Goal: Task Accomplishment & Management: Use online tool/utility

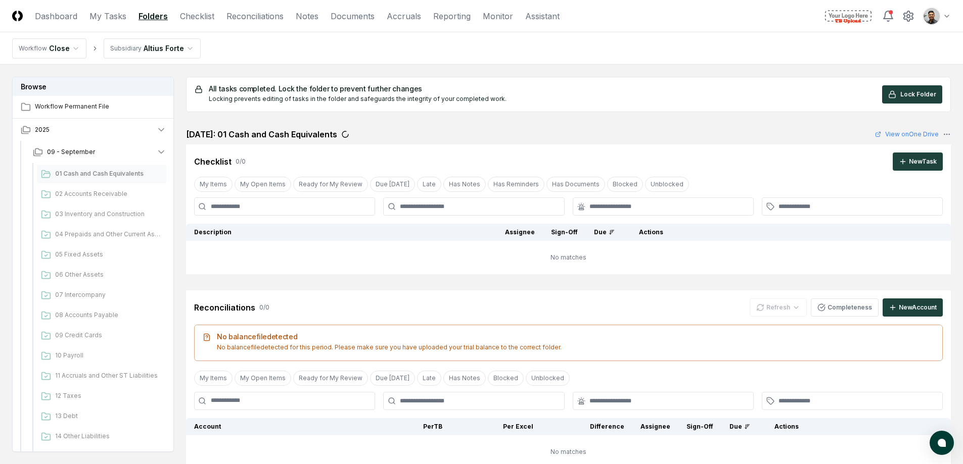
click at [942, 23] on html "CloseCore Dashboard My Tasks Folders Checklist Reconciliations Notes Documents …" at bounding box center [481, 321] width 963 height 643
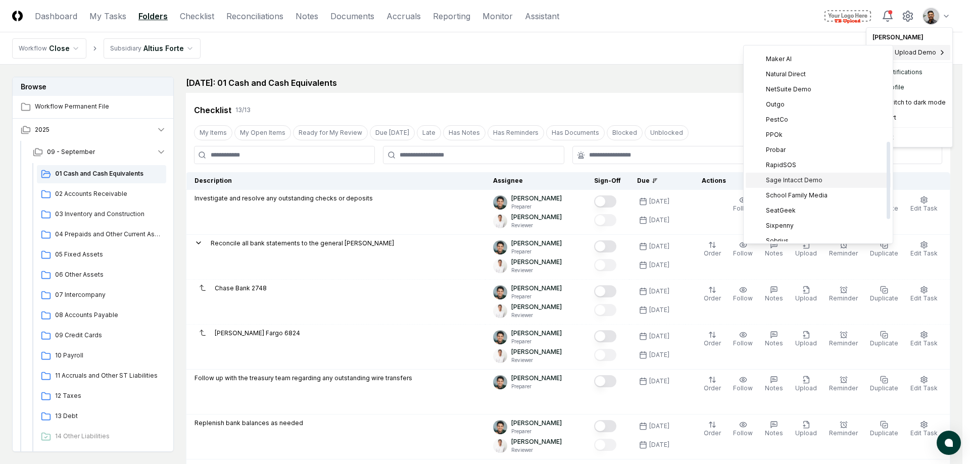
scroll to position [244, 0]
click at [823, 180] on div "Sage Intacct Demo" at bounding box center [818, 175] width 145 height 15
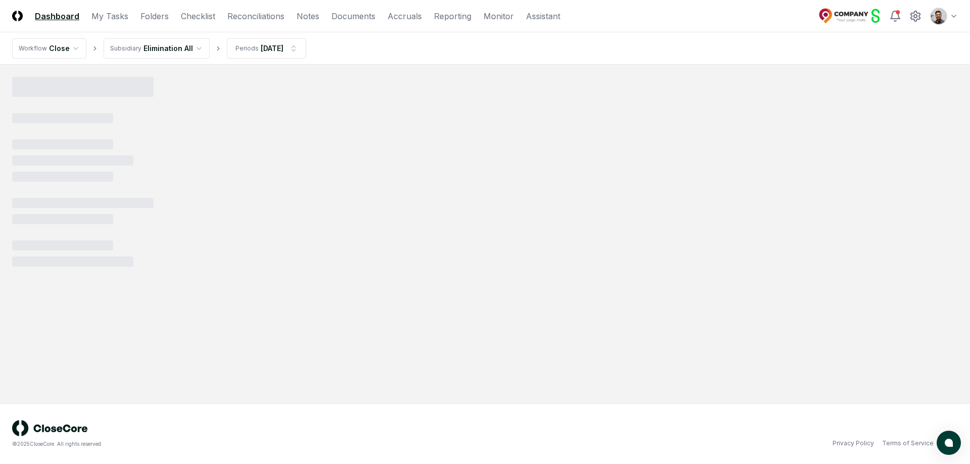
click at [166, 46] on html "CloseCore Dashboard My Tasks Folders Checklist Reconciliations Notes Documents …" at bounding box center [485, 232] width 970 height 464
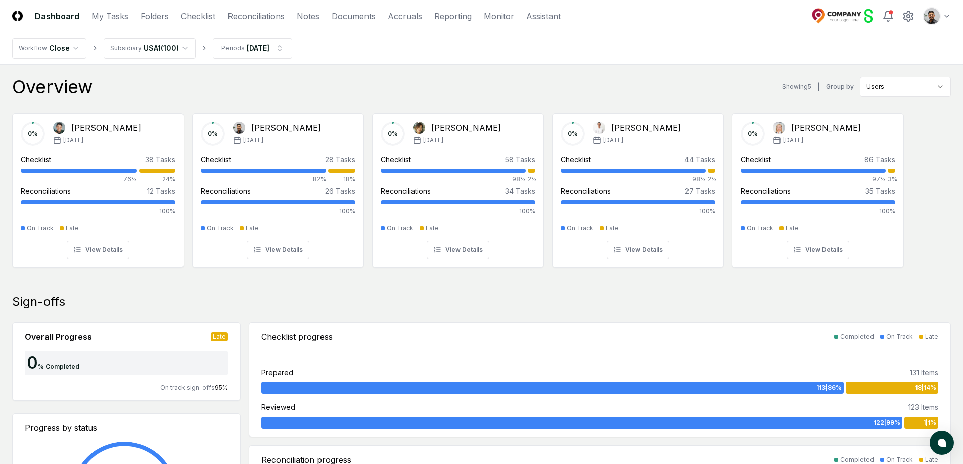
click at [390, 86] on div "Overview Showing 5 | Group by Users" at bounding box center [481, 87] width 939 height 20
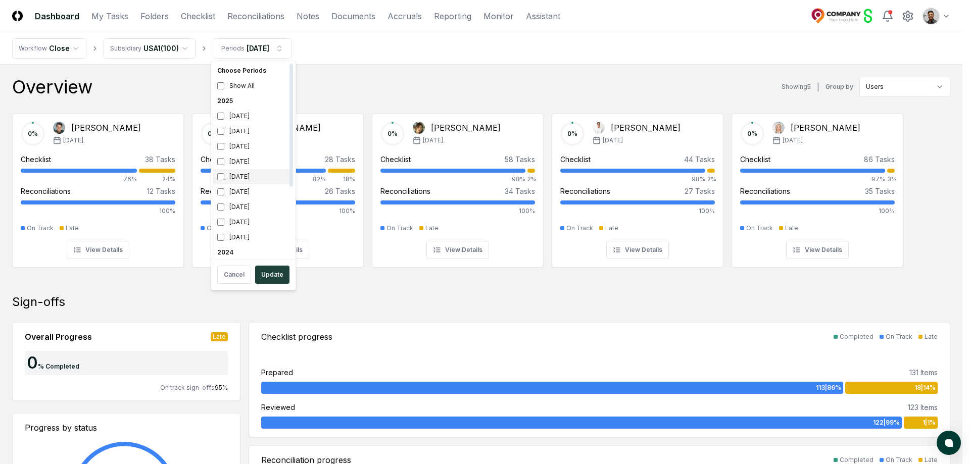
click at [247, 176] on div "[DATE]" at bounding box center [253, 176] width 80 height 15
click at [249, 128] on div "August 2025" at bounding box center [253, 131] width 80 height 15
click at [277, 274] on button "Update" at bounding box center [272, 275] width 34 height 18
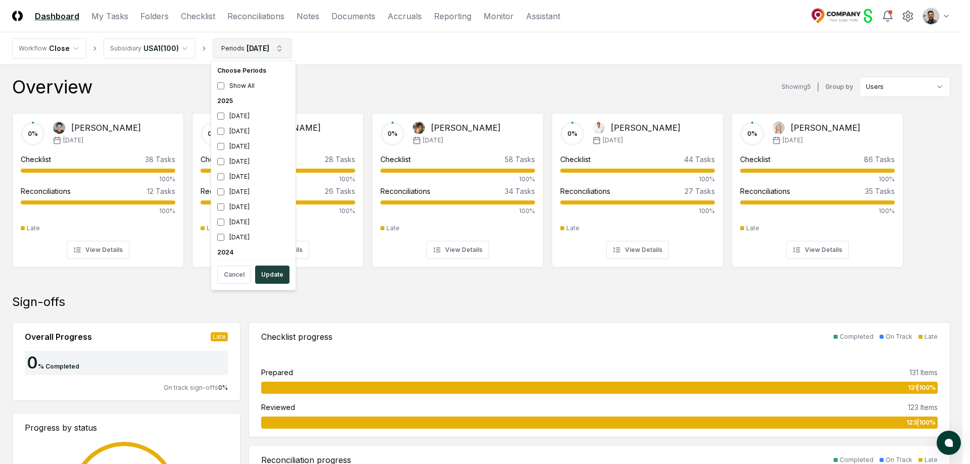
click at [257, 189] on div "April 2025" at bounding box center [253, 191] width 80 height 15
click at [256, 169] on div "[DATE]" at bounding box center [253, 176] width 80 height 15
click at [275, 269] on button "Update" at bounding box center [272, 275] width 34 height 18
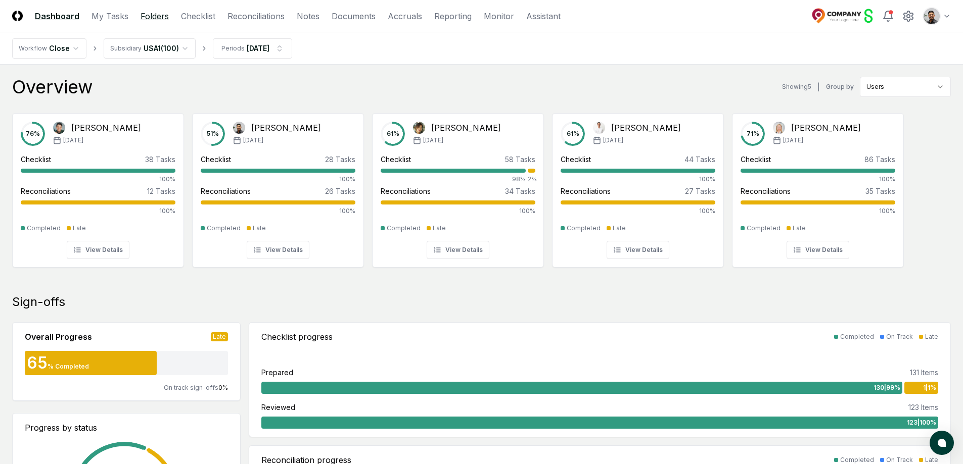
click at [155, 19] on link "Folders" at bounding box center [155, 16] width 28 height 12
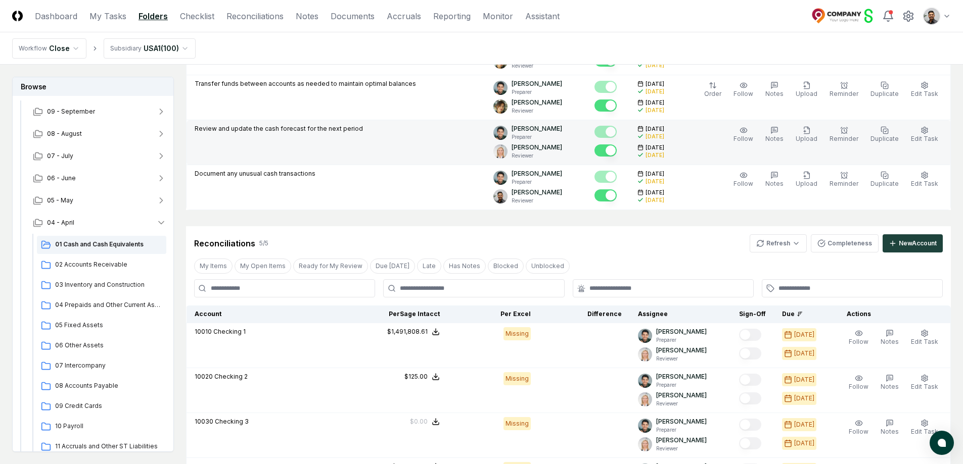
scroll to position [767, 0]
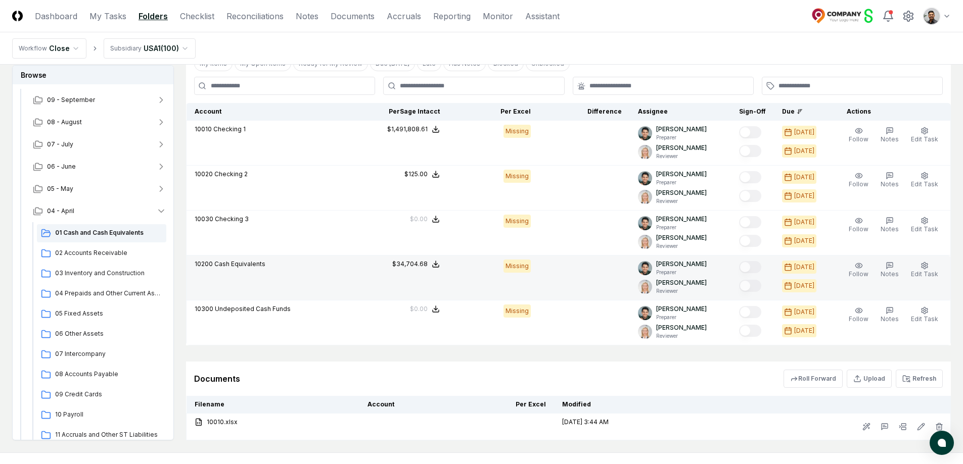
click at [221, 266] on span "Cash Equivalents" at bounding box center [239, 264] width 51 height 8
click at [245, 270] on div "10200 Cash Equivalents" at bounding box center [230, 265] width 71 height 11
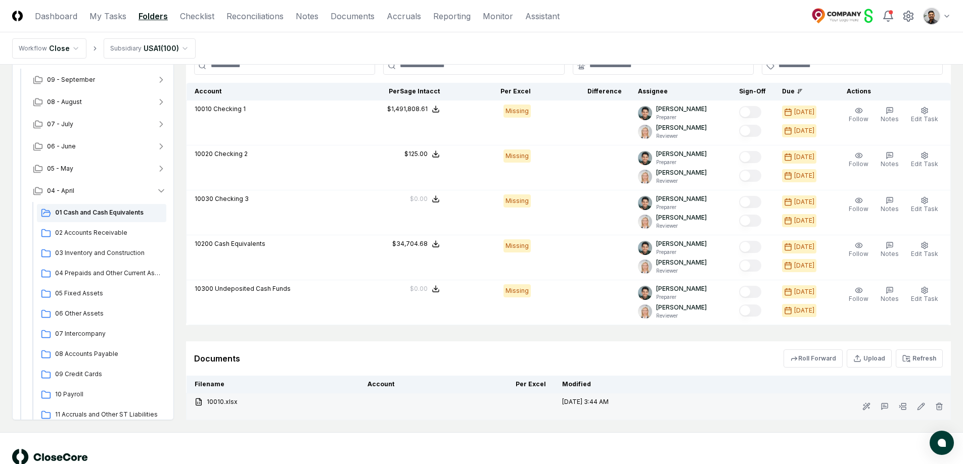
scroll to position [816, 0]
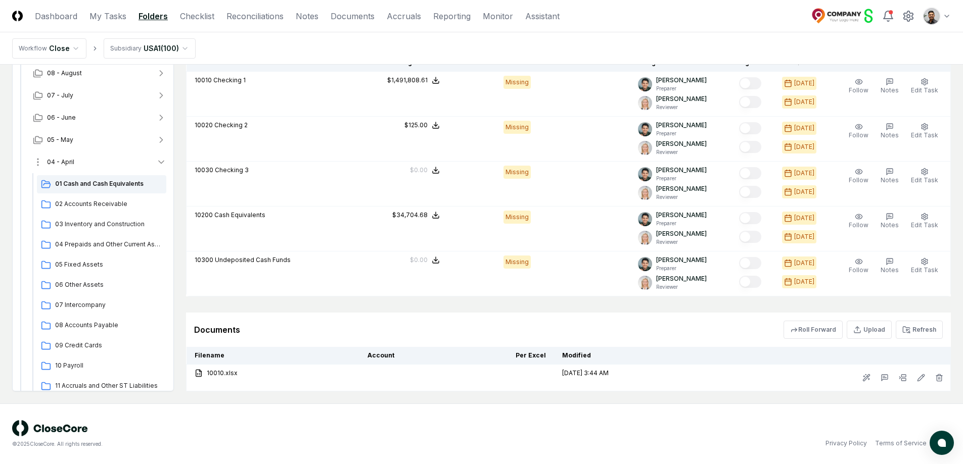
click at [103, 163] on button "04 - April" at bounding box center [100, 162] width 150 height 22
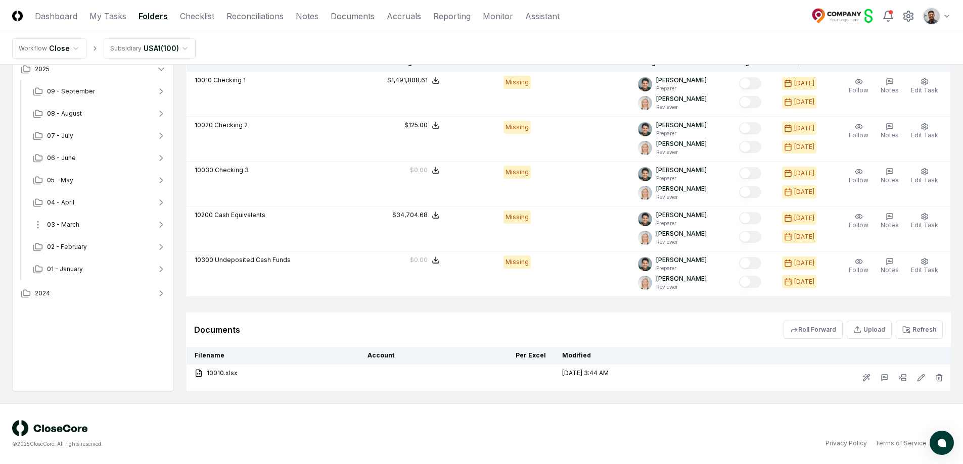
click at [108, 231] on button "03 - March" at bounding box center [100, 225] width 150 height 22
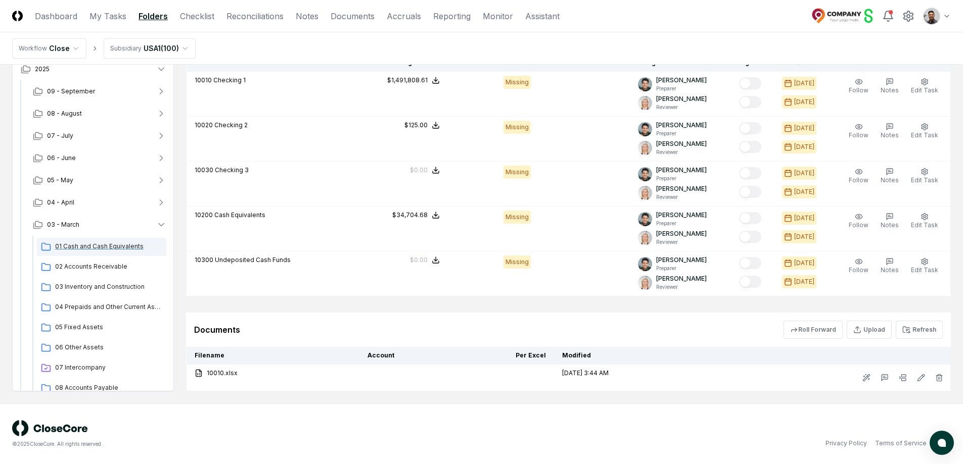
click at [111, 250] on span "01 Cash and Cash Equivalents" at bounding box center [108, 246] width 107 height 9
click at [109, 179] on button "05 - May" at bounding box center [100, 178] width 150 height 22
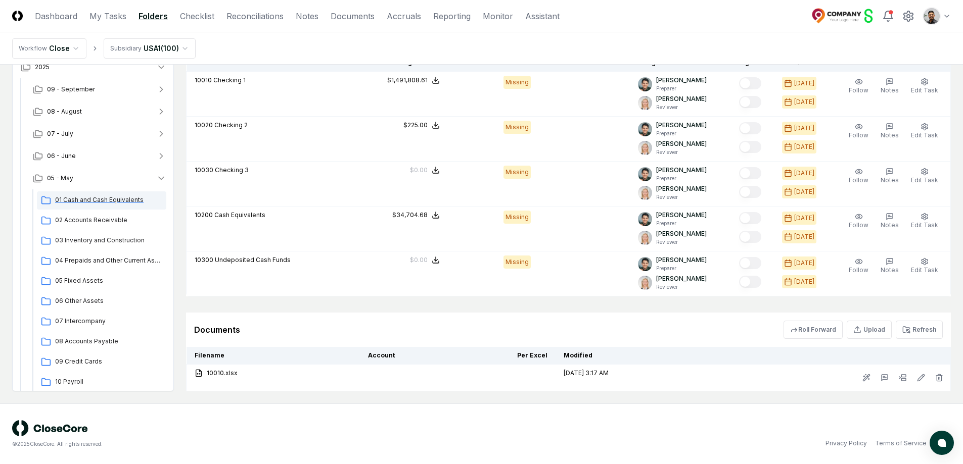
click at [106, 201] on span "01 Cash and Cash Equivalents" at bounding box center [108, 200] width 107 height 9
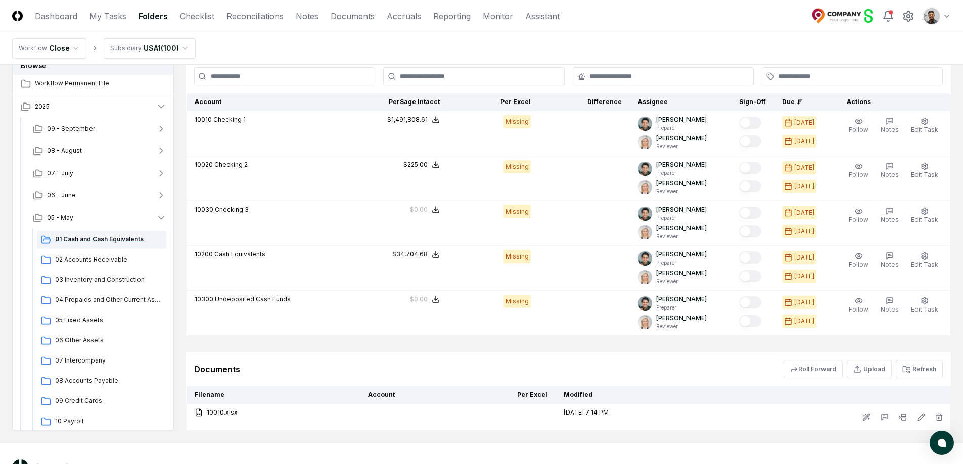
scroll to position [773, 0]
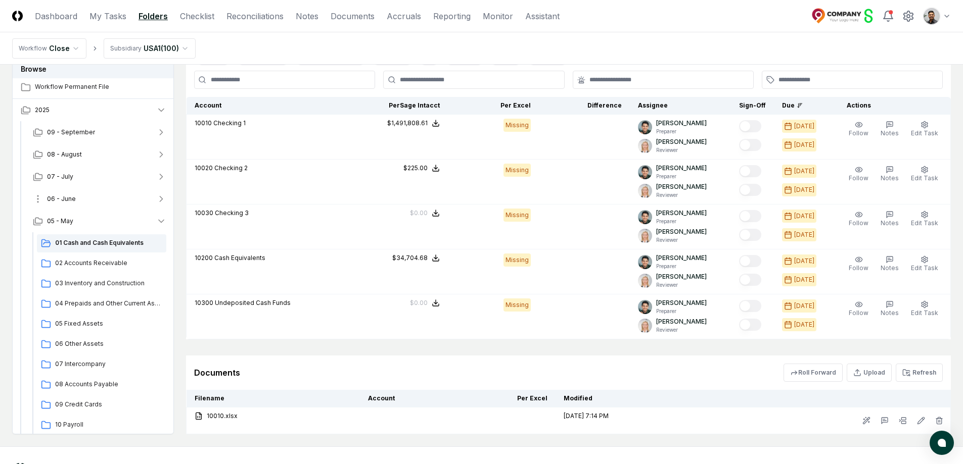
click at [110, 201] on button "06 - June" at bounding box center [100, 199] width 150 height 22
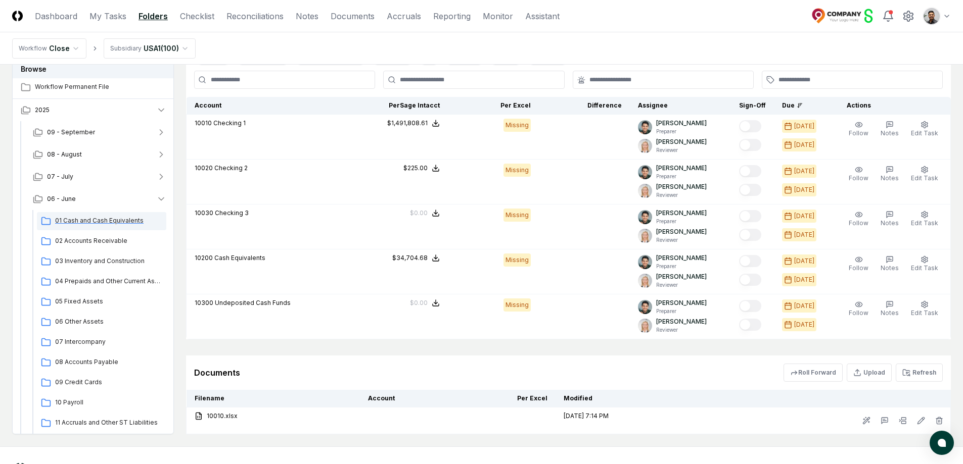
click at [106, 223] on span "01 Cash and Cash Equivalents" at bounding box center [108, 220] width 107 height 9
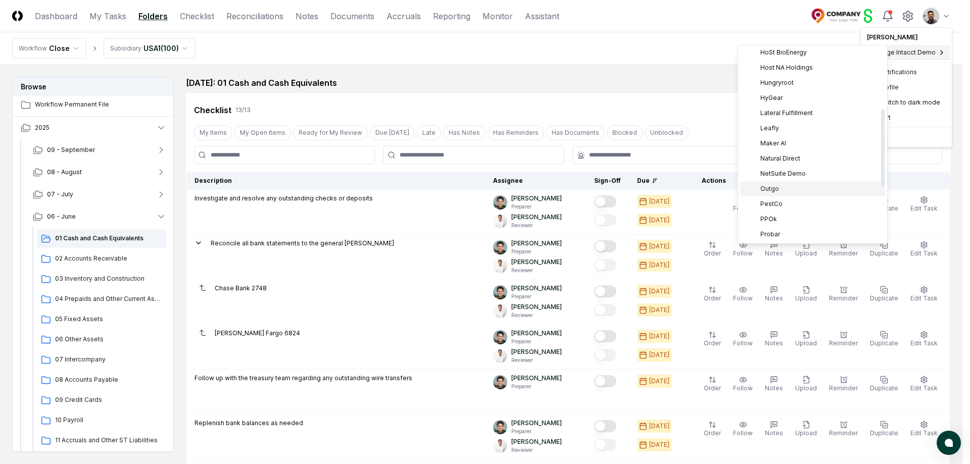
scroll to position [152, 0]
click at [808, 177] on div "NetSuite Demo" at bounding box center [812, 175] width 145 height 15
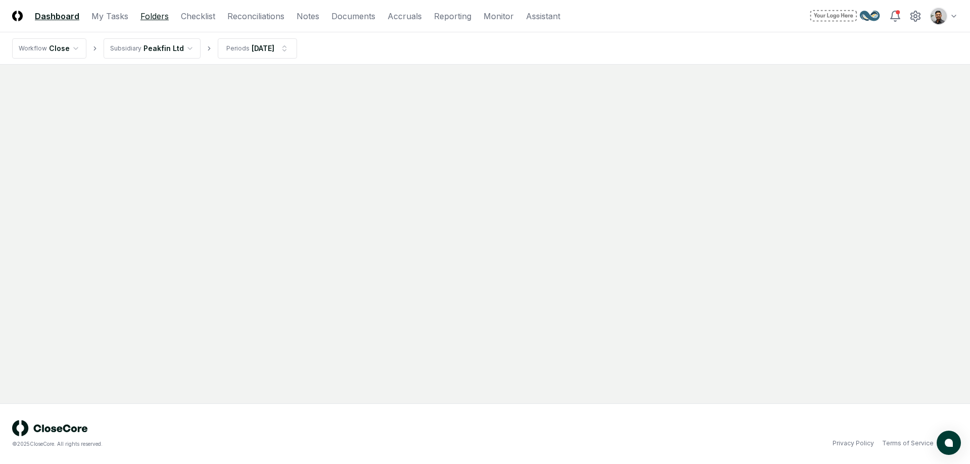
click at [143, 16] on link "Folders" at bounding box center [155, 16] width 28 height 12
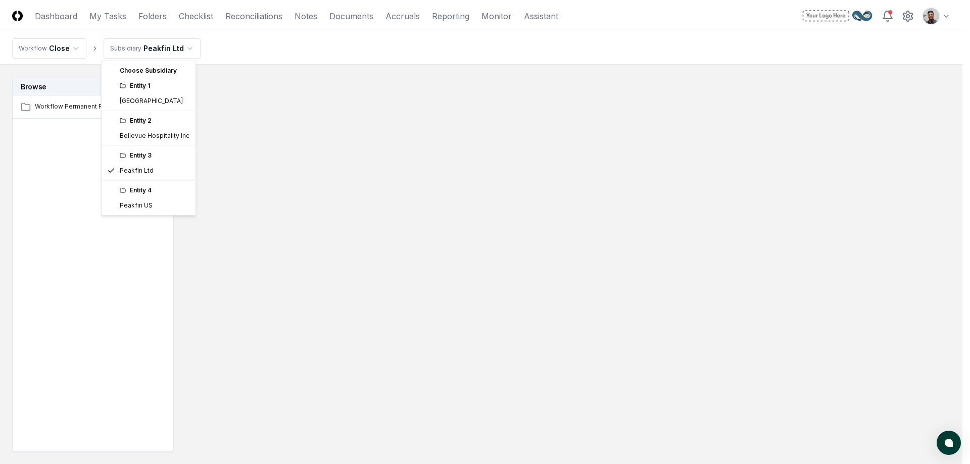
click at [172, 44] on html "CloseCore Dashboard My Tasks Folders Checklist Reconciliations Notes Documents …" at bounding box center [485, 262] width 970 height 525
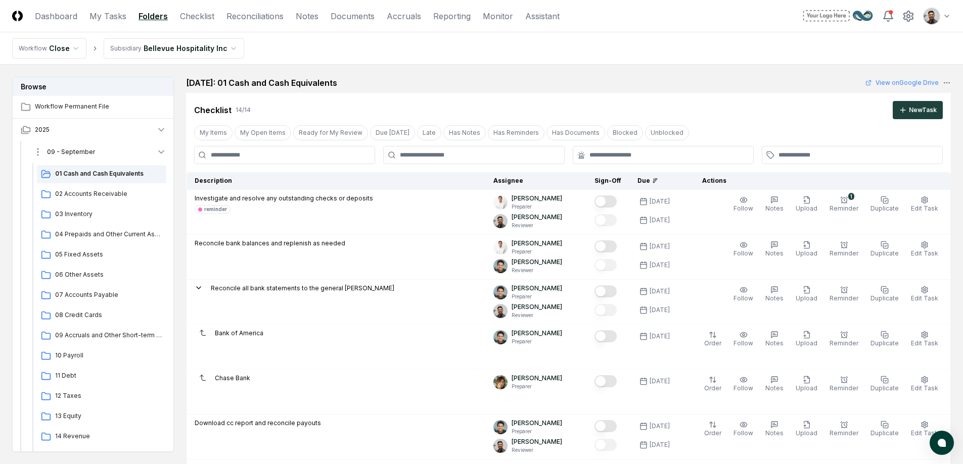
click at [116, 148] on button "09 - September" at bounding box center [100, 152] width 150 height 22
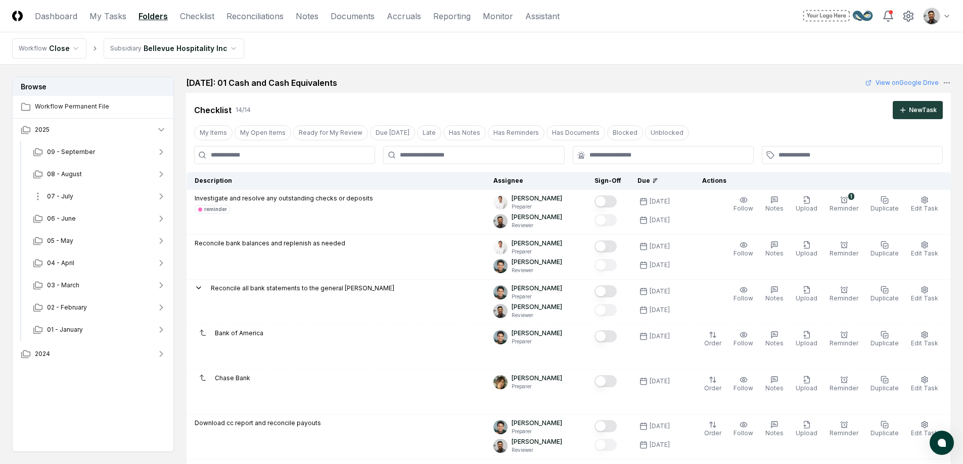
click at [117, 197] on button "07 - July" at bounding box center [100, 196] width 150 height 22
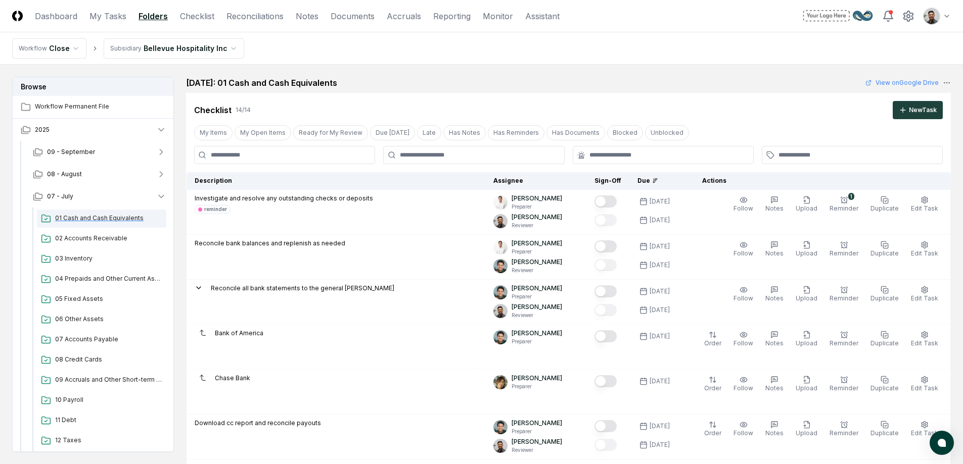
click at [113, 216] on span "01 Cash and Cash Equivalents" at bounding box center [108, 218] width 107 height 9
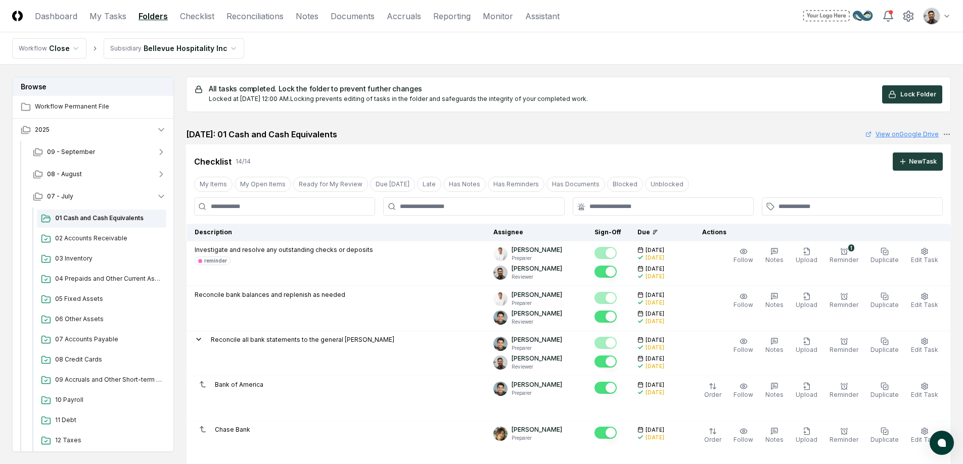
click at [901, 131] on link "View on Google Drive" at bounding box center [901, 134] width 73 height 9
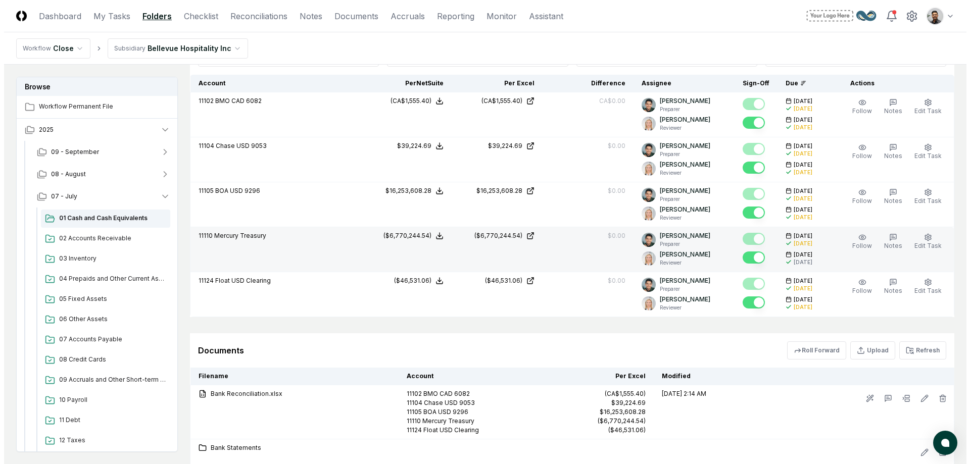
scroll to position [886, 0]
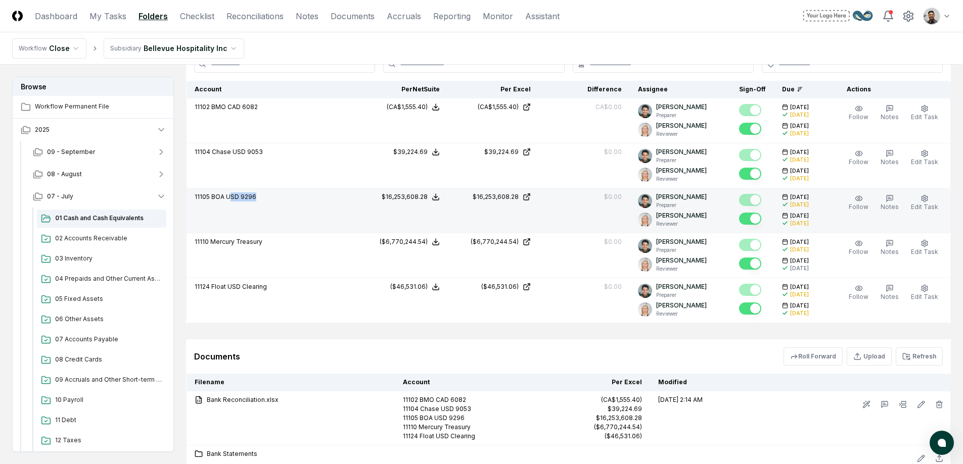
drag, startPoint x: 257, startPoint y: 196, endPoint x: 228, endPoint y: 198, distance: 28.3
click at [228, 198] on div "11105 BOA USD 9296" at bounding box center [272, 198] width 154 height 11
click at [228, 198] on span "BOA USD 9296" at bounding box center [233, 197] width 45 height 8
click at [200, 198] on span "11105" at bounding box center [202, 197] width 15 height 8
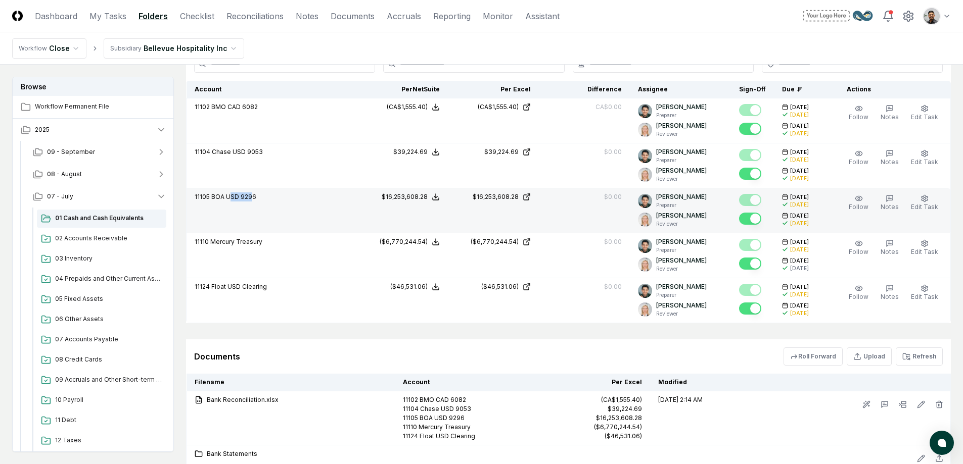
drag, startPoint x: 231, startPoint y: 198, endPoint x: 251, endPoint y: 197, distance: 19.8
click at [251, 197] on span "BOA USD 9296" at bounding box center [233, 197] width 45 height 8
click at [927, 207] on span "Edit Task" at bounding box center [924, 207] width 27 height 8
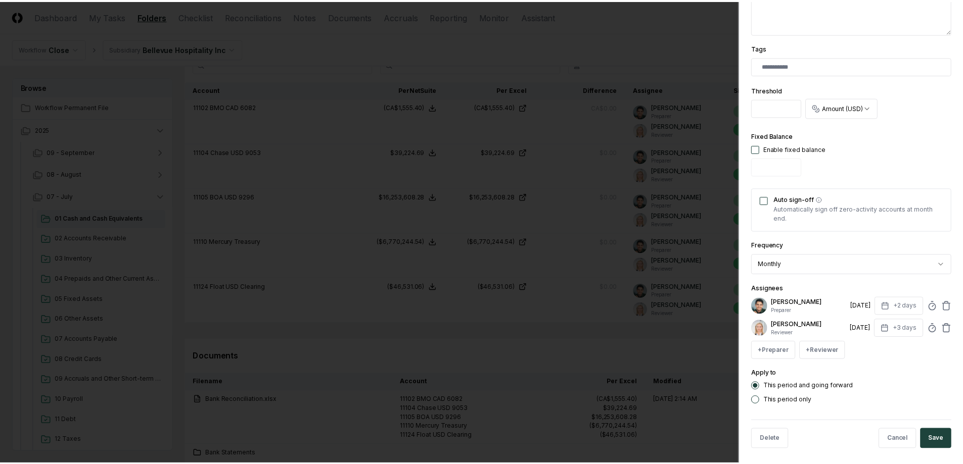
scroll to position [239, 0]
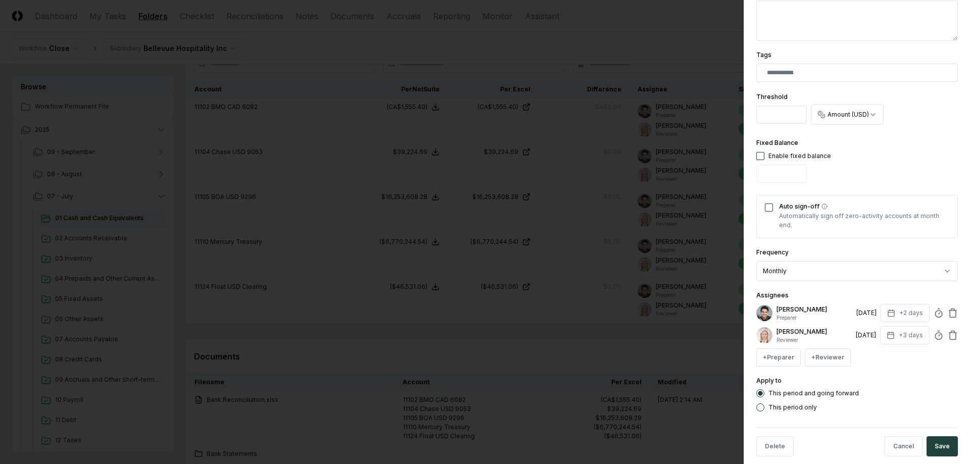
drag, startPoint x: 781, startPoint y: 112, endPoint x: 735, endPoint y: 114, distance: 45.5
click at [576, 227] on div at bounding box center [485, 232] width 970 height 464
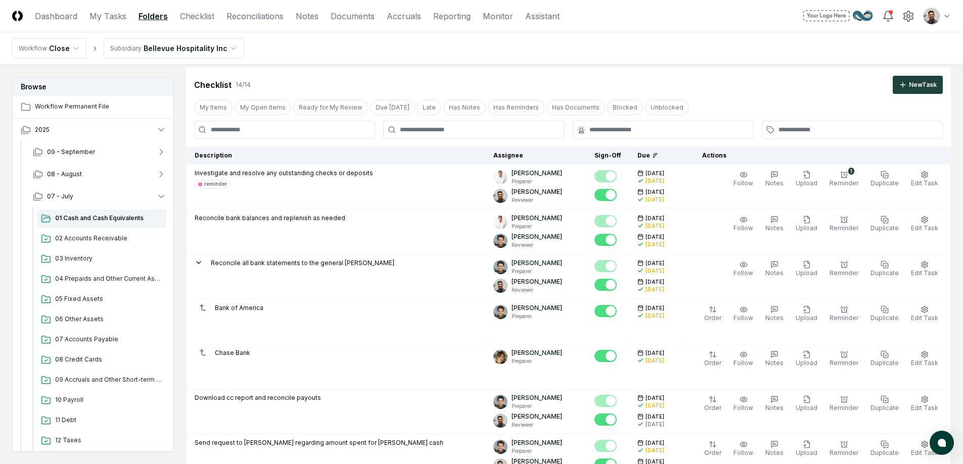
scroll to position [0, 0]
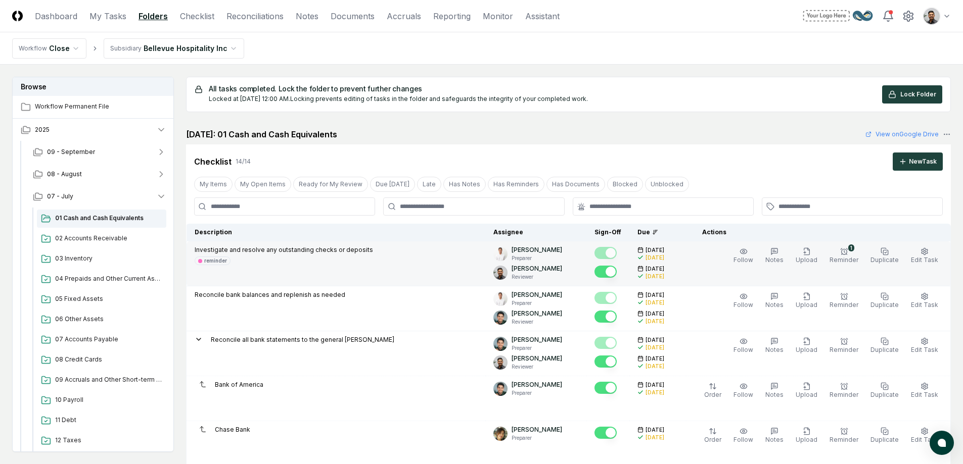
drag, startPoint x: 271, startPoint y: 248, endPoint x: 349, endPoint y: 269, distance: 80.7
click at [349, 269] on td "Investigate and resolve any outstanding checks or deposits reminder" at bounding box center [336, 264] width 299 height 45
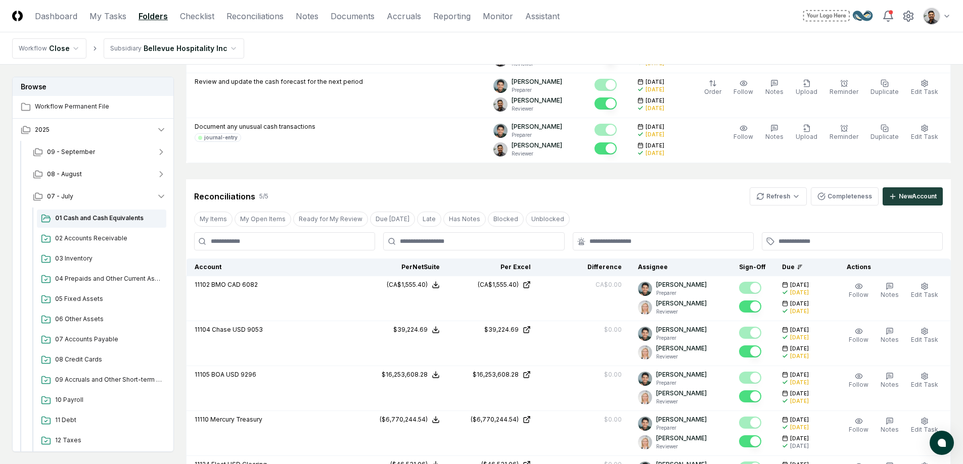
scroll to position [856, 0]
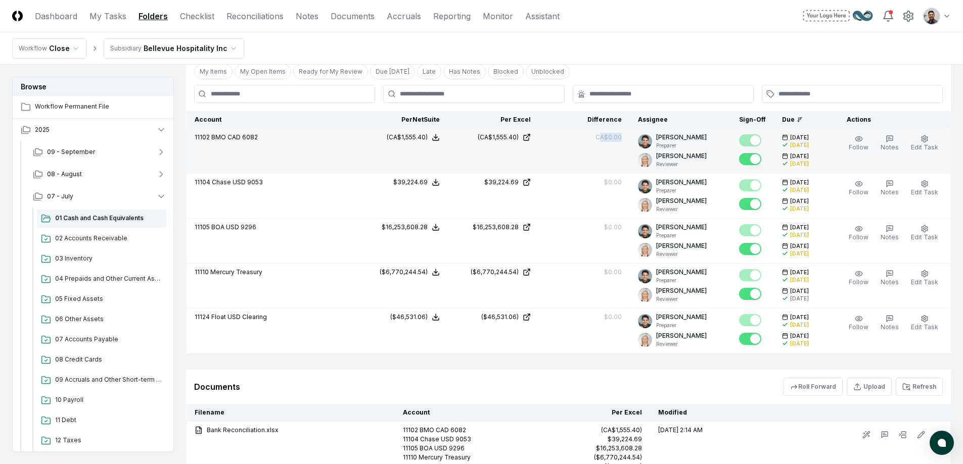
drag, startPoint x: 605, startPoint y: 137, endPoint x: 628, endPoint y: 138, distance: 22.7
click at [628, 138] on td "CA$0.00" at bounding box center [584, 151] width 91 height 45
drag, startPoint x: 628, startPoint y: 138, endPoint x: 614, endPoint y: 135, distance: 13.9
click at [615, 135] on td "CA$0.00" at bounding box center [584, 151] width 91 height 45
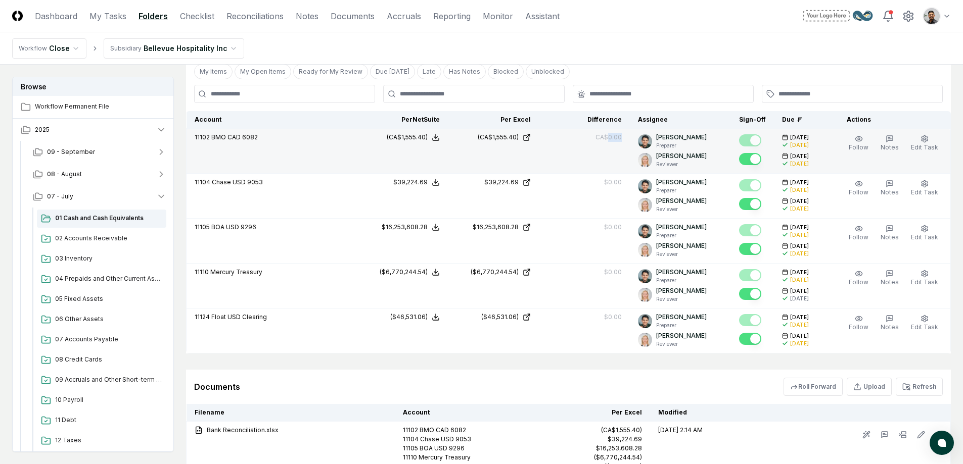
click at [614, 135] on div "CA$0.00" at bounding box center [608, 137] width 26 height 9
drag, startPoint x: 611, startPoint y: 137, endPoint x: 631, endPoint y: 136, distance: 20.3
click at [630, 136] on td "CA$0.00" at bounding box center [584, 151] width 91 height 45
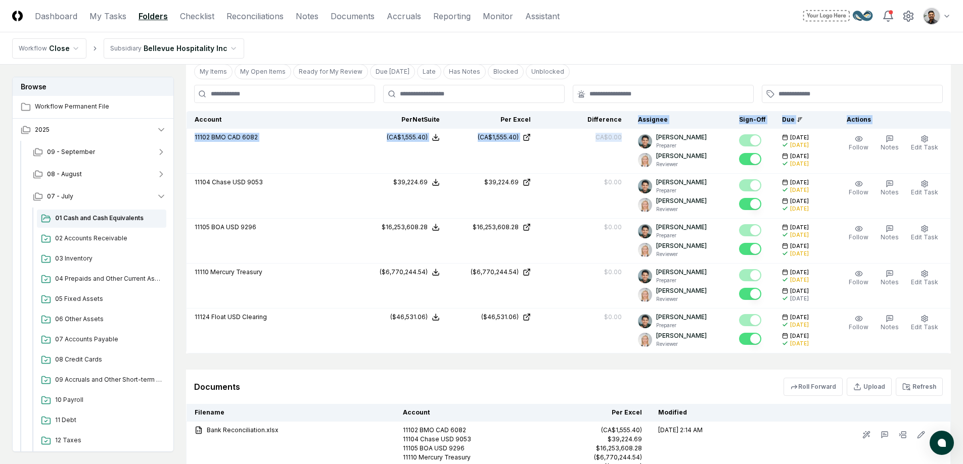
drag, startPoint x: 627, startPoint y: 137, endPoint x: 578, endPoint y: 124, distance: 50.6
click at [582, 125] on table "Account Balances/Difference Per NetSuite Per Excel Difference Assignee Sign-Off…" at bounding box center [568, 232] width 765 height 243
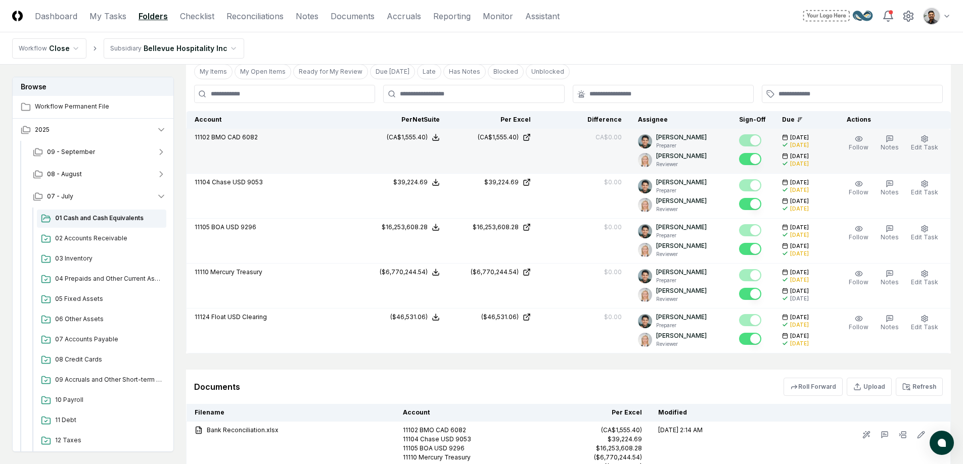
click at [672, 147] on p "Preparer" at bounding box center [681, 146] width 51 height 8
click at [677, 165] on p "Reviewer" at bounding box center [681, 165] width 51 height 8
click at [686, 170] on td "Arthur Cook Preparer Shelby Cooper Reviewer" at bounding box center [680, 151] width 101 height 45
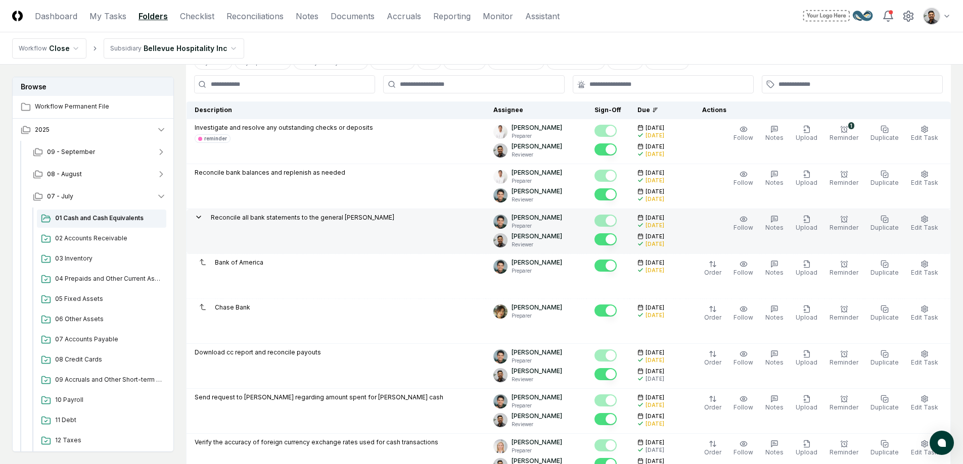
scroll to position [113, 0]
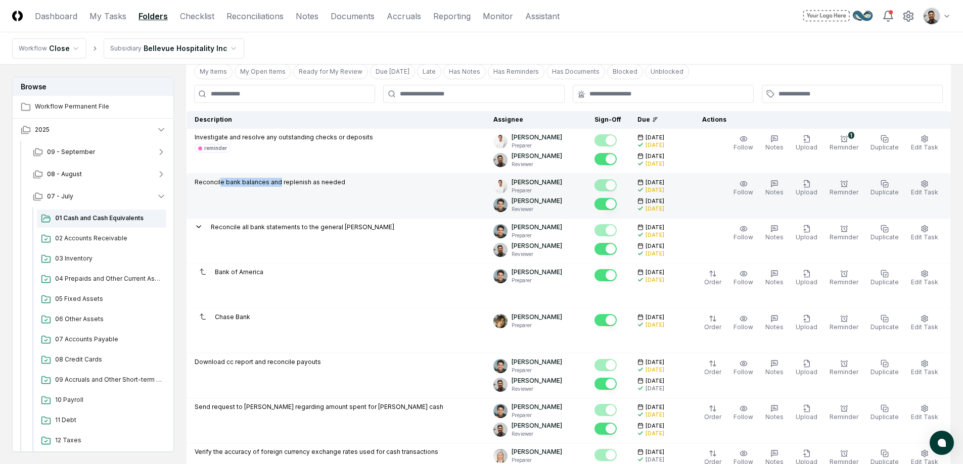
drag, startPoint x: 242, startPoint y: 179, endPoint x: 279, endPoint y: 183, distance: 37.6
click at [279, 181] on p "Reconcile bank balances and replenish as needed" at bounding box center [270, 182] width 151 height 9
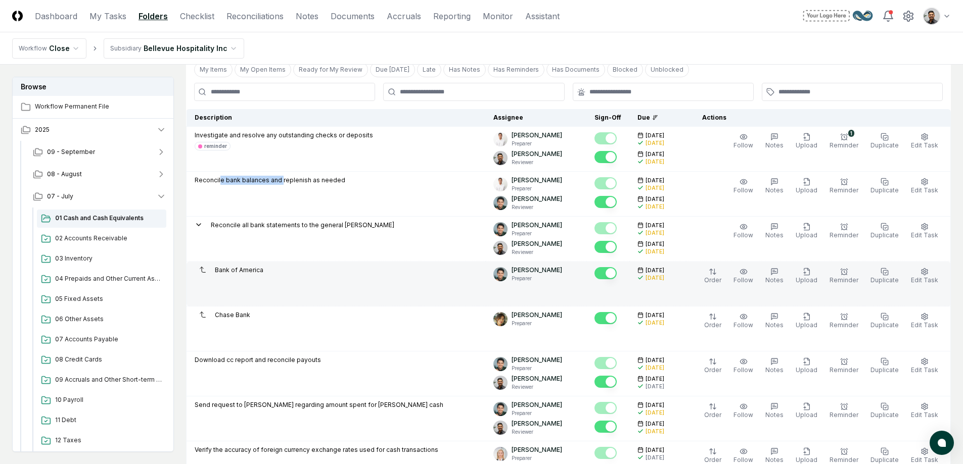
scroll to position [132, 0]
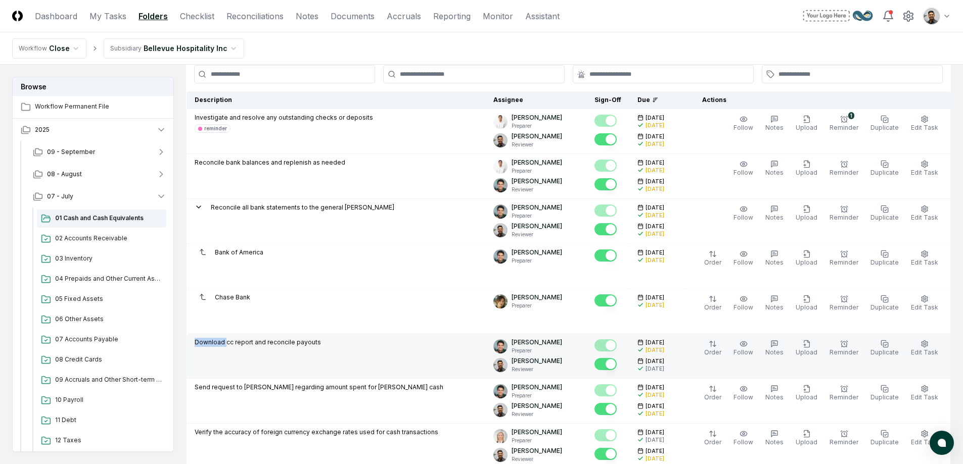
drag, startPoint x: 225, startPoint y: 341, endPoint x: 289, endPoint y: 338, distance: 63.8
click at [289, 338] on p "Download cc report and reconcile payouts" at bounding box center [258, 342] width 126 height 9
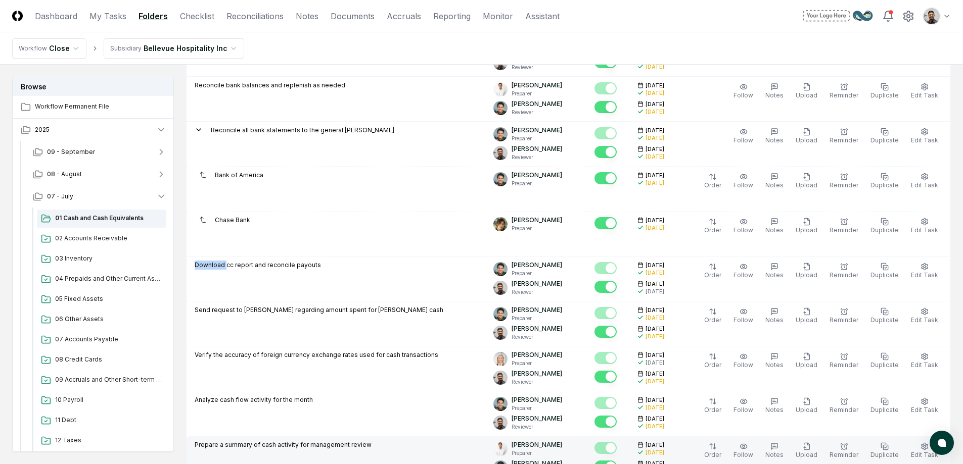
scroll to position [329, 0]
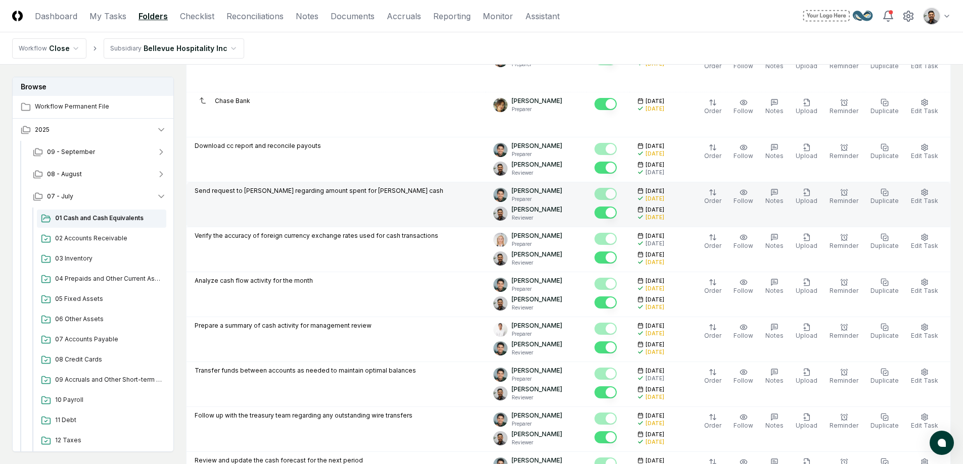
drag, startPoint x: 237, startPoint y: 212, endPoint x: 287, endPoint y: 196, distance: 52.7
click at [287, 196] on td "Send request to Joe regarding amount spent for petty cash" at bounding box center [336, 204] width 299 height 45
click at [287, 196] on div "Send request to Joe regarding amount spent for petty cash" at bounding box center [319, 192] width 249 height 11
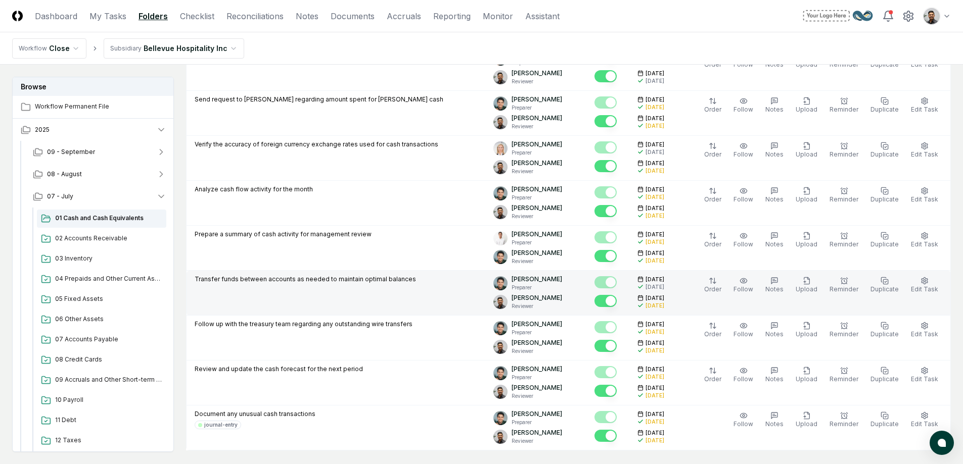
scroll to position [459, 0]
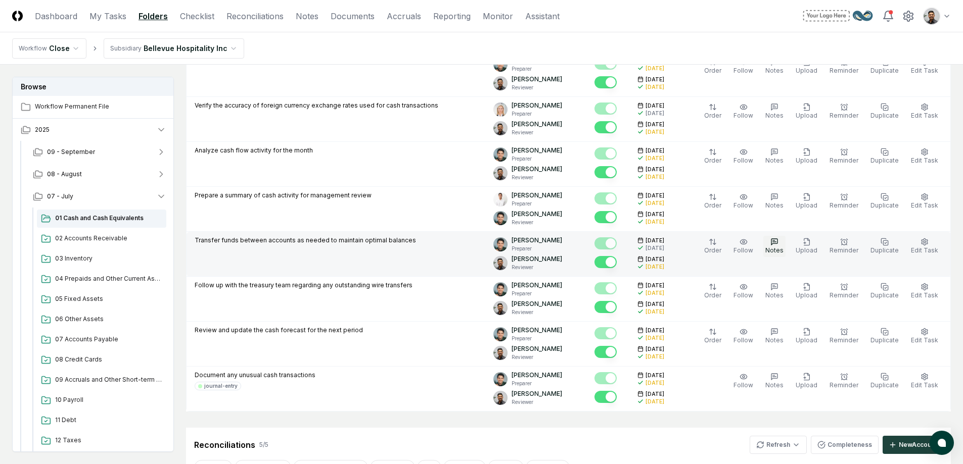
click at [777, 244] on icon "button" at bounding box center [774, 242] width 6 height 6
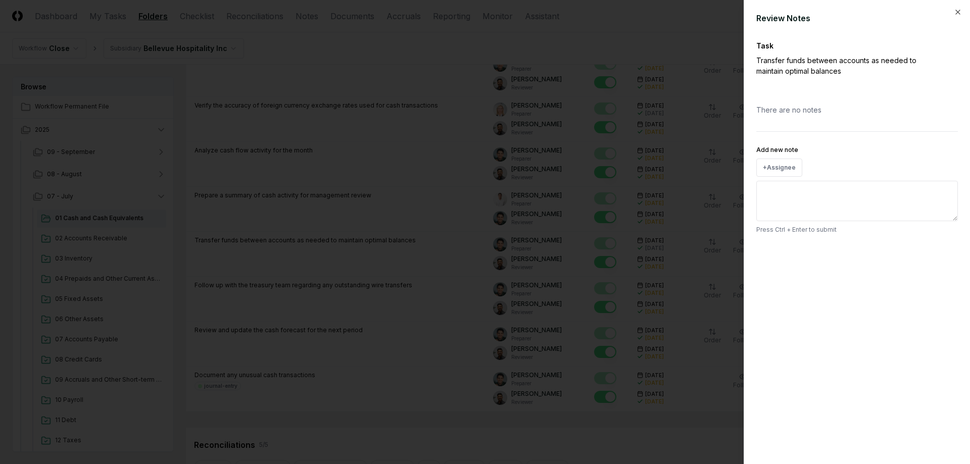
click at [685, 210] on div at bounding box center [485, 232] width 970 height 464
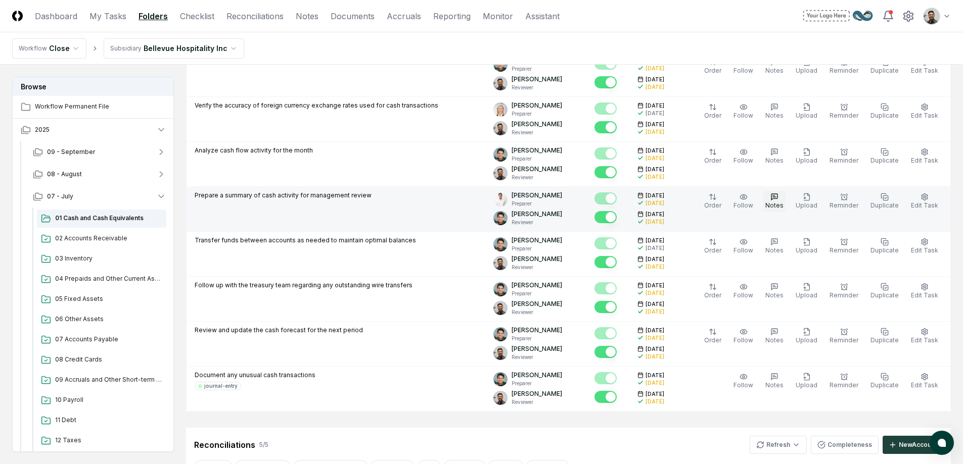
click at [783, 202] on span "Notes" at bounding box center [774, 206] width 18 height 8
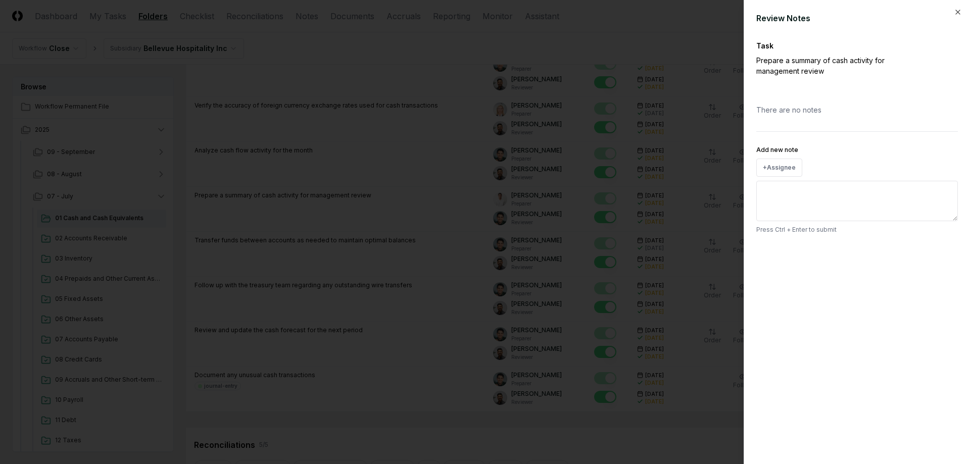
click at [630, 231] on div at bounding box center [485, 232] width 970 height 464
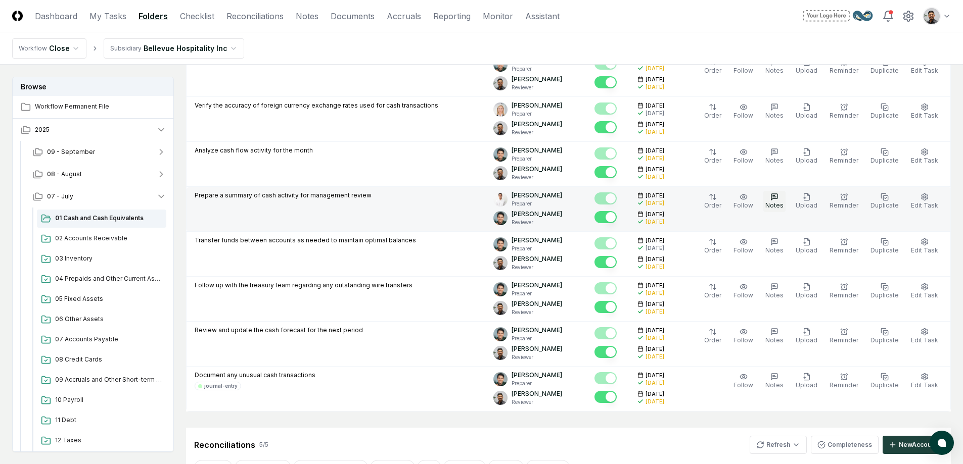
click at [776, 198] on icon "button" at bounding box center [774, 197] width 8 height 8
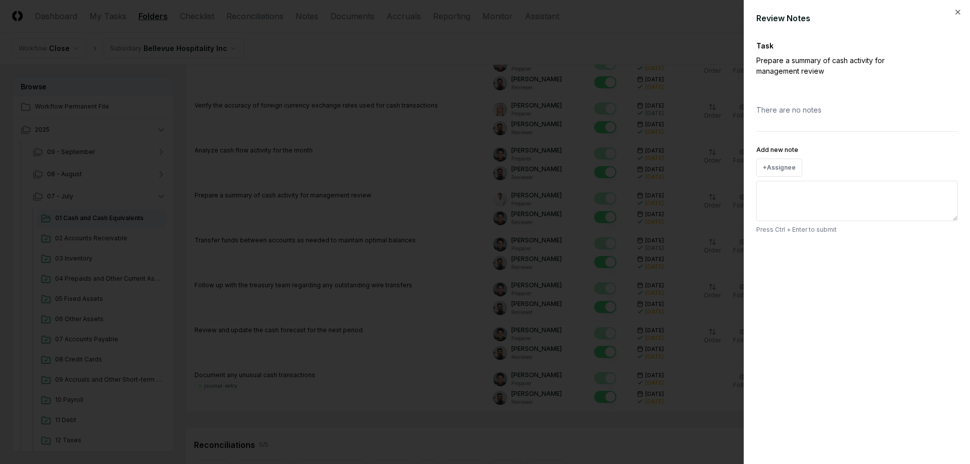
click at [721, 223] on div at bounding box center [485, 232] width 970 height 464
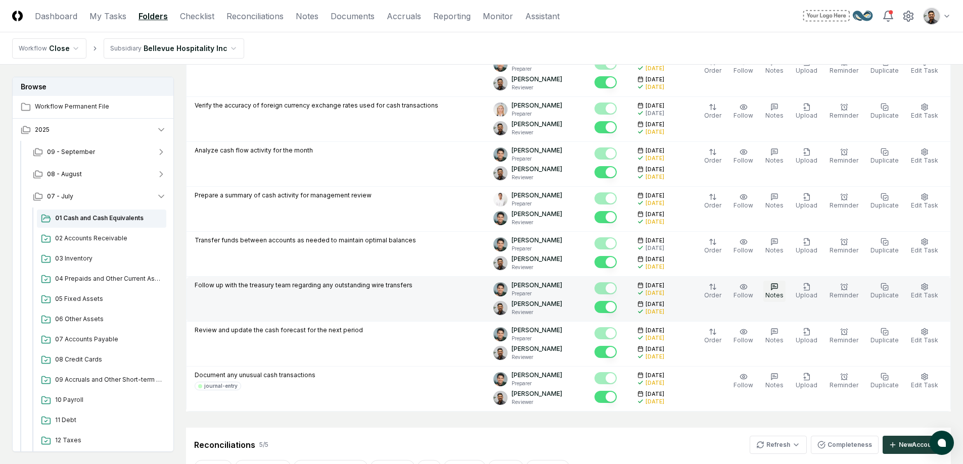
click at [778, 289] on icon "button" at bounding box center [774, 287] width 8 height 8
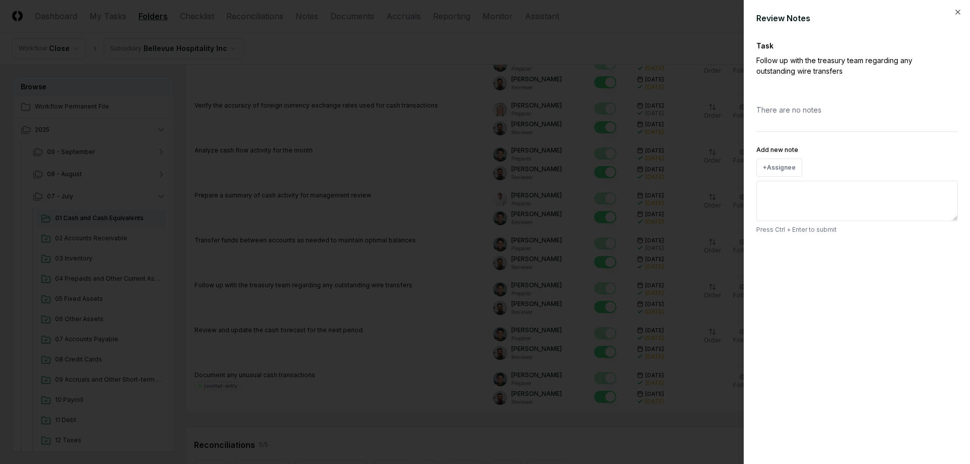
click at [639, 253] on div at bounding box center [485, 232] width 970 height 464
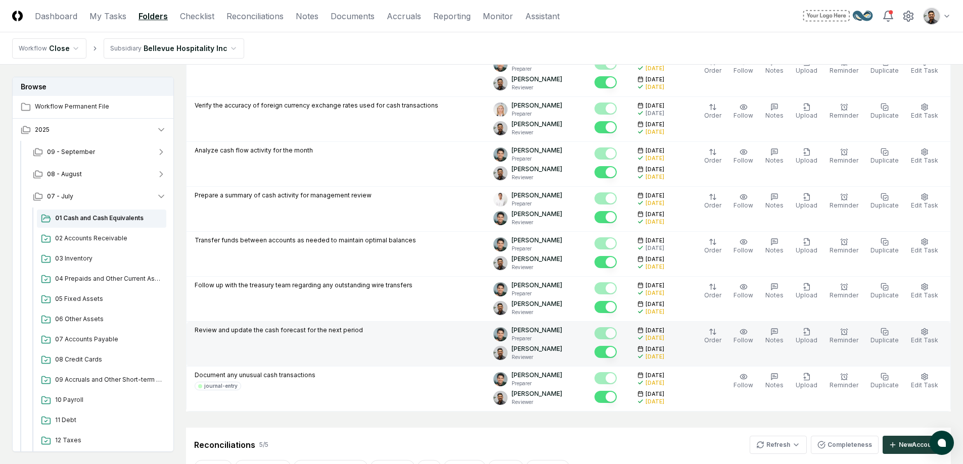
scroll to position [810, 0]
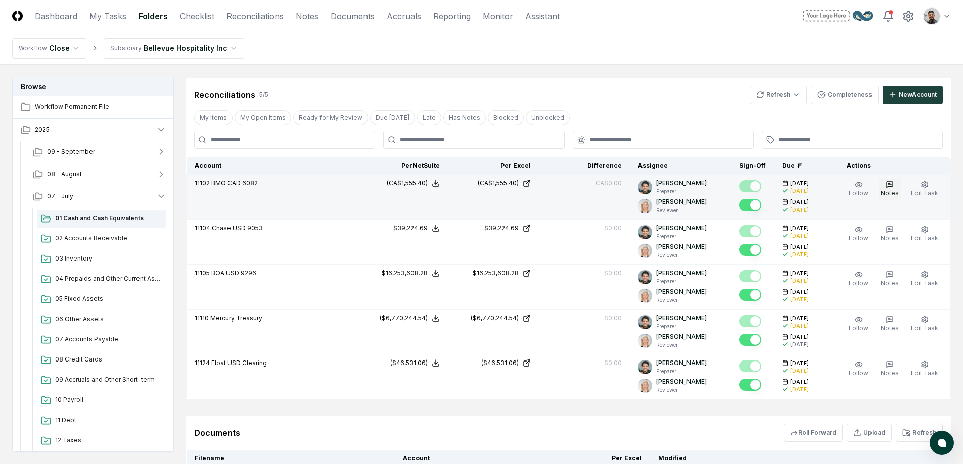
click at [897, 185] on button "Notes" at bounding box center [889, 189] width 22 height 21
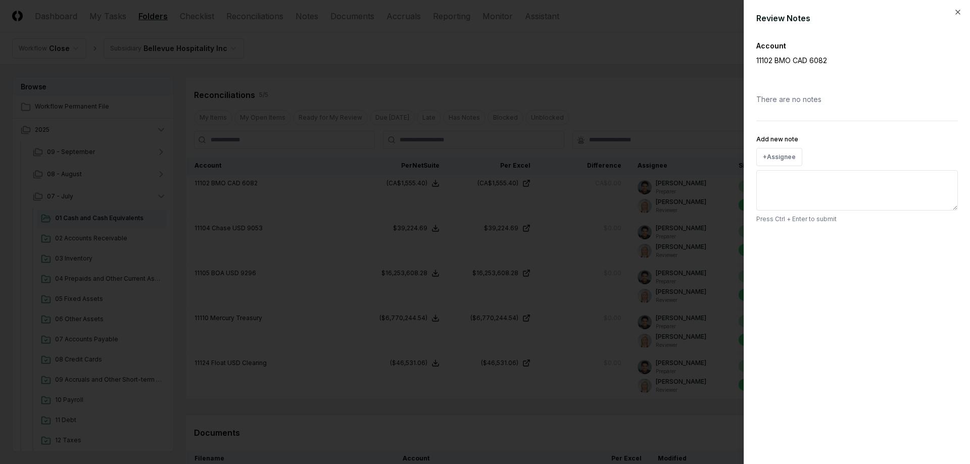
click at [455, 295] on div at bounding box center [485, 232] width 970 height 464
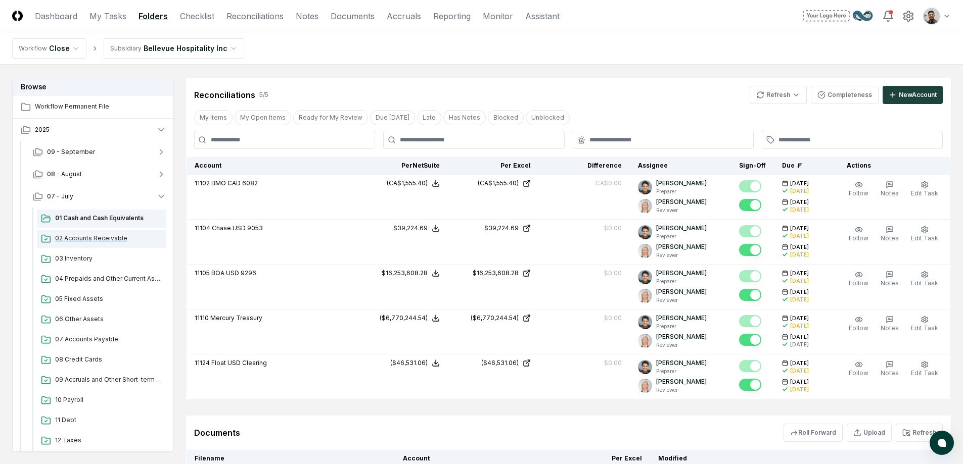
click at [107, 239] on span "02 Accounts Receivable" at bounding box center [108, 238] width 107 height 9
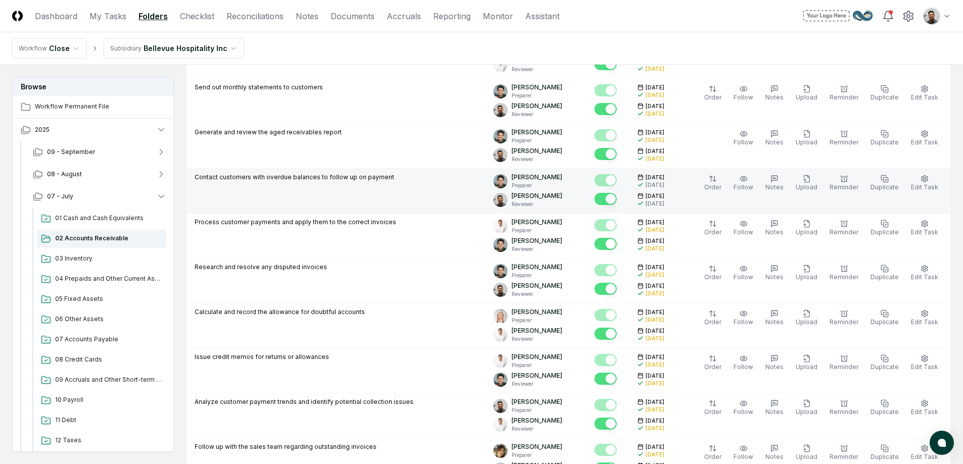
scroll to position [230, 0]
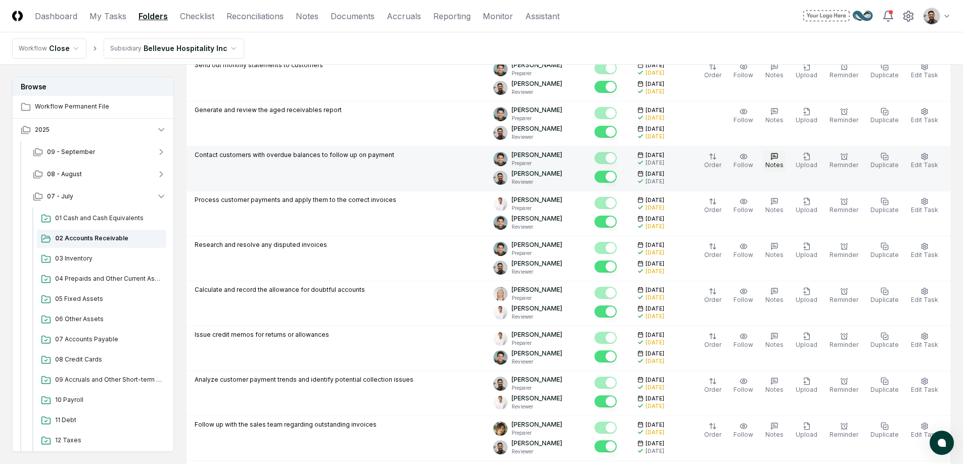
click at [780, 162] on span "Notes" at bounding box center [774, 165] width 18 height 8
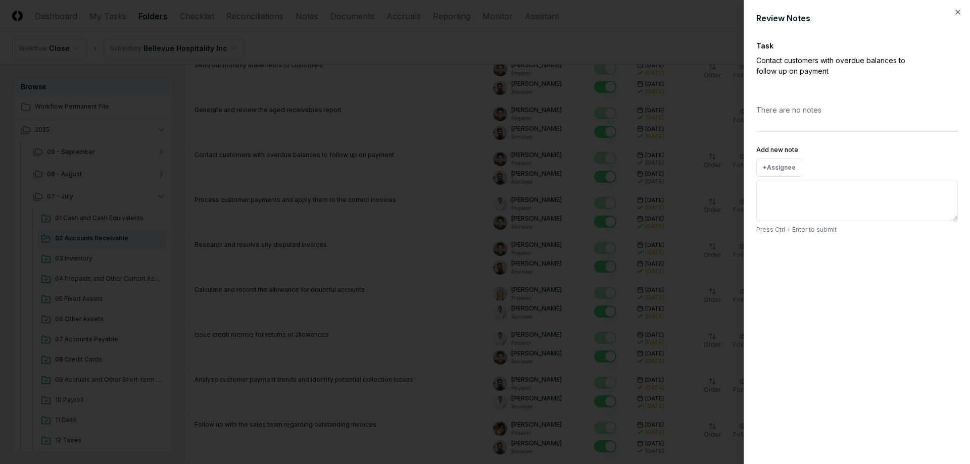
click at [591, 215] on div at bounding box center [485, 232] width 970 height 464
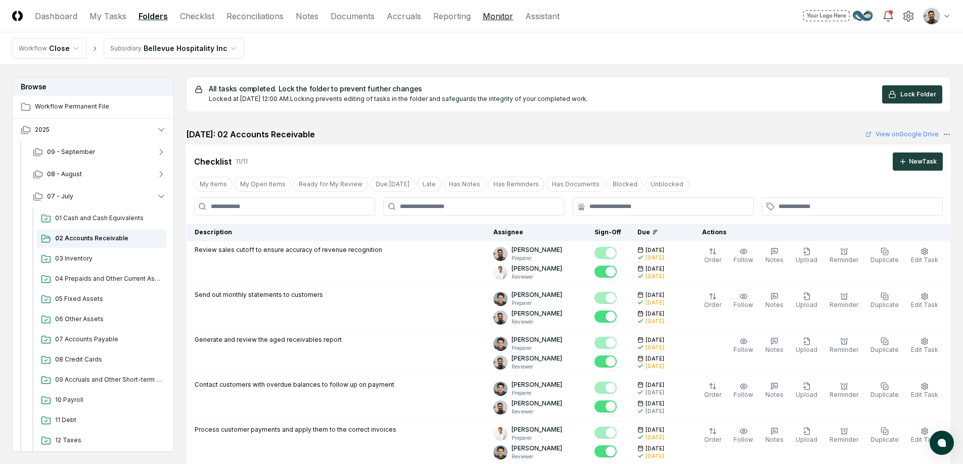
click at [483, 15] on link "Monitor" at bounding box center [498, 16] width 30 height 12
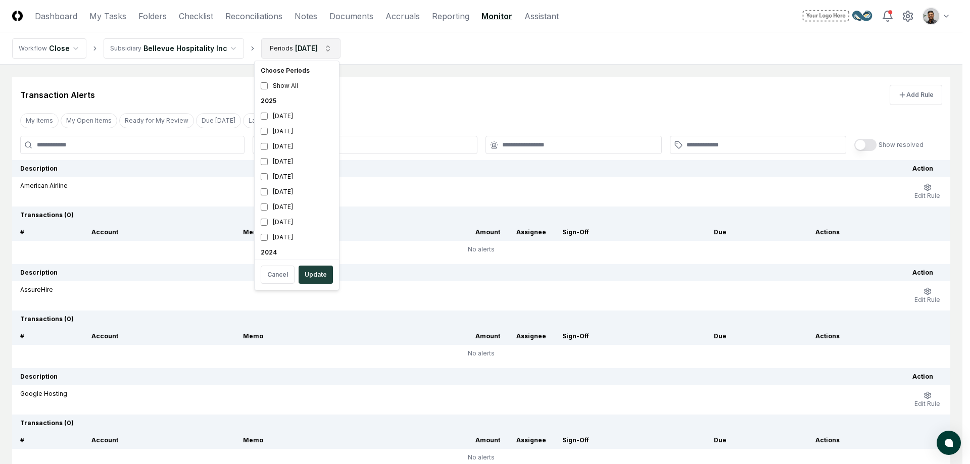
click at [317, 53] on html "CloseCore Dashboard My Tasks Folders Checklist Reconciliations Notes Documents …" at bounding box center [485, 269] width 970 height 539
click at [292, 158] on div "[DATE]" at bounding box center [297, 161] width 80 height 15
click at [294, 145] on div "July 2025" at bounding box center [297, 146] width 80 height 15
click at [319, 276] on button "Update" at bounding box center [316, 275] width 34 height 18
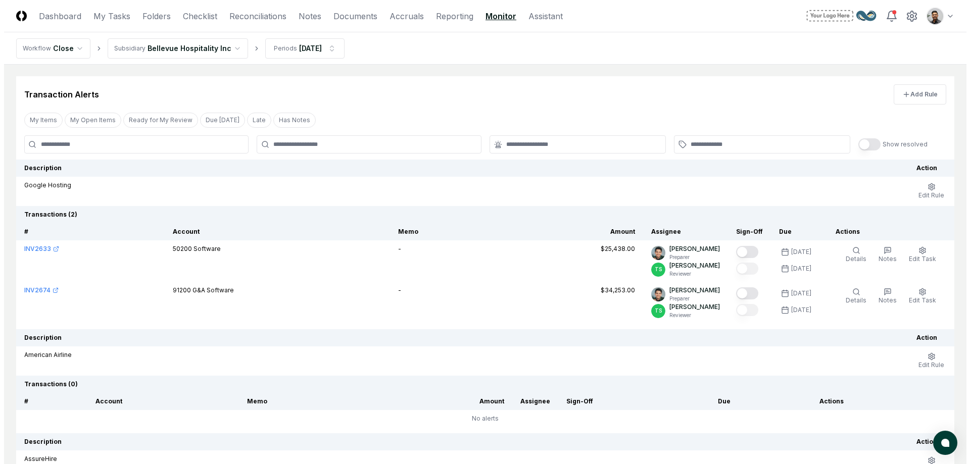
scroll to position [17, 0]
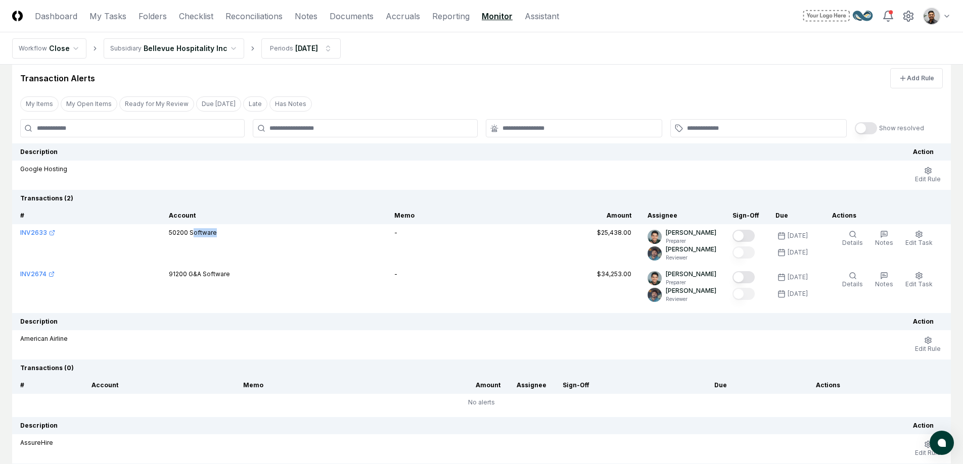
drag, startPoint x: 199, startPoint y: 237, endPoint x: 234, endPoint y: 255, distance: 40.0
click at [234, 255] on td "50200 Software" at bounding box center [273, 244] width 225 height 41
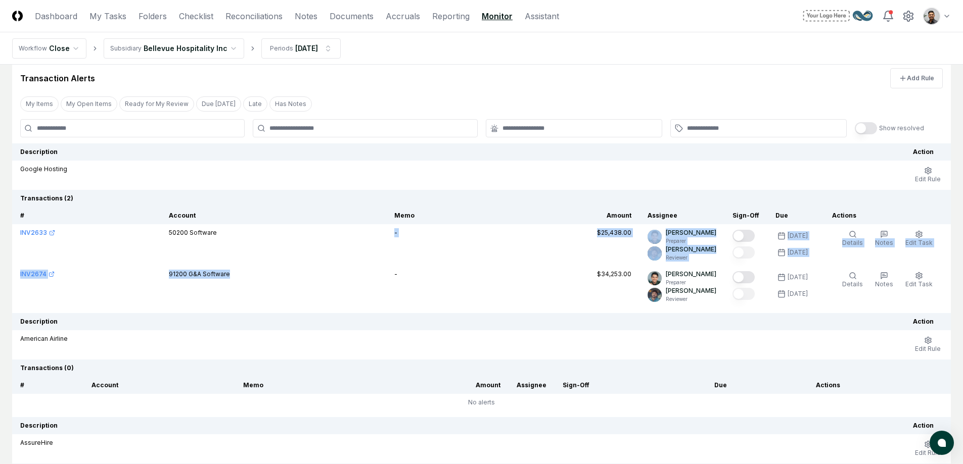
drag, startPoint x: 218, startPoint y: 299, endPoint x: 210, endPoint y: 252, distance: 47.8
click at [210, 252] on tbody "INV2633 50200 Software - $25,438.00 Arthur Cook Preparer Tim Smith Reviewer 9/8…" at bounding box center [481, 265] width 939 height 83
click at [210, 252] on td "50200 Software" at bounding box center [273, 244] width 225 height 41
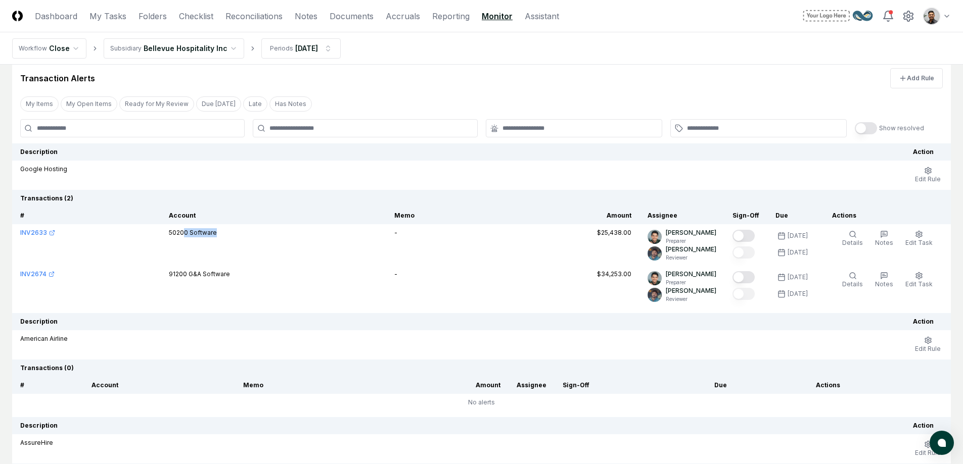
drag, startPoint x: 191, startPoint y: 229, endPoint x: 248, endPoint y: 247, distance: 59.2
click at [248, 247] on td "50200 Software" at bounding box center [273, 244] width 225 height 41
click at [931, 174] on button "Edit Rule" at bounding box center [928, 175] width 30 height 21
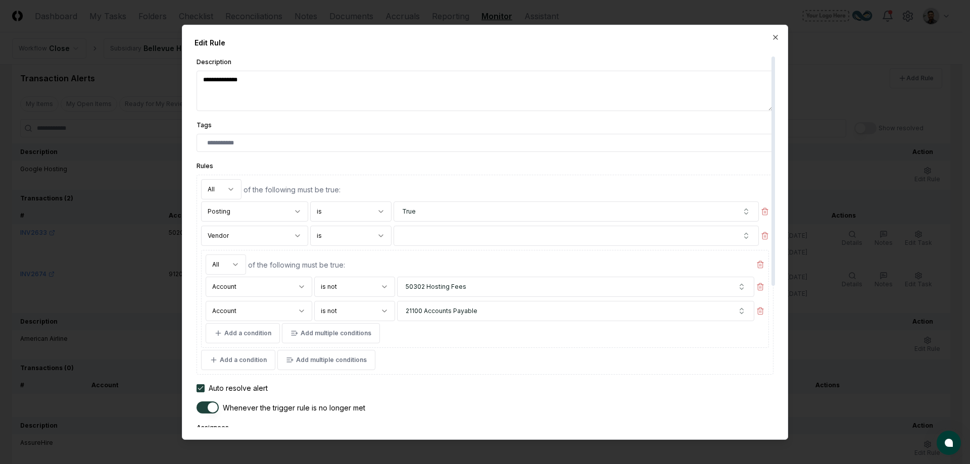
click at [306, 100] on textarea "**********" at bounding box center [485, 90] width 577 height 40
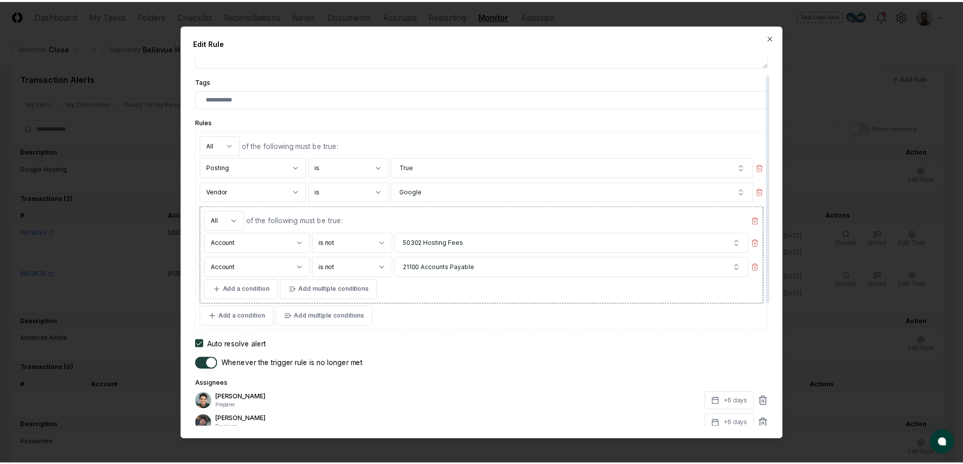
scroll to position [29, 0]
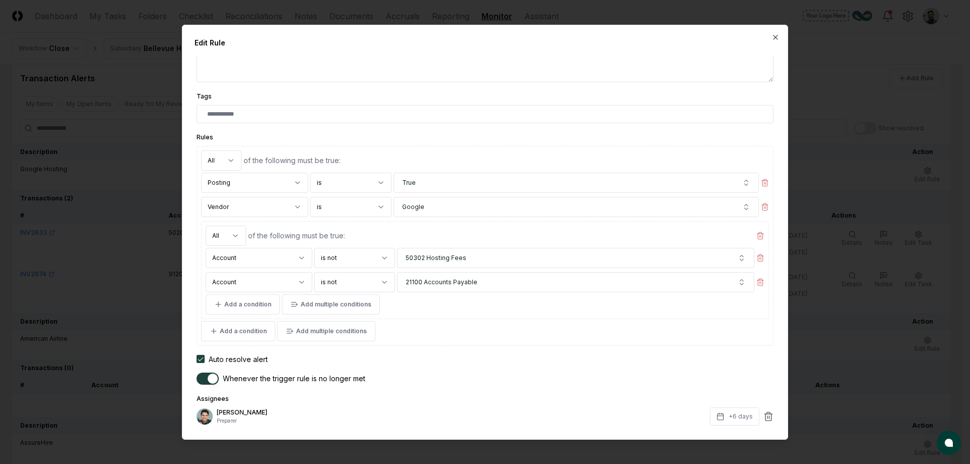
type textarea "*"
click at [806, 276] on div at bounding box center [485, 232] width 970 height 464
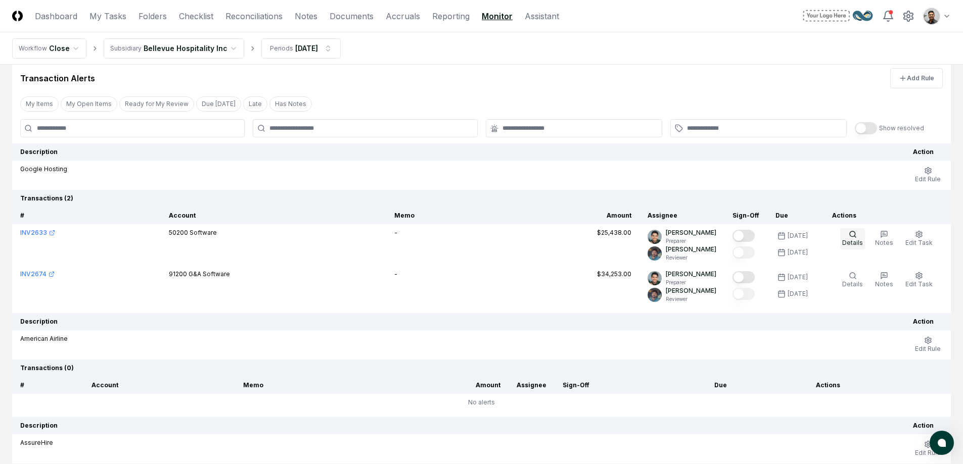
click at [858, 245] on span "Details" at bounding box center [852, 243] width 21 height 8
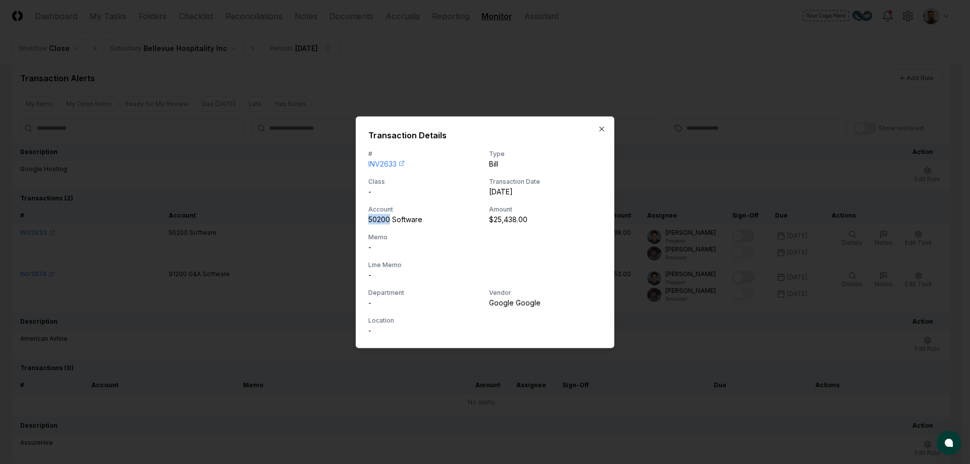
drag, startPoint x: 389, startPoint y: 221, endPoint x: 368, endPoint y: 220, distance: 20.7
click at [368, 220] on div "50200 Software" at bounding box center [424, 219] width 113 height 11
drag, startPoint x: 371, startPoint y: 221, endPoint x: 422, endPoint y: 223, distance: 50.6
click at [422, 223] on div "50200 Software" at bounding box center [424, 219] width 113 height 11
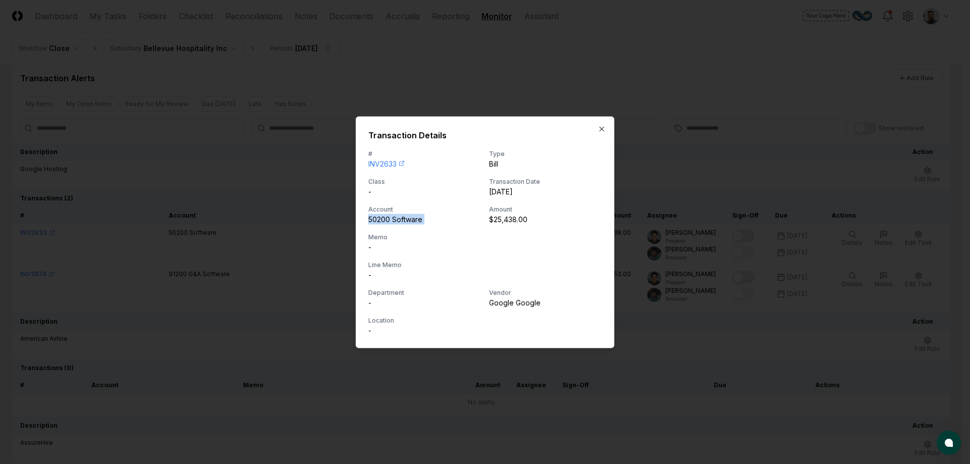
click at [422, 223] on div "50200 Software" at bounding box center [424, 219] width 113 height 11
drag, startPoint x: 502, startPoint y: 304, endPoint x: 486, endPoint y: 299, distance: 17.1
click at [486, 299] on div "# INV2633 Type Bill Class - Transaction Date 2025-06-30 Account 50200 Software …" at bounding box center [485, 242] width 234 height 187
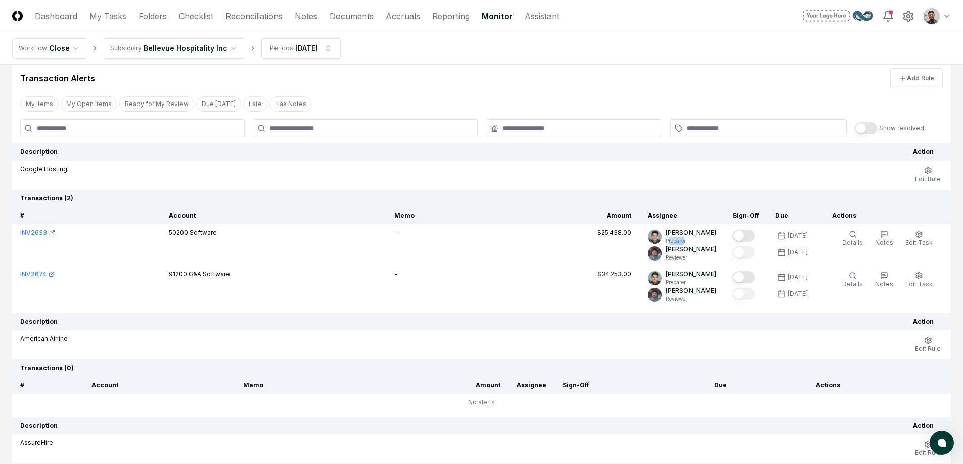
drag, startPoint x: 690, startPoint y: 238, endPoint x: 705, endPoint y: 244, distance: 15.9
click at [705, 244] on p "Preparer" at bounding box center [691, 242] width 51 height 8
click at [705, 243] on p "Preparer" at bounding box center [691, 242] width 51 height 8
click at [703, 258] on p "Reviewer" at bounding box center [691, 258] width 51 height 8
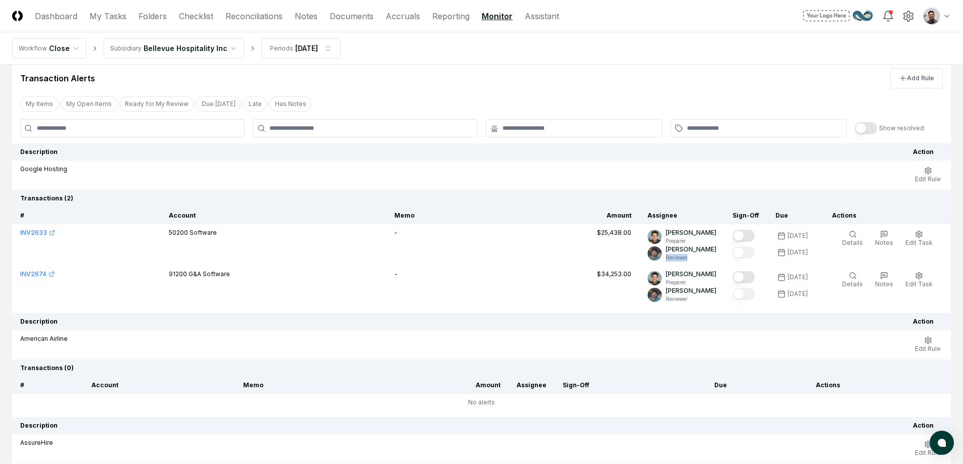
click at [703, 258] on p "Reviewer" at bounding box center [691, 258] width 51 height 8
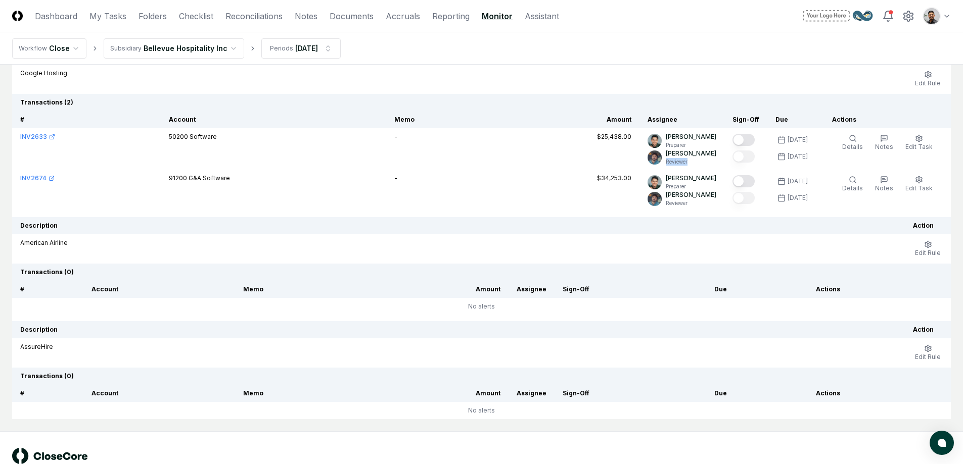
scroll to position [62, 0]
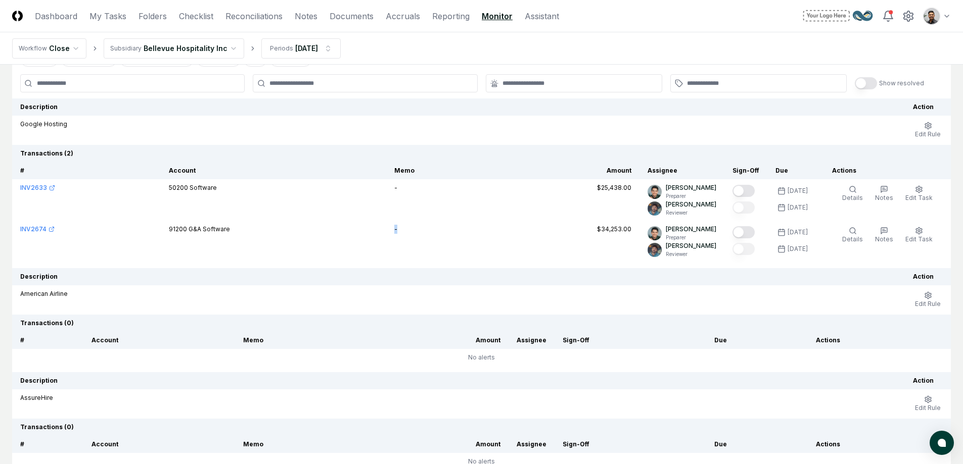
drag, startPoint x: 419, startPoint y: 231, endPoint x: 400, endPoint y: 228, distance: 19.5
click at [400, 228] on td "-" at bounding box center [439, 241] width 106 height 41
drag, startPoint x: 400, startPoint y: 228, endPoint x: 446, endPoint y: 231, distance: 46.6
click at [446, 231] on td "-" at bounding box center [439, 241] width 106 height 41
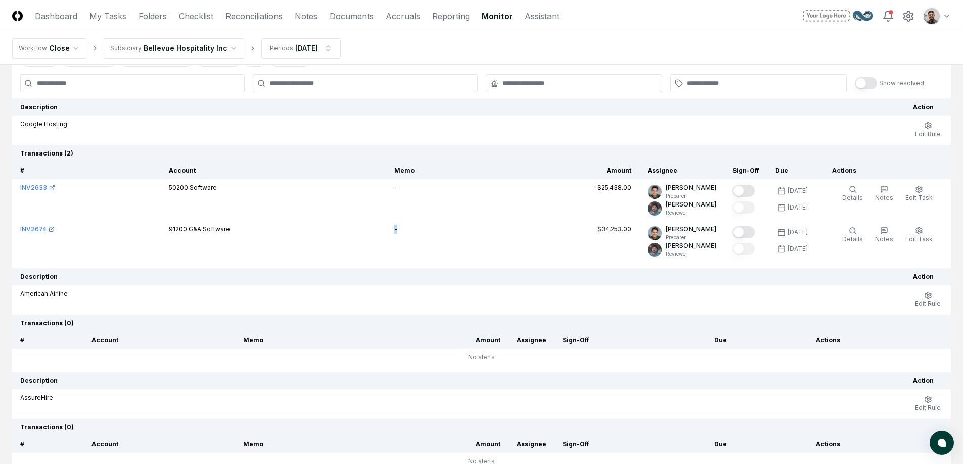
click at [446, 231] on td "-" at bounding box center [439, 241] width 106 height 41
drag, startPoint x: 426, startPoint y: 234, endPoint x: 397, endPoint y: 230, distance: 28.5
click at [397, 230] on tr "INV2674 91200 G&A Software - $34,253.00 Arthur Cook Preparer Tim Smith Reviewer…" at bounding box center [481, 241] width 939 height 41
click at [386, 230] on td "91200 G&A Software" at bounding box center [273, 241] width 225 height 41
drag, startPoint x: 392, startPoint y: 230, endPoint x: 441, endPoint y: 231, distance: 49.0
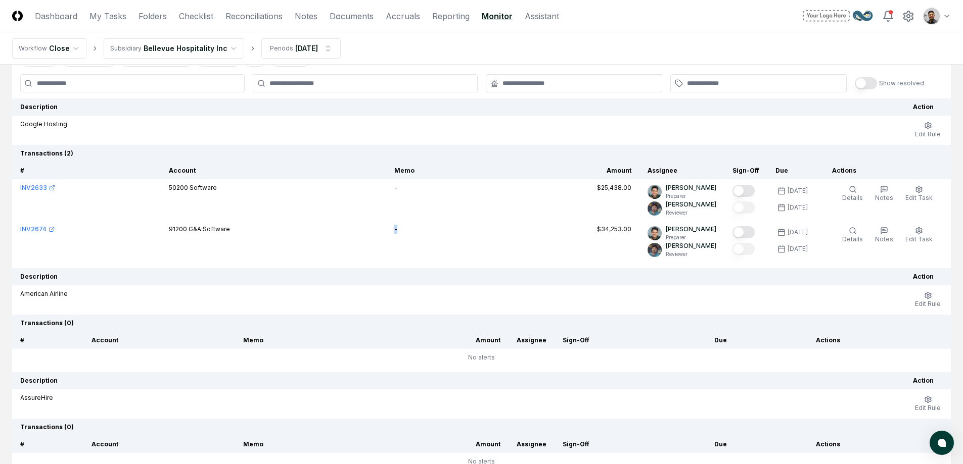
click at [441, 231] on tr "INV2674 91200 G&A Software - $34,253.00 Arthur Cook Preparer Tim Smith Reviewer…" at bounding box center [481, 241] width 939 height 41
click at [441, 231] on td "-" at bounding box center [439, 241] width 106 height 41
drag, startPoint x: 435, startPoint y: 231, endPoint x: 143, endPoint y: 228, distance: 292.7
click at [143, 228] on tr "INV2674 91200 G&A Software - $34,253.00 Arthur Cook Preparer Tim Smith Reviewer…" at bounding box center [481, 241] width 939 height 41
click at [297, 242] on td "91200 G&A Software" at bounding box center [273, 241] width 225 height 41
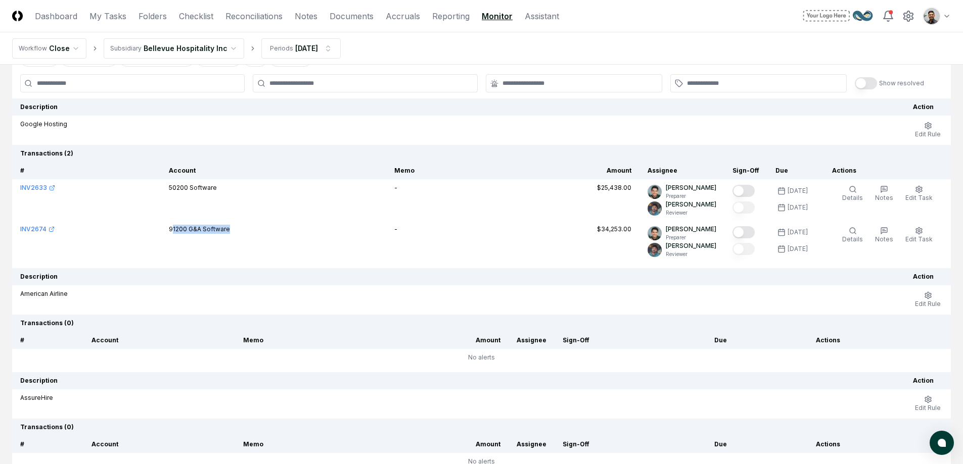
drag, startPoint x: 296, startPoint y: 240, endPoint x: 178, endPoint y: 228, distance: 118.3
click at [178, 228] on td "91200 G&A Software" at bounding box center [273, 241] width 225 height 41
drag, startPoint x: 177, startPoint y: 229, endPoint x: 232, endPoint y: 237, distance: 56.1
click at [232, 237] on td "91200 G&A Software" at bounding box center [273, 241] width 225 height 41
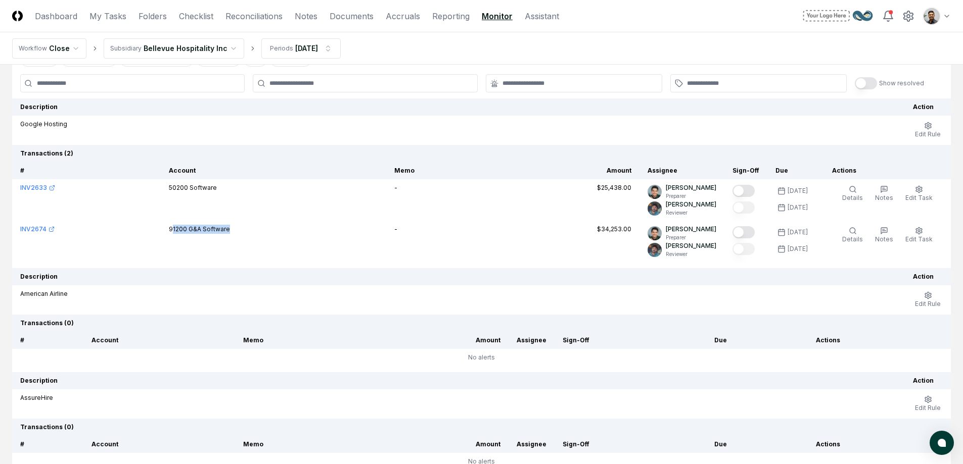
click at [232, 237] on td "91200 G&A Software" at bounding box center [273, 241] width 225 height 41
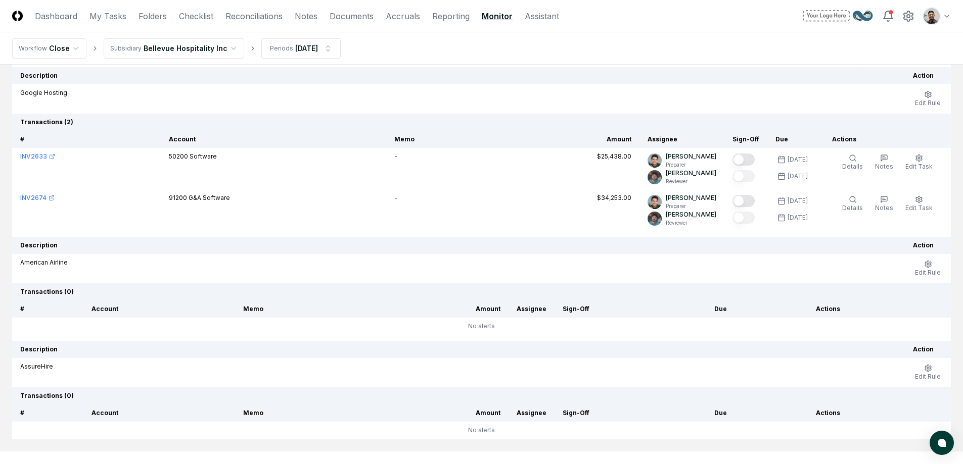
scroll to position [0, 0]
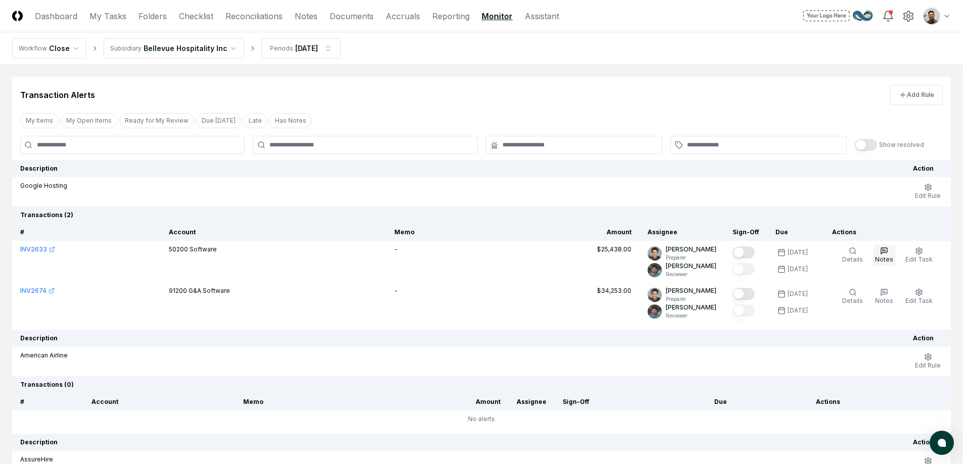
click at [891, 261] on span "Notes" at bounding box center [884, 260] width 18 height 8
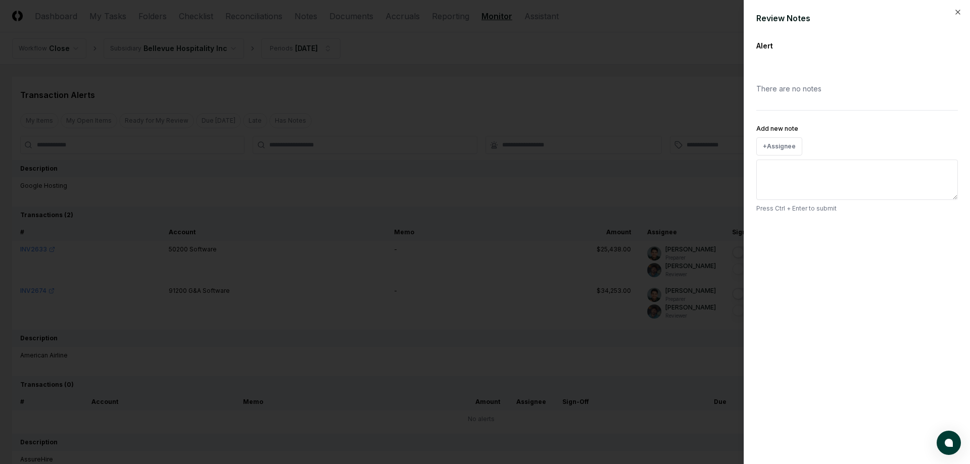
click at [609, 184] on div at bounding box center [485, 232] width 970 height 464
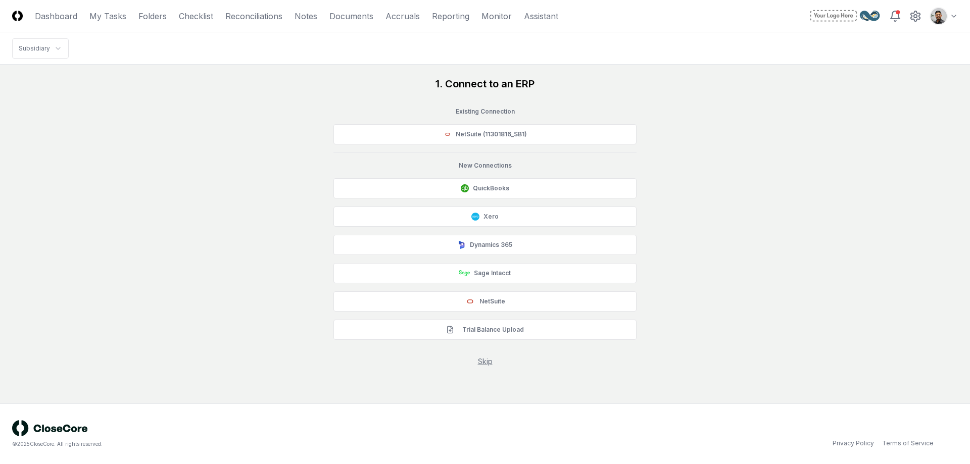
click at [673, 243] on div "1. Connect to an ERP Existing Connection NetSuite (11301816_SB1) New Connection…" at bounding box center [485, 222] width 946 height 290
click at [374, 52] on nav "Subsidiary" at bounding box center [485, 48] width 970 height 32
click at [501, 15] on link "Monitor" at bounding box center [497, 16] width 30 height 12
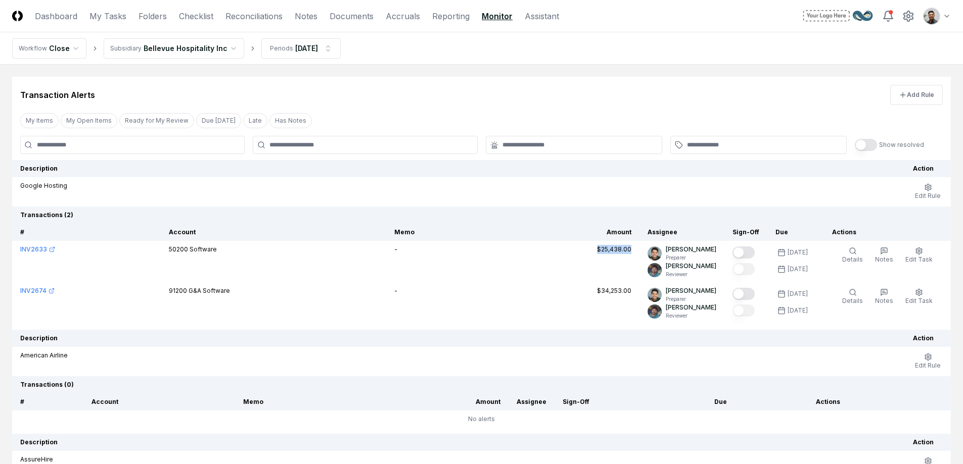
drag, startPoint x: 617, startPoint y: 248, endPoint x: 650, endPoint y: 251, distance: 33.5
click at [631, 251] on div "$25,438.00" at bounding box center [565, 249] width 131 height 9
click at [631, 251] on div "$25,438.00" at bounding box center [614, 249] width 34 height 9
drag, startPoint x: 651, startPoint y: 250, endPoint x: 628, endPoint y: 249, distance: 23.3
click at [628, 249] on div "$25,438.00" at bounding box center [614, 249] width 34 height 9
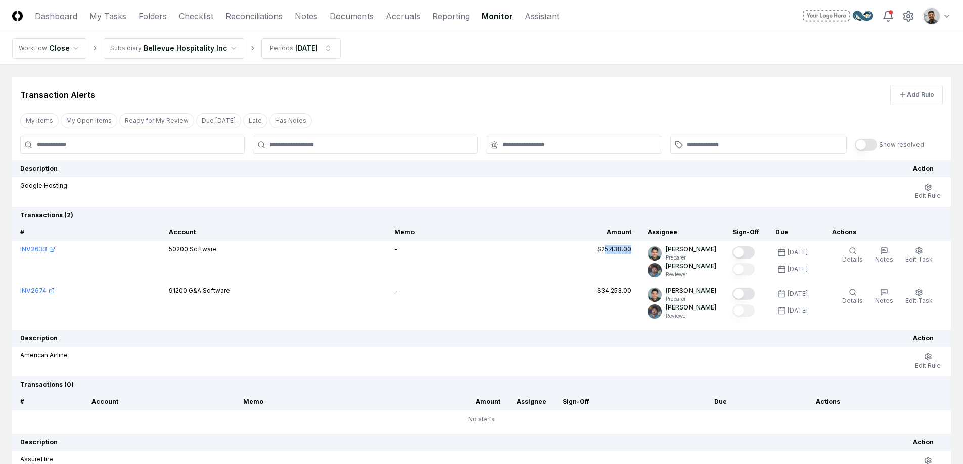
click at [628, 249] on div "$25,438.00" at bounding box center [614, 249] width 34 height 9
click at [393, 92] on div "Transaction Alerts Add Rule" at bounding box center [481, 91] width 939 height 28
click at [158, 17] on link "Folders" at bounding box center [152, 16] width 28 height 12
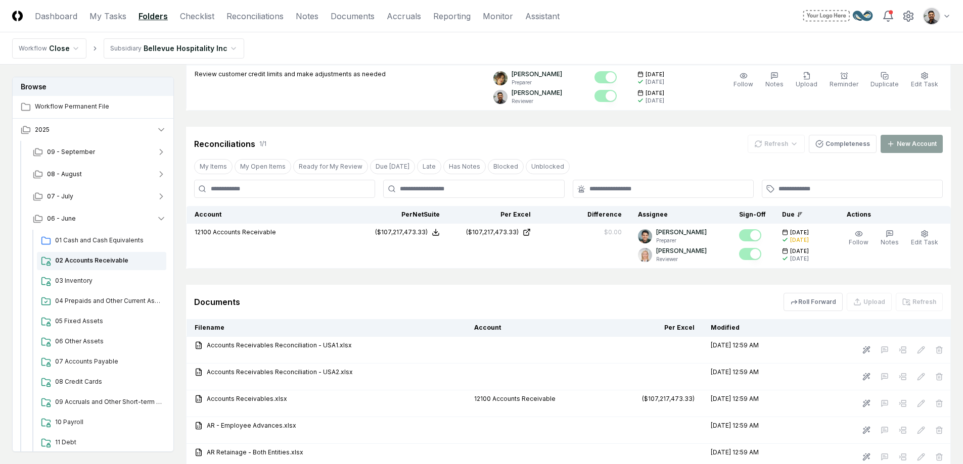
scroll to position [705, 0]
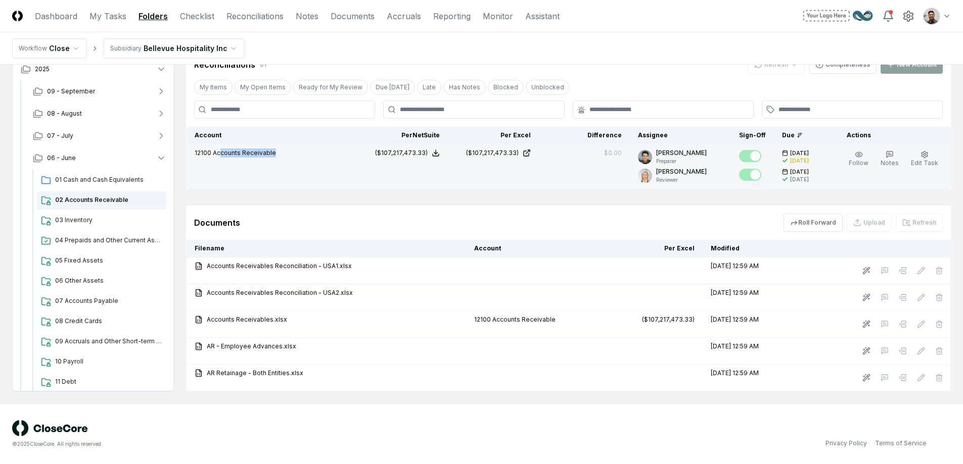
drag, startPoint x: 280, startPoint y: 151, endPoint x: 221, endPoint y: 153, distance: 58.7
click at [221, 153] on div "12100 Accounts Receivable" at bounding box center [272, 154] width 154 height 11
click at [221, 153] on span "Accounts Receivable" at bounding box center [244, 153] width 63 height 8
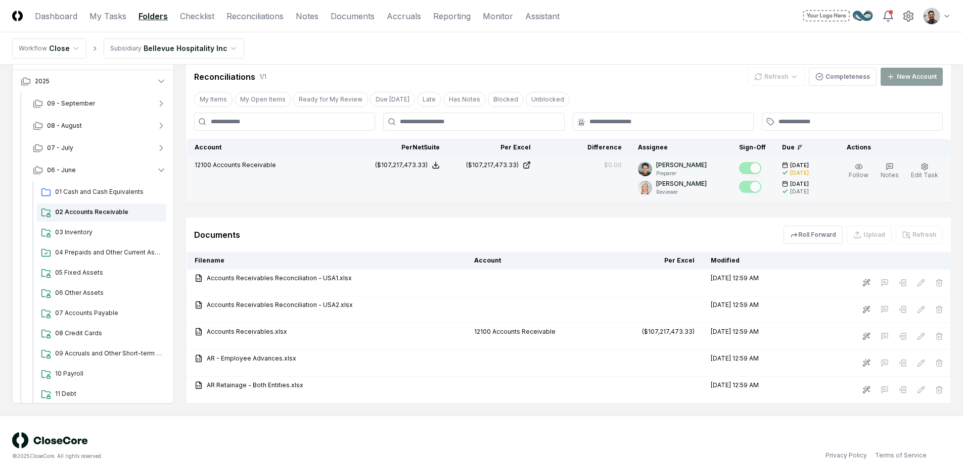
scroll to position [687, 0]
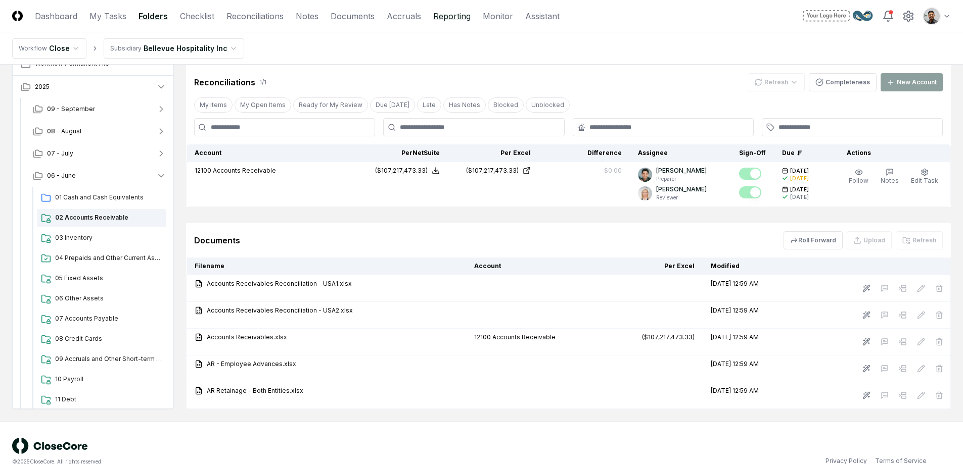
click at [447, 19] on link "Reporting" at bounding box center [451, 16] width 37 height 12
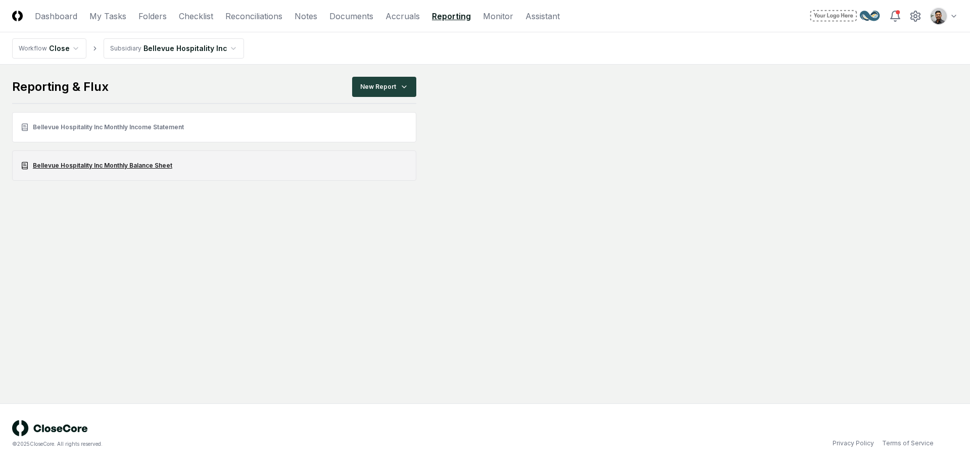
click at [145, 162] on link "Bellevue Hospitality Inc Monthly Balance Sheet" at bounding box center [214, 166] width 404 height 30
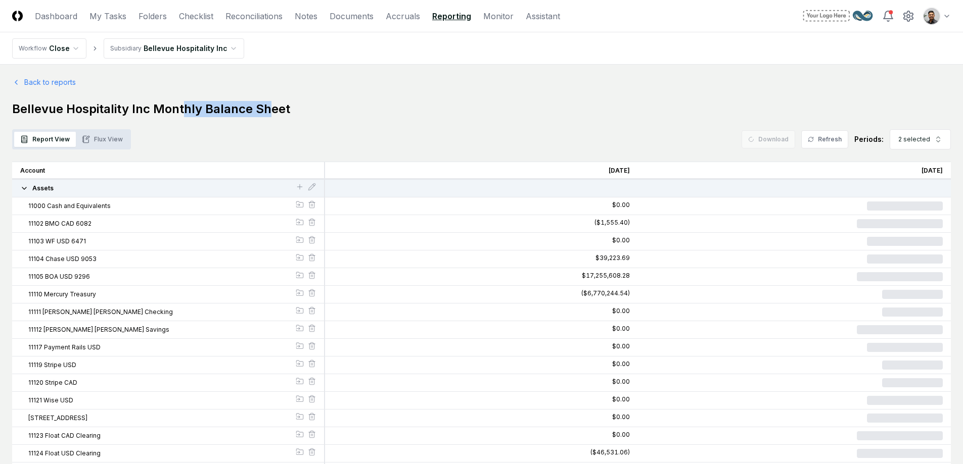
drag, startPoint x: 238, startPoint y: 110, endPoint x: 322, endPoint y: 106, distance: 84.0
click at [310, 107] on h1 "Bellevue Hospitality Inc Monthly Balance Sheet" at bounding box center [481, 109] width 939 height 16
click at [322, 106] on h1 "Bellevue Hospitality Inc Monthly Balance Sheet" at bounding box center [481, 109] width 939 height 16
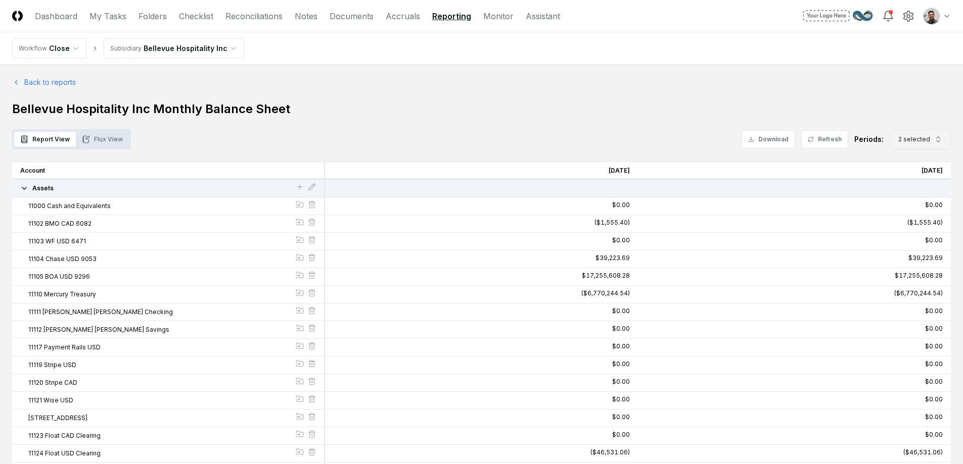
click at [921, 142] on span "2 selected" at bounding box center [914, 139] width 32 height 9
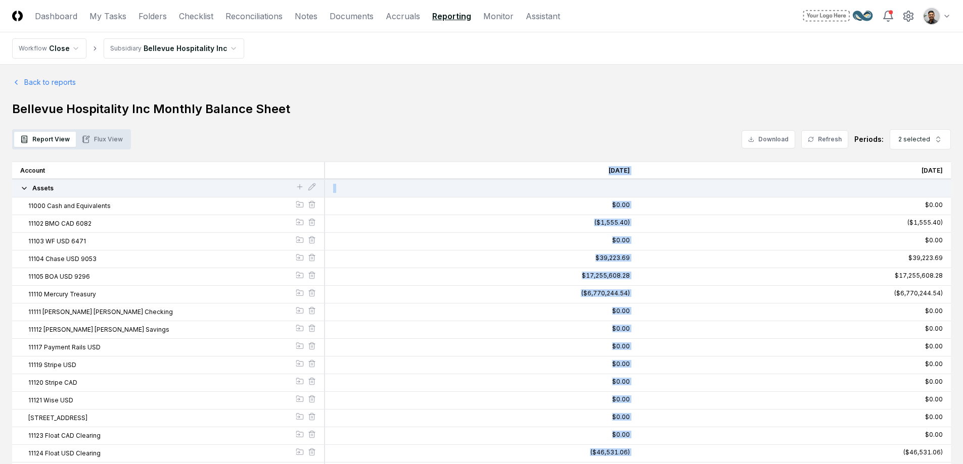
drag, startPoint x: 637, startPoint y: 170, endPoint x: 588, endPoint y: 170, distance: 49.0
click at [588, 170] on div "[DATE]" at bounding box center [481, 171] width 313 height 18
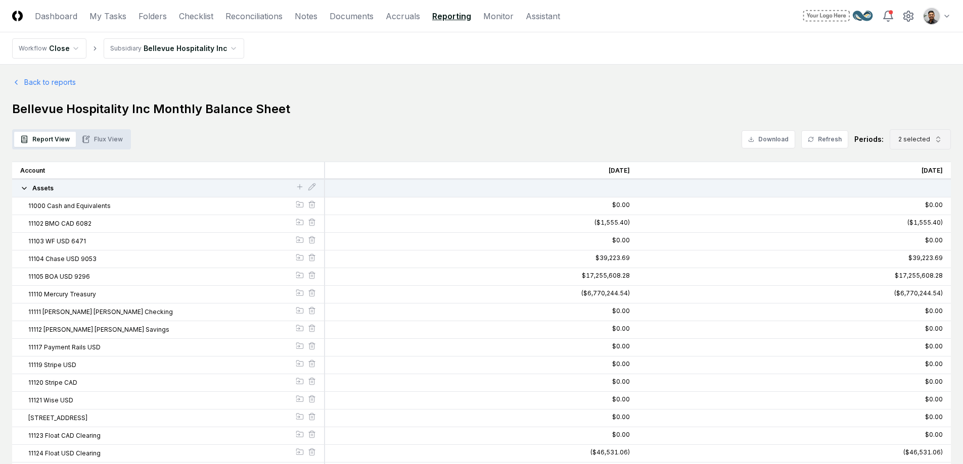
click at [933, 137] on button "2 selected" at bounding box center [920, 139] width 61 height 20
drag, startPoint x: 912, startPoint y: 169, endPoint x: 953, endPoint y: 168, distance: 41.0
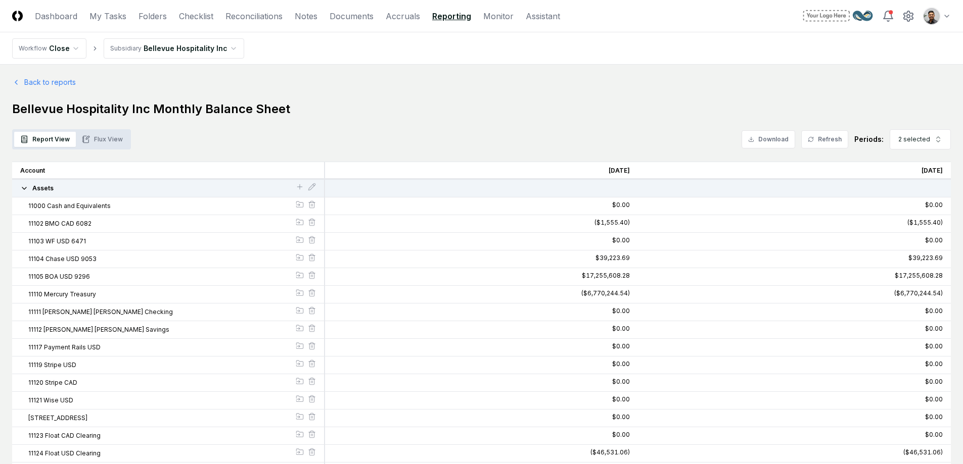
click at [60, 184] on button "Assets" at bounding box center [157, 188] width 275 height 9
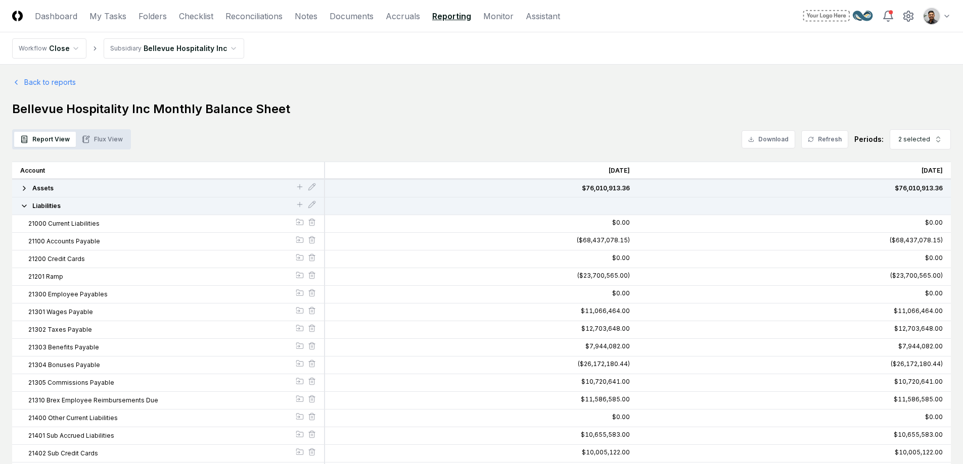
click at [57, 209] on span "Liabilities" at bounding box center [46, 206] width 28 height 9
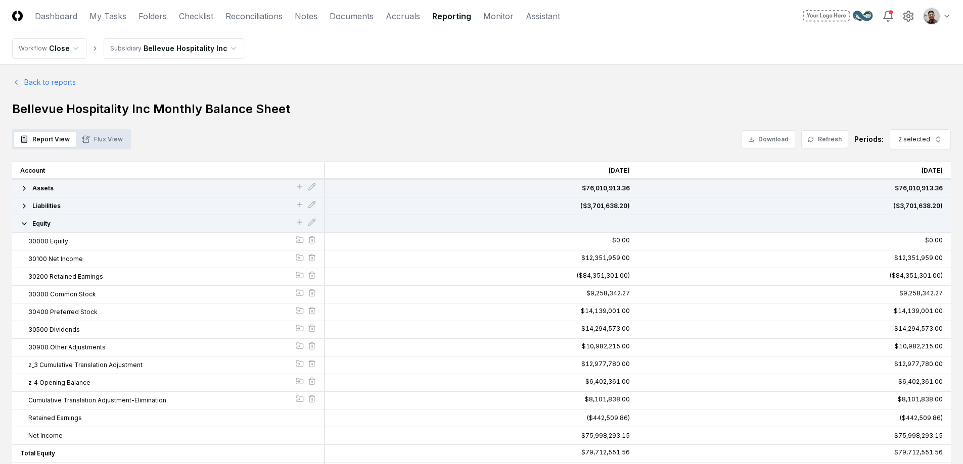
click at [54, 225] on button "Equity" at bounding box center [157, 223] width 275 height 9
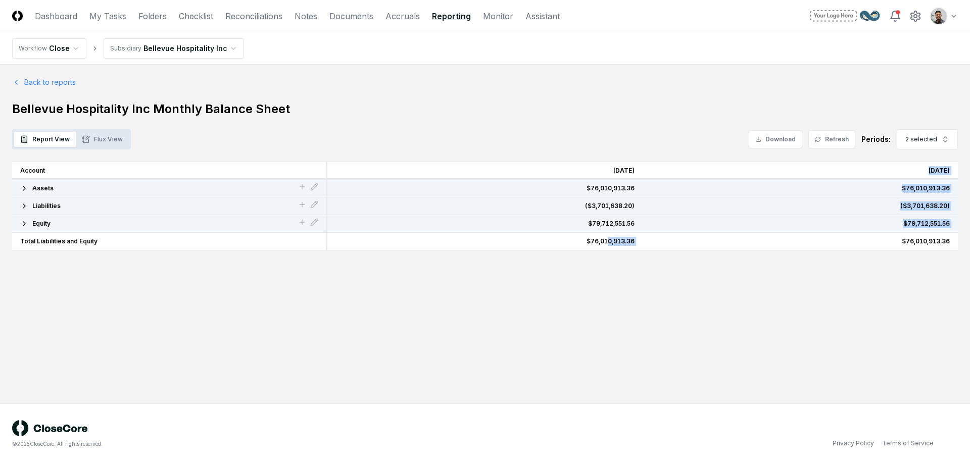
drag, startPoint x: 662, startPoint y: 242, endPoint x: 584, endPoint y: 241, distance: 77.9
click at [587, 240] on div "[DATE] $76,010,913.36 ($3,701,638.20) $79,712,551.56 $76,010,913.36 [DATE] $76,…" at bounding box center [643, 206] width 631 height 89
click at [584, 241] on div "$76,010,913.36" at bounding box center [485, 241] width 299 height 9
drag, startPoint x: 585, startPoint y: 192, endPoint x: 652, endPoint y: 186, distance: 67.5
click at [652, 186] on div "[DATE] $76,010,913.36 ($3,701,638.20) $79,712,551.56 $76,010,913.36 [DATE] $76,…" at bounding box center [643, 206] width 631 height 89
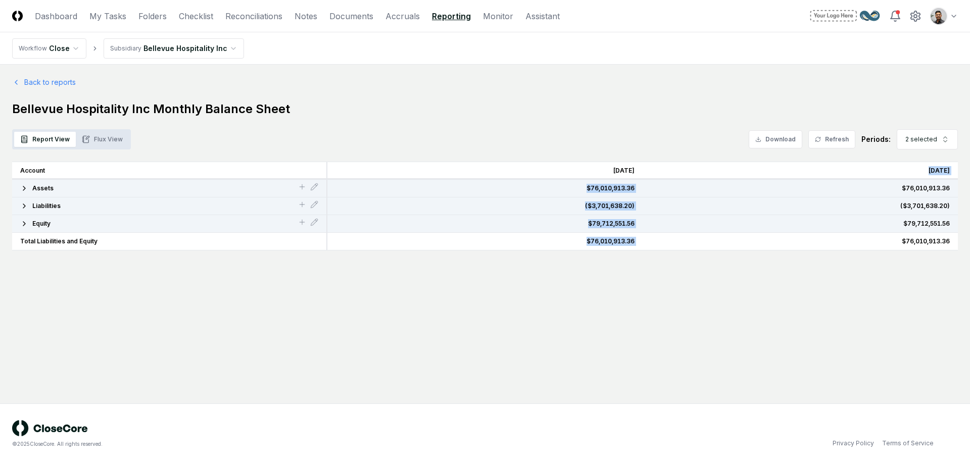
click at [652, 186] on div "$76,010,913.36" at bounding box center [800, 188] width 299 height 9
drag, startPoint x: 634, startPoint y: 244, endPoint x: 574, endPoint y: 239, distance: 60.4
click at [575, 239] on div "$76,010,913.36" at bounding box center [485, 241] width 299 height 9
drag, startPoint x: 574, startPoint y: 239, endPoint x: 585, endPoint y: 195, distance: 45.2
click at [574, 238] on div "$76,010,913.36" at bounding box center [485, 241] width 299 height 9
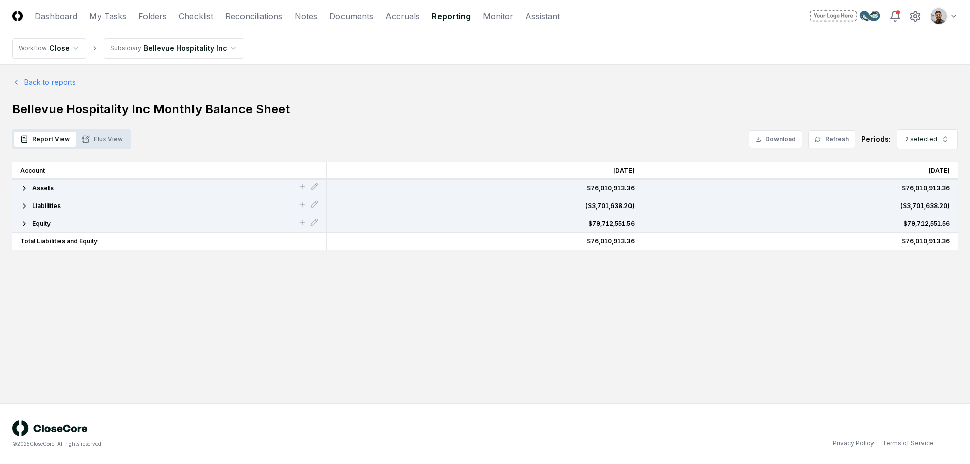
drag, startPoint x: 586, startPoint y: 181, endPoint x: 636, endPoint y: 184, distance: 50.1
click at [636, 184] on div "$76,010,913.36" at bounding box center [485, 189] width 315 height 18
click at [57, 229] on div "Equity" at bounding box center [169, 224] width 315 height 18
click at [57, 225] on button "Equity" at bounding box center [159, 223] width 278 height 9
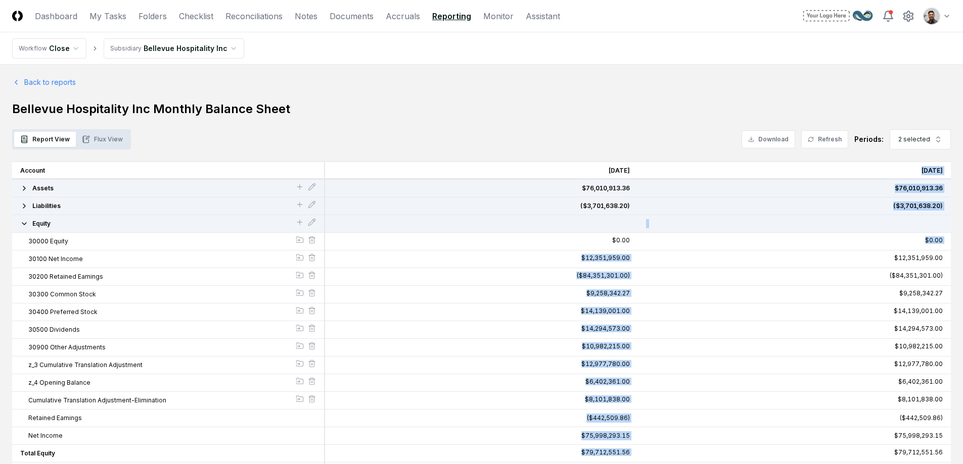
drag, startPoint x: 562, startPoint y: 258, endPoint x: 655, endPoint y: 260, distance: 92.5
click at [655, 260] on div "[DATE] $76,010,913.36 ($3,701,638.20) $0.00 $12,351,959.00 ($84,351,301.00) $9,…" at bounding box center [638, 321] width 626 height 319
click at [655, 260] on div "$12,351,959.00" at bounding box center [794, 260] width 313 height 18
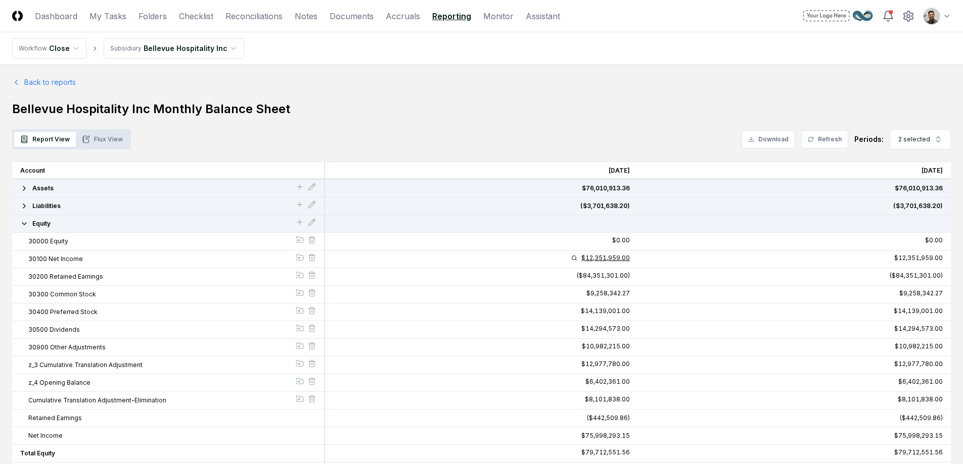
click at [622, 259] on div "$12,351,959.00" at bounding box center [605, 258] width 49 height 6
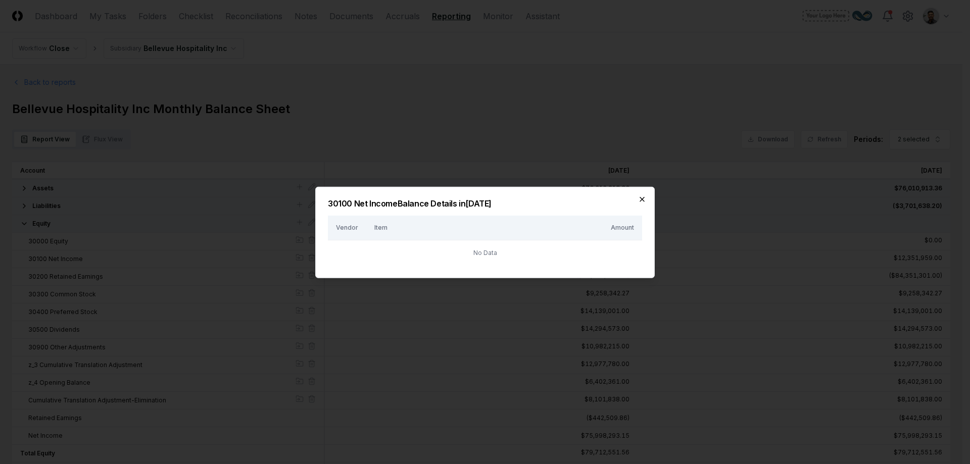
click at [643, 199] on icon "button" at bounding box center [642, 199] width 8 height 8
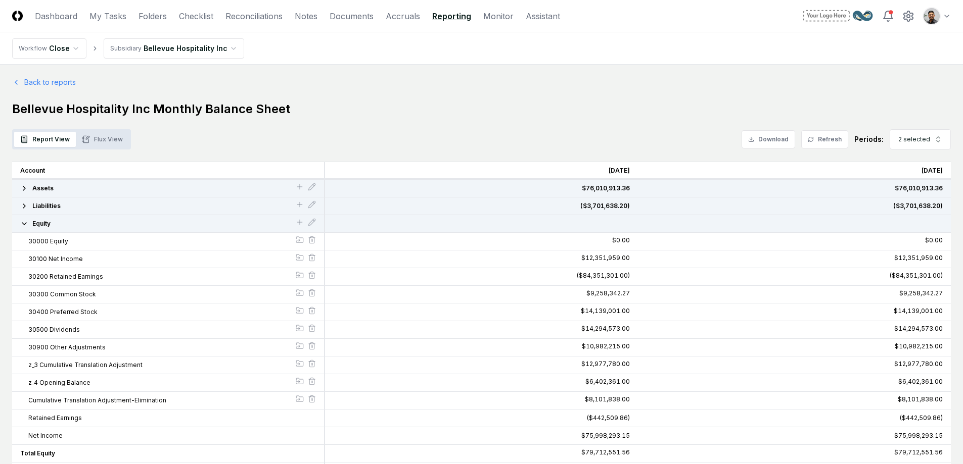
click at [46, 222] on span "Equity" at bounding box center [41, 223] width 18 height 9
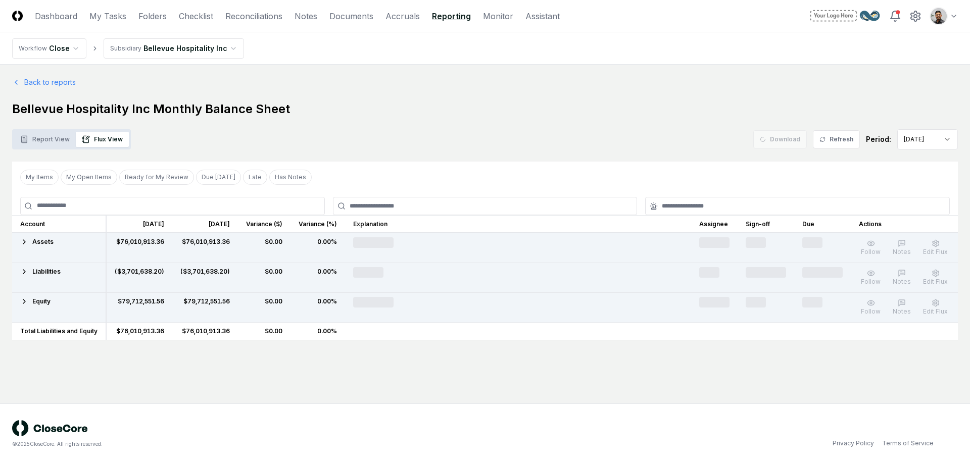
click at [99, 140] on button "Flux View" at bounding box center [102, 139] width 53 height 15
click at [46, 245] on span "Assets" at bounding box center [42, 242] width 21 height 9
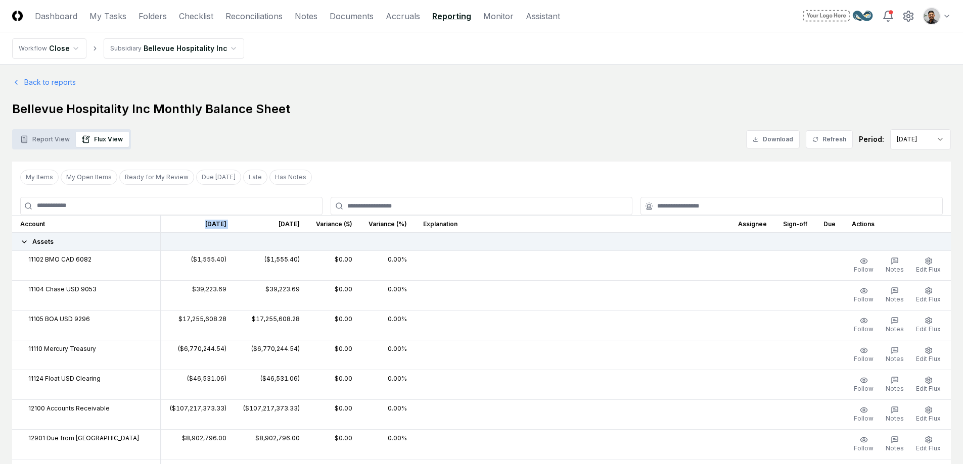
drag, startPoint x: 192, startPoint y: 219, endPoint x: 285, endPoint y: 223, distance: 93.1
click at [279, 223] on tr "Account [DATE] [DATE] Variance ($) Variance (%) Explanation Assignee Sign-off D…" at bounding box center [481, 224] width 939 height 18
click at [288, 224] on th "[DATE]" at bounding box center [271, 224] width 73 height 18
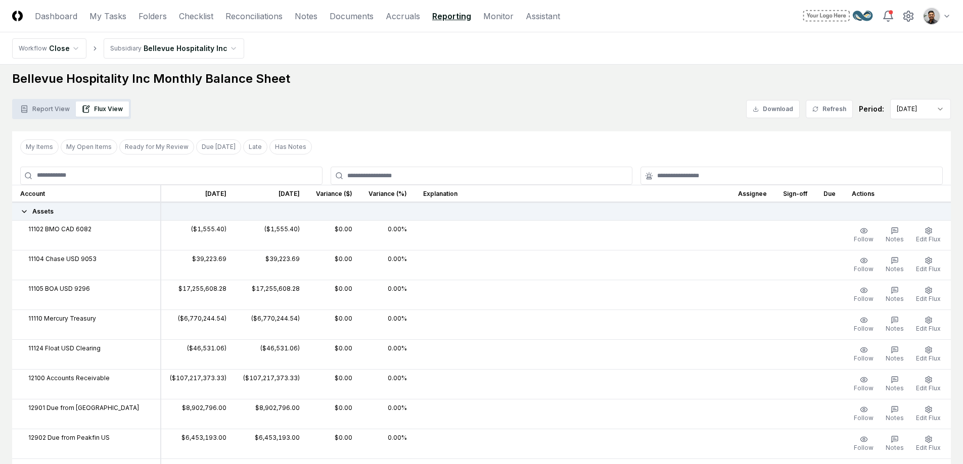
scroll to position [42, 0]
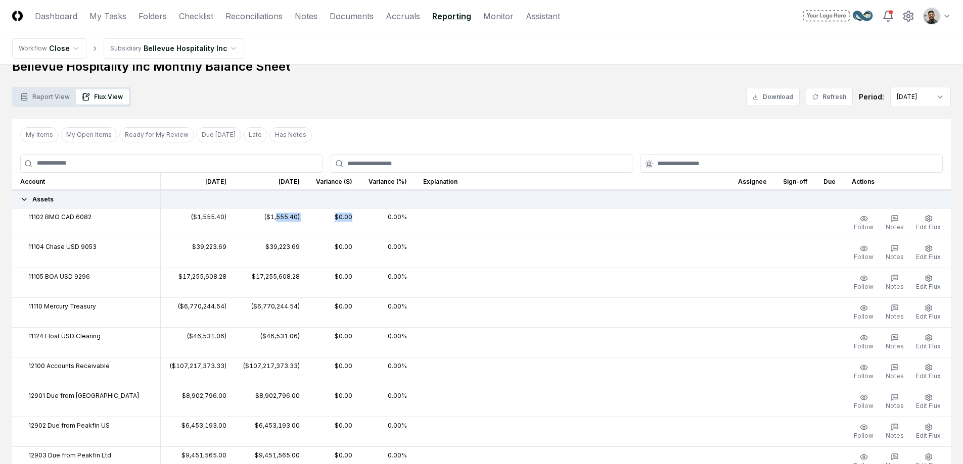
drag, startPoint x: 272, startPoint y: 219, endPoint x: 313, endPoint y: 224, distance: 41.7
click at [312, 224] on tr "11102 BMO CAD 6082 ($1,555.40) ($1,555.40) $0.00 0.00% Follow Notes Edit Flux" at bounding box center [481, 223] width 939 height 30
click at [313, 224] on td "$0.00" at bounding box center [334, 223] width 53 height 30
drag, startPoint x: 325, startPoint y: 217, endPoint x: 350, endPoint y: 221, distance: 25.1
click at [350, 221] on td "$0.00" at bounding box center [334, 223] width 53 height 30
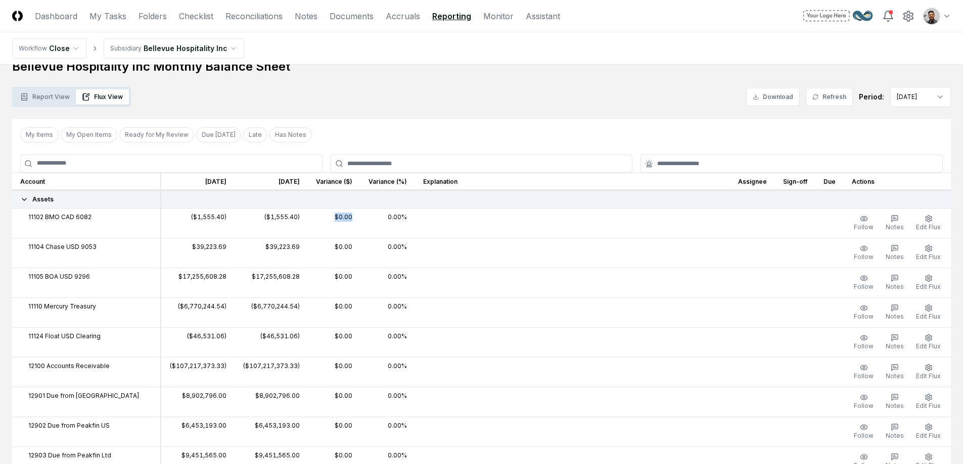
click at [350, 221] on td "$0.00" at bounding box center [334, 223] width 53 height 30
drag, startPoint x: 350, startPoint y: 219, endPoint x: 331, endPoint y: 220, distance: 18.7
click at [332, 220] on td "$0.00" at bounding box center [334, 223] width 53 height 30
click at [331, 220] on td "$0.00" at bounding box center [334, 223] width 53 height 30
drag, startPoint x: 328, startPoint y: 218, endPoint x: 342, endPoint y: 218, distance: 14.2
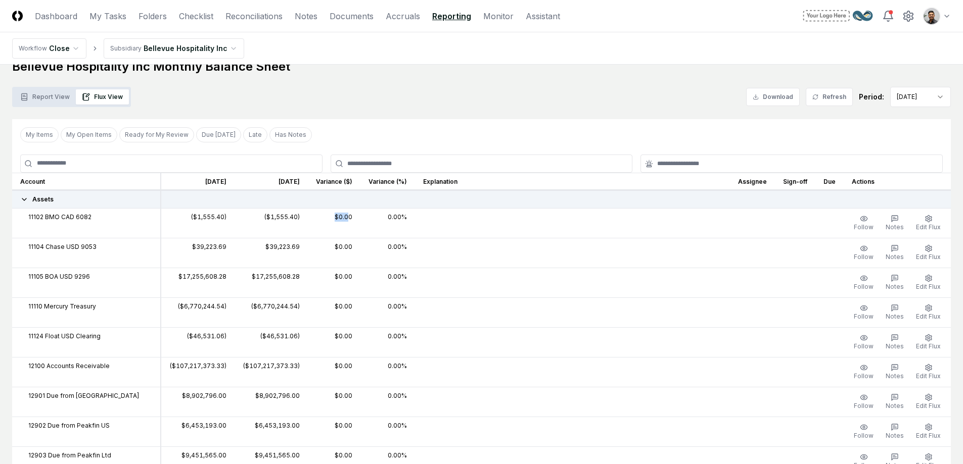
click at [342, 218] on td "$0.00" at bounding box center [334, 223] width 53 height 30
drag, startPoint x: 349, startPoint y: 218, endPoint x: 335, endPoint y: 218, distance: 14.2
click at [335, 218] on td "$0.00" at bounding box center [334, 223] width 53 height 30
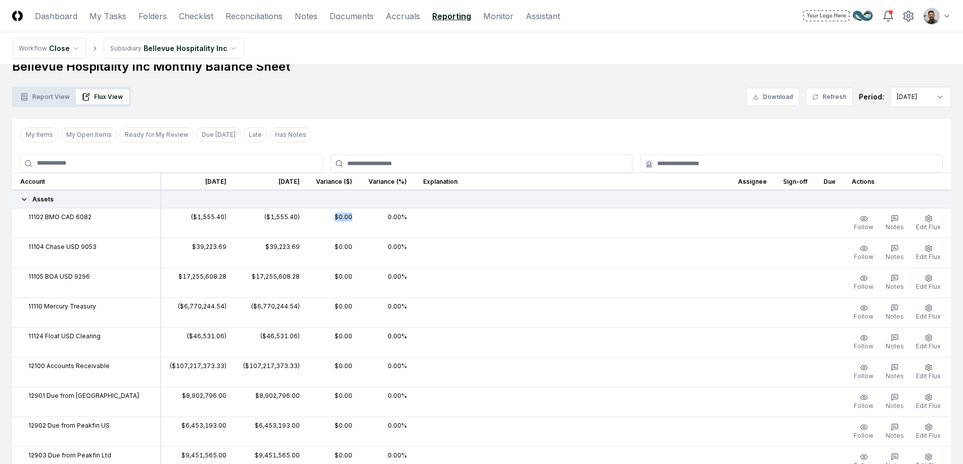
drag, startPoint x: 323, startPoint y: 218, endPoint x: 350, endPoint y: 215, distance: 26.5
click at [350, 215] on td "$0.00" at bounding box center [334, 223] width 53 height 30
drag, startPoint x: 378, startPoint y: 216, endPoint x: 419, endPoint y: 220, distance: 41.6
click at [419, 220] on tr "11102 BMO CAD 6082 ($1,555.40) ($1,555.40) $0.00 0.00% Follow Notes Edit Flux" at bounding box center [481, 223] width 939 height 30
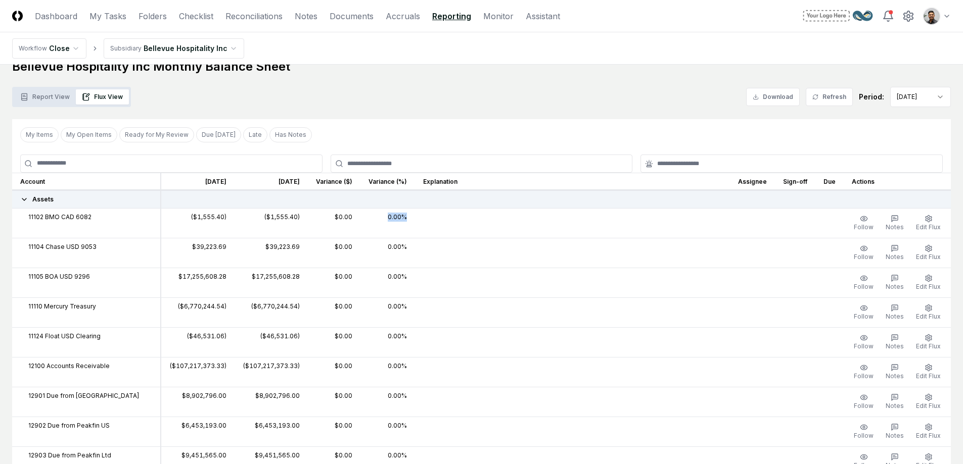
click at [423, 220] on div at bounding box center [572, 217] width 299 height 9
drag, startPoint x: 413, startPoint y: 218, endPoint x: 363, endPoint y: 217, distance: 49.5
click at [363, 217] on tr "11102 BMO CAD 6082 ($1,555.40) ($1,555.40) $0.00 0.00% Follow Notes Edit Flux" at bounding box center [481, 223] width 939 height 30
click at [363, 217] on td "0.00%" at bounding box center [387, 223] width 55 height 30
drag, startPoint x: 377, startPoint y: 219, endPoint x: 391, endPoint y: 221, distance: 14.9
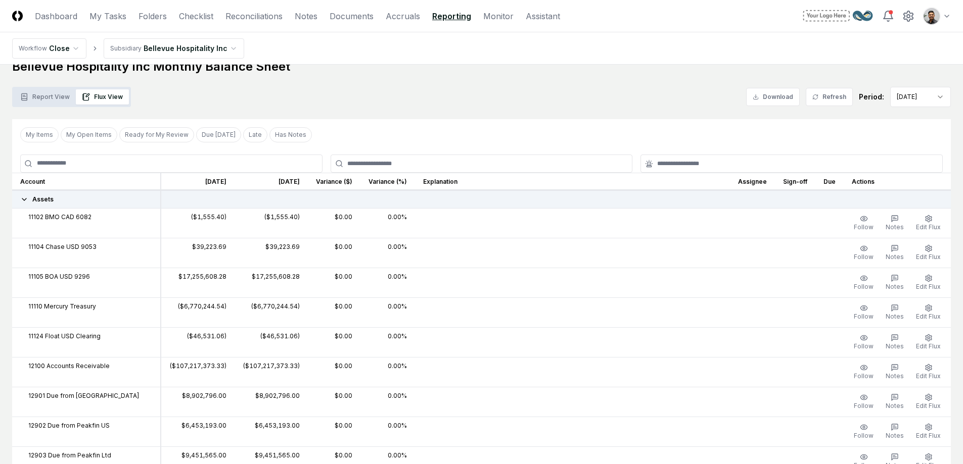
click at [378, 219] on td "0.00%" at bounding box center [387, 223] width 55 height 30
drag, startPoint x: 404, startPoint y: 215, endPoint x: 387, endPoint y: 213, distance: 16.8
click at [387, 213] on td "0.00%" at bounding box center [387, 223] width 55 height 30
click at [929, 221] on icon "button" at bounding box center [928, 218] width 6 height 7
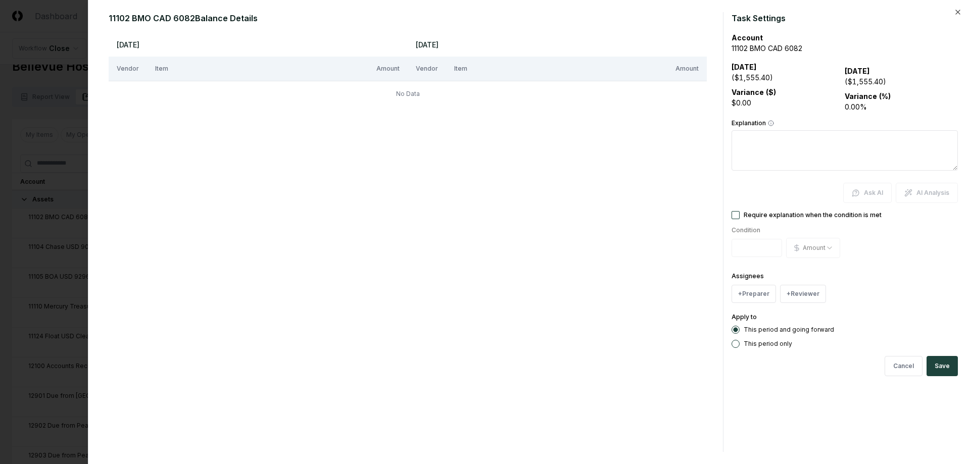
click at [736, 216] on button "Require explanation when the condition is met" at bounding box center [736, 215] width 8 height 8
drag, startPoint x: 764, startPoint y: 252, endPoint x: 713, endPoint y: 246, distance: 51.4
click at [714, 246] on div "11102 BMO CAD 6082 Balance Details Aug 2025 Sep 2025 Vendor Item Amount Vendor …" at bounding box center [530, 232] width 858 height 440
type input "***"
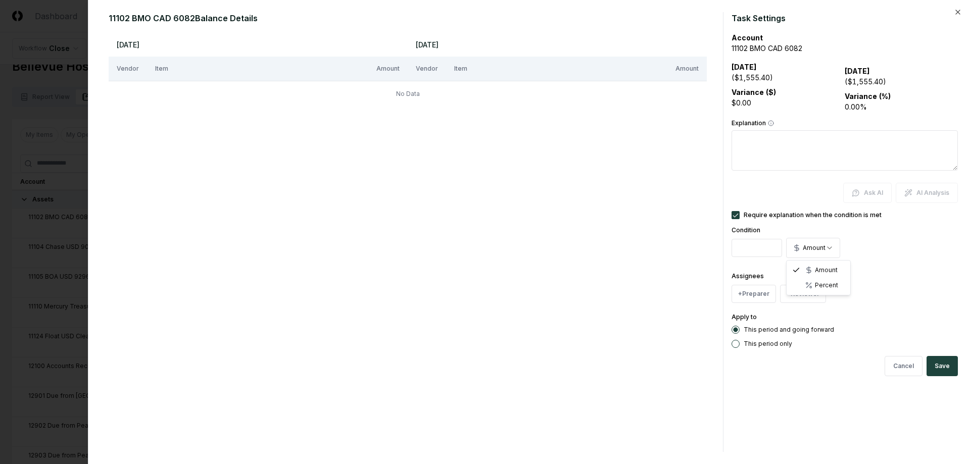
select select "*******"
drag, startPoint x: 760, startPoint y: 251, endPoint x: 690, endPoint y: 243, distance: 70.8
click at [690, 243] on div "11102 BMO CAD 6082 Balance Details Aug 2025 Sep 2025 Vendor Item Amount Vendor …" at bounding box center [530, 232] width 858 height 440
type input "**"
click at [773, 147] on textarea "Explanation" at bounding box center [845, 150] width 226 height 40
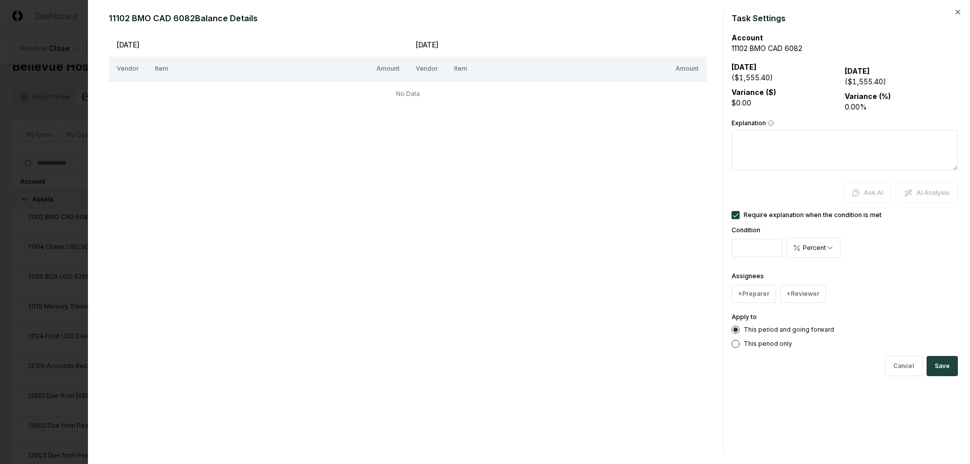
type textarea "*"
type textarea "**"
type textarea "*"
type textarea "***"
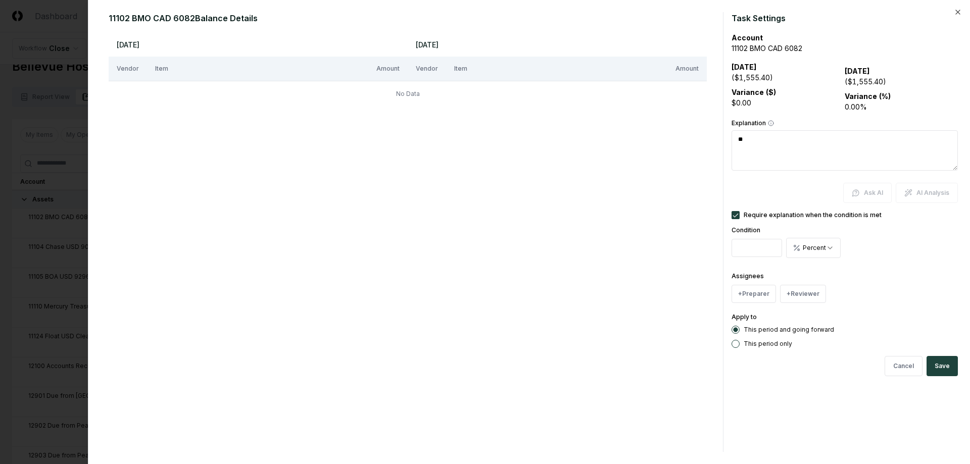
type textarea "*"
type textarea "**"
type textarea "*"
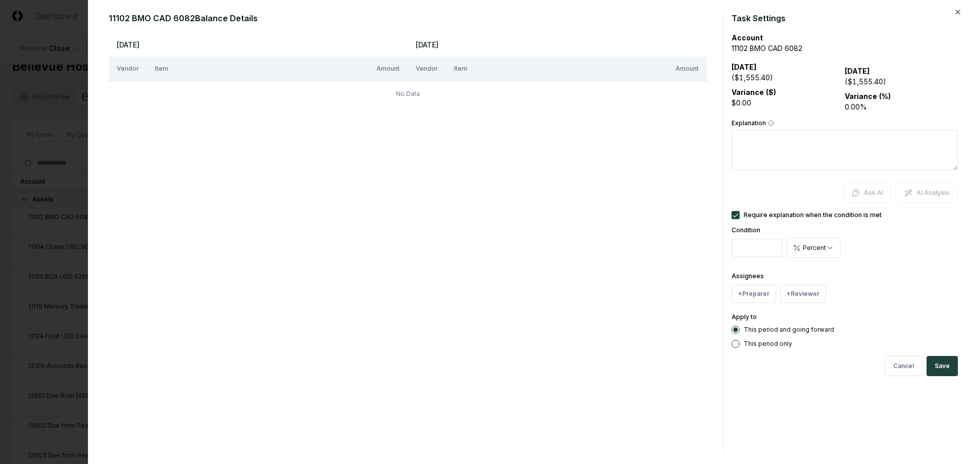
type textarea "*"
type textarea "**"
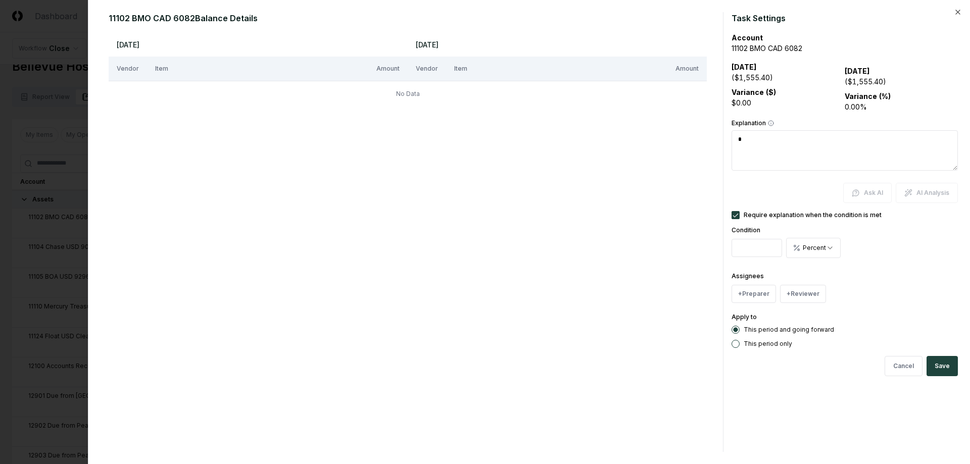
type textarea "*"
type textarea "****"
type textarea "*"
type textarea "***"
type textarea "*"
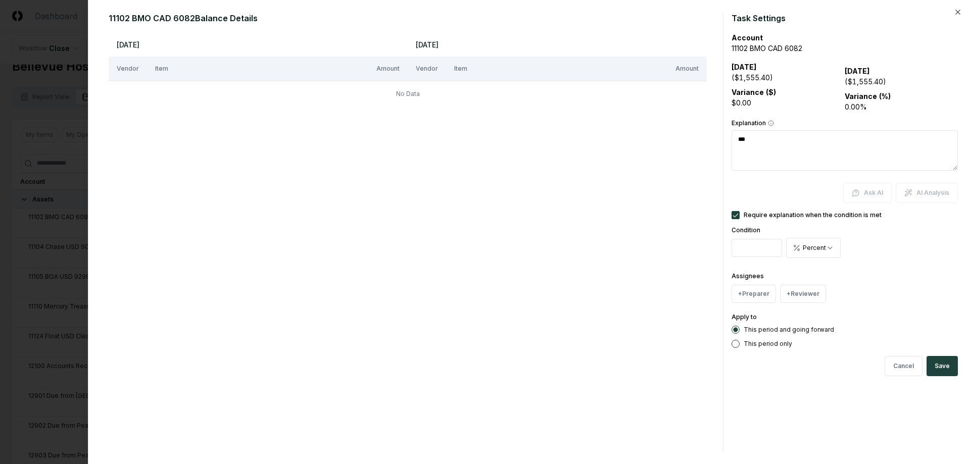
type textarea "**"
type textarea "*"
type textarea "***"
type textarea "*"
type textarea "****"
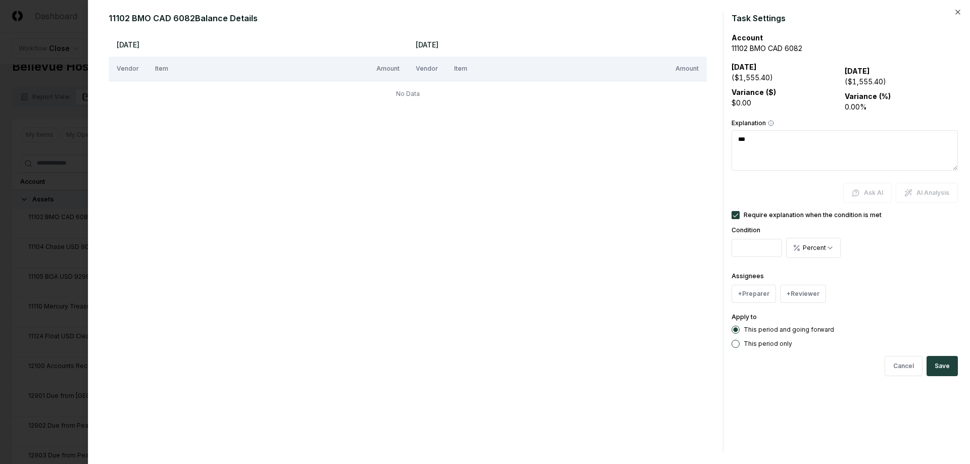
type textarea "*"
type textarea "*****"
type textarea "*"
type textarea "*****"
type textarea "*"
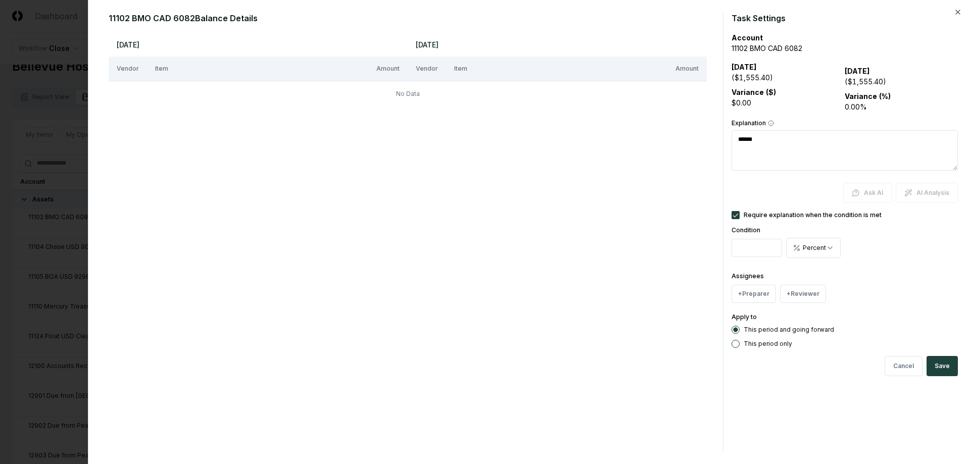
type textarea "*******"
type textarea "*"
type textarea "********"
type textarea "*"
type textarea "*********"
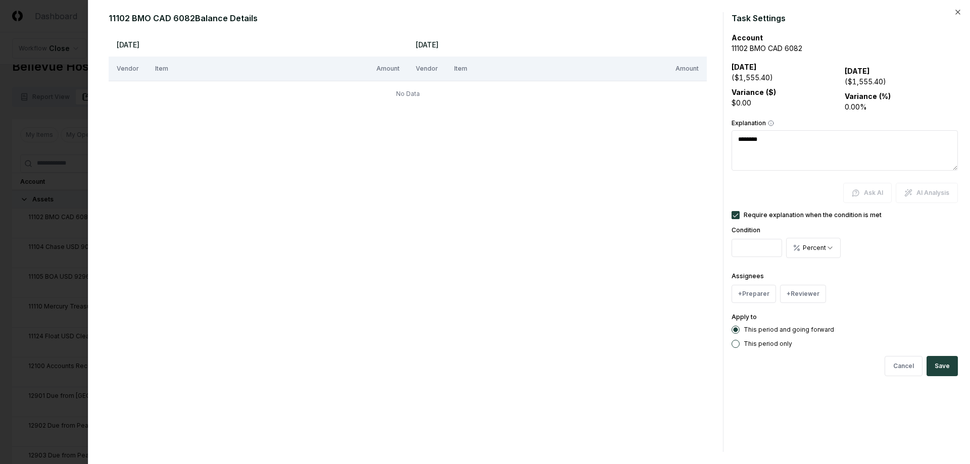
type textarea "*"
type textarea "**********"
type textarea "*"
type textarea "**********"
type textarea "*"
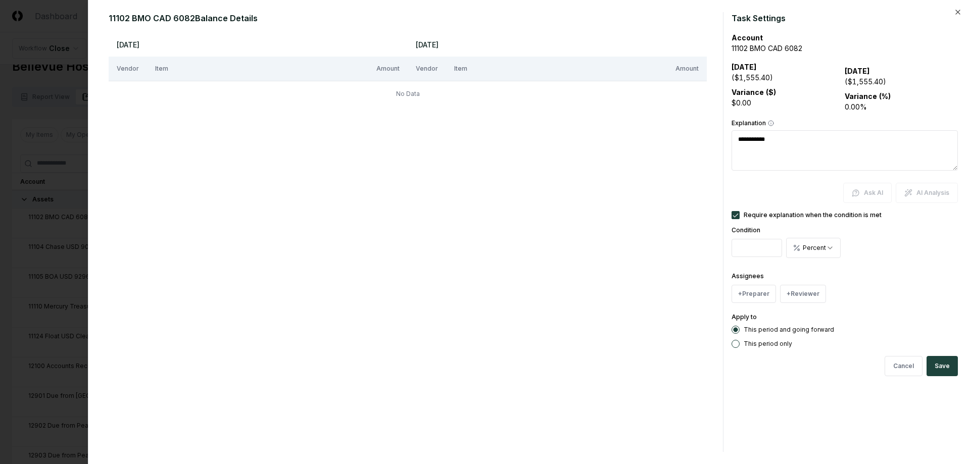
type textarea "**********"
type textarea "*"
type textarea "**********"
type textarea "*"
type textarea "**********"
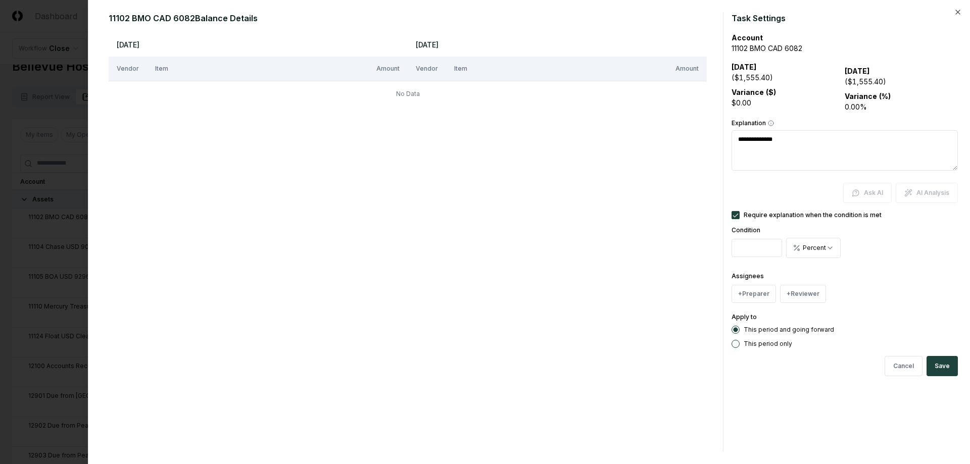
type textarea "*"
type textarea "**********"
type textarea "*"
type textarea "**********"
type textarea "*"
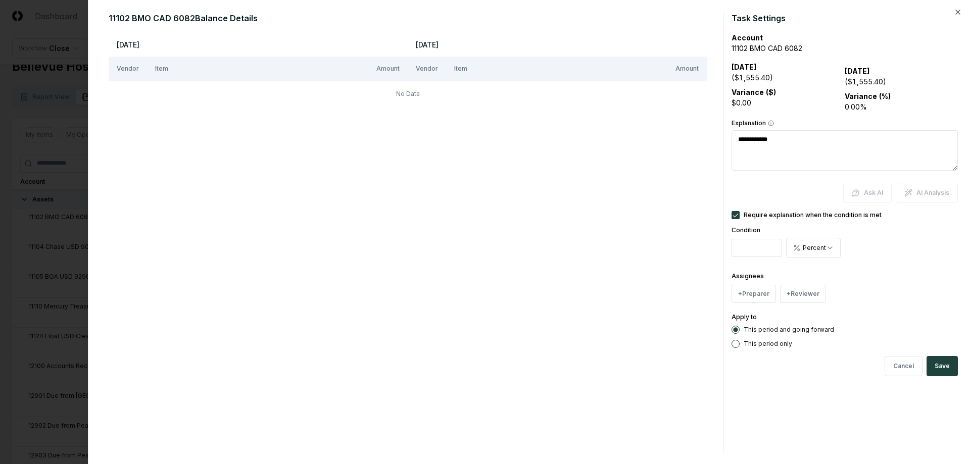
type textarea "**********"
type textarea "*"
type textarea "**********"
type textarea "*"
type textarea "**********"
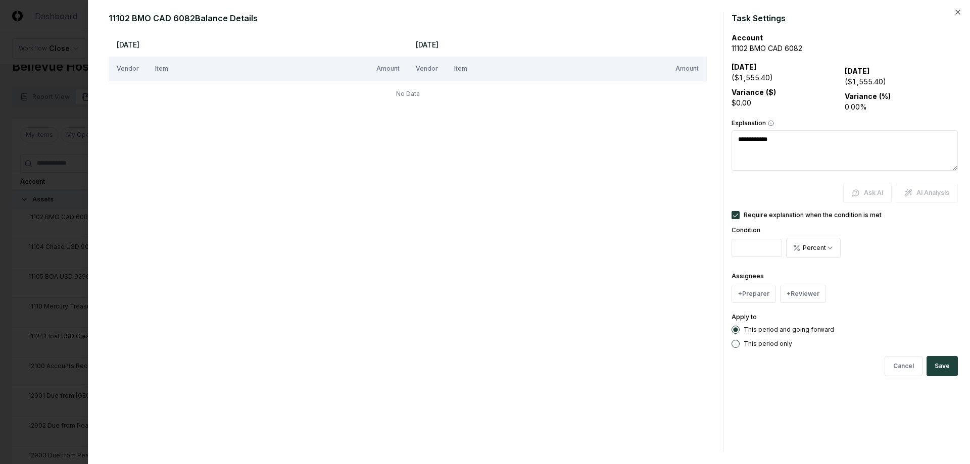
type textarea "*"
type textarea "**********"
type textarea "*"
type textarea "**********"
type textarea "*"
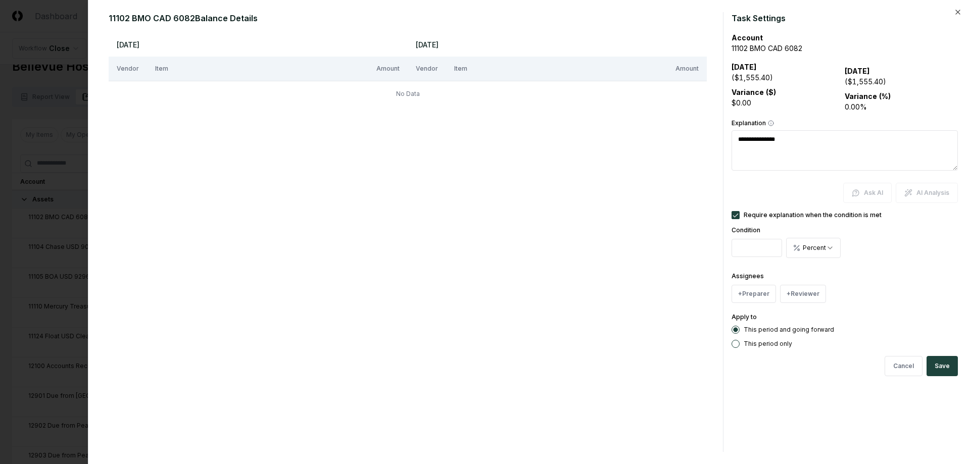
type textarea "**********"
type textarea "*"
type textarea "**********"
type textarea "*"
type textarea "**********"
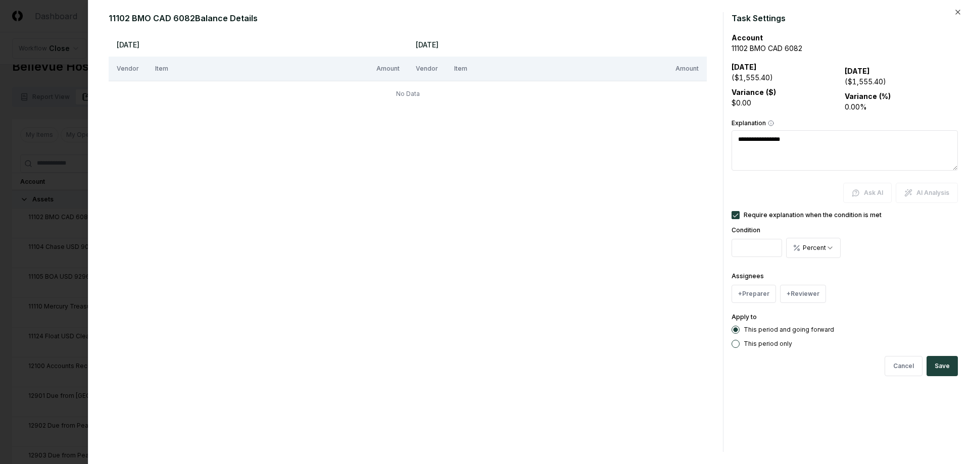
type textarea "*"
type textarea "**********"
type textarea "*"
type textarea "**********"
type textarea "*"
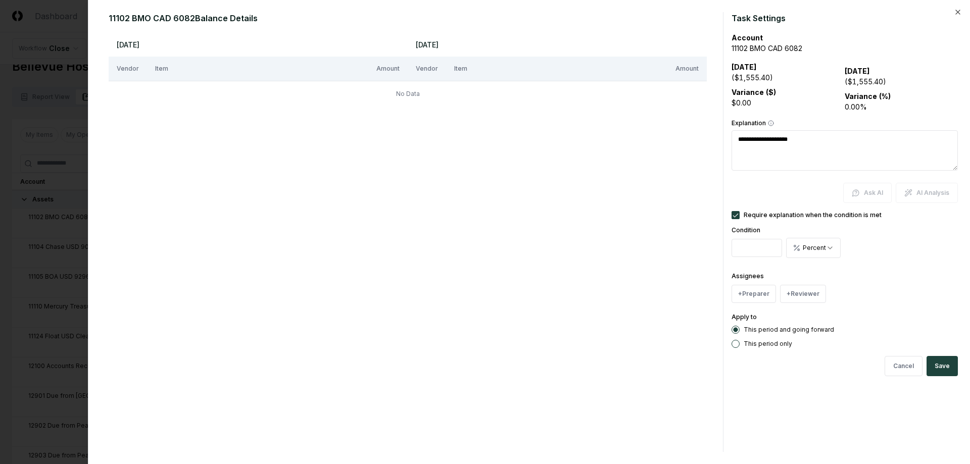
type textarea "**********"
type textarea "*"
type textarea "**********"
type textarea "*"
type textarea "**********"
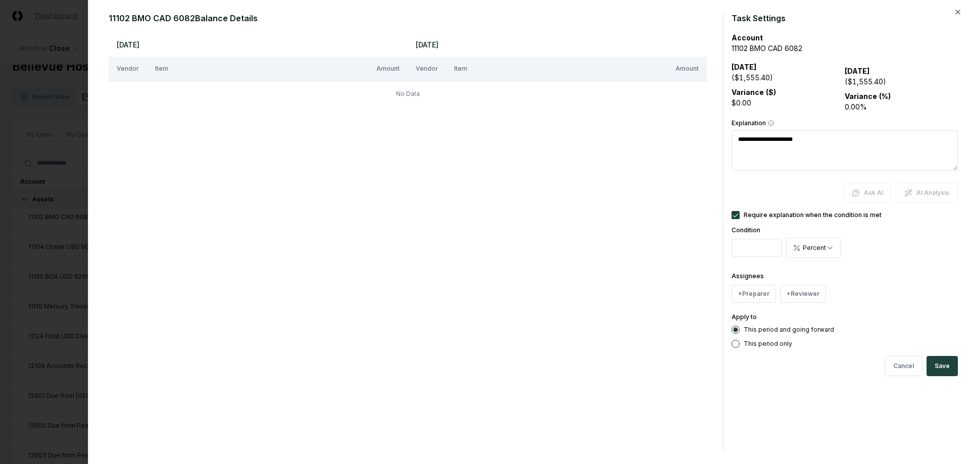
type textarea "*"
type textarea "**********"
type textarea "*"
type textarea "**********"
type textarea "*"
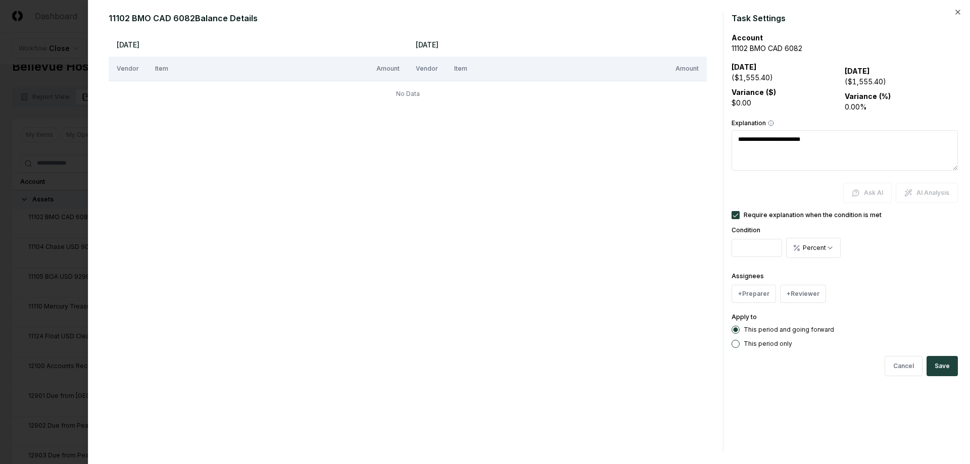
type textarea "**********"
type textarea "*"
type textarea "**********"
type textarea "*"
type textarea "**********"
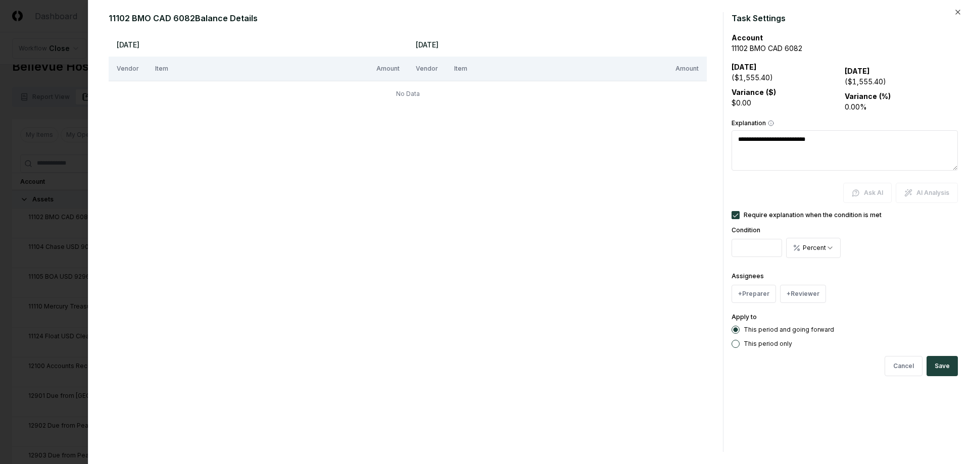
type textarea "*"
type textarea "**********"
type textarea "*"
type textarea "**********"
type textarea "*"
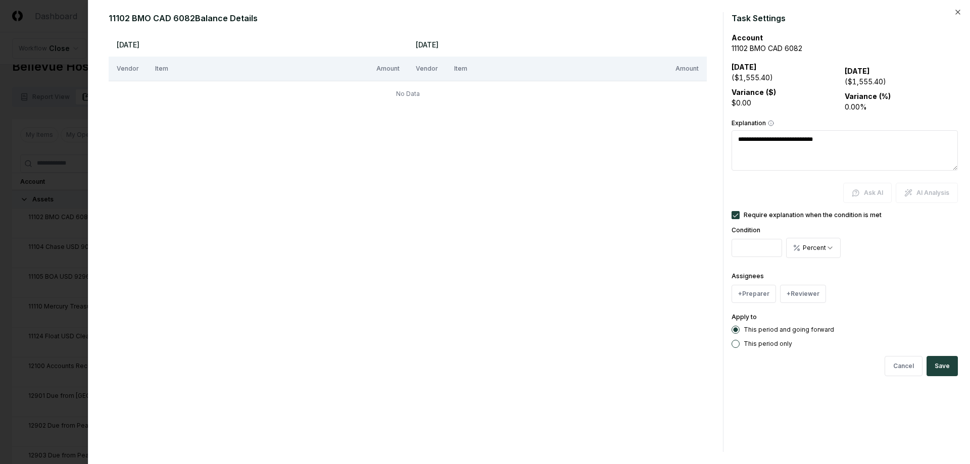
type textarea "**********"
type textarea "*"
type textarea "**********"
type textarea "*"
type textarea "**********"
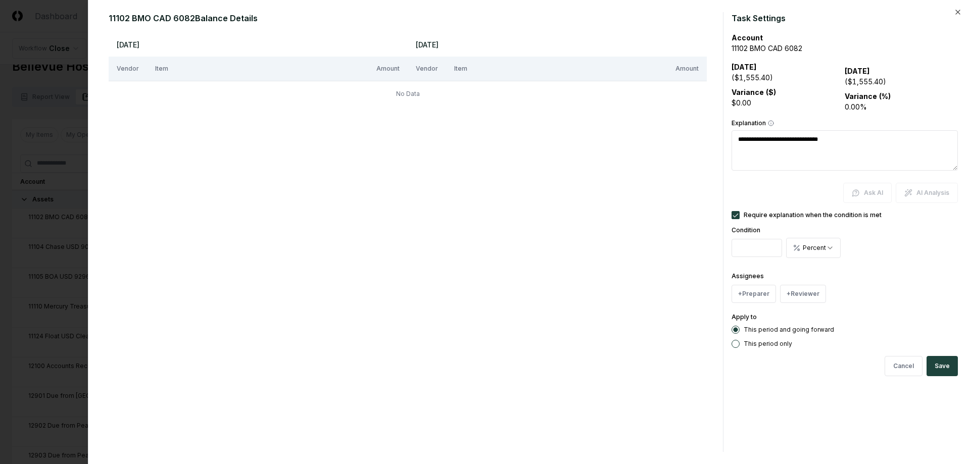
type textarea "*"
type textarea "**********"
type textarea "*"
type textarea "**********"
type textarea "*"
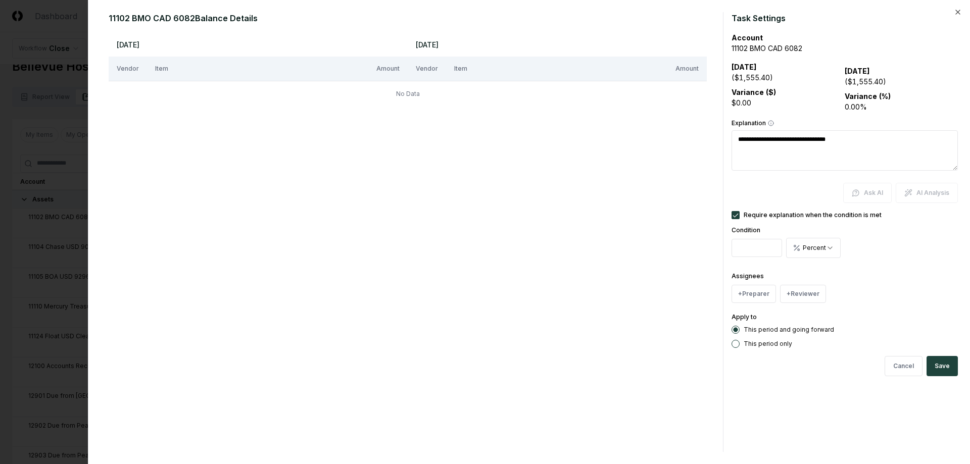
type textarea "**********"
type textarea "*"
type textarea "**********"
type textarea "*"
type textarea "**********"
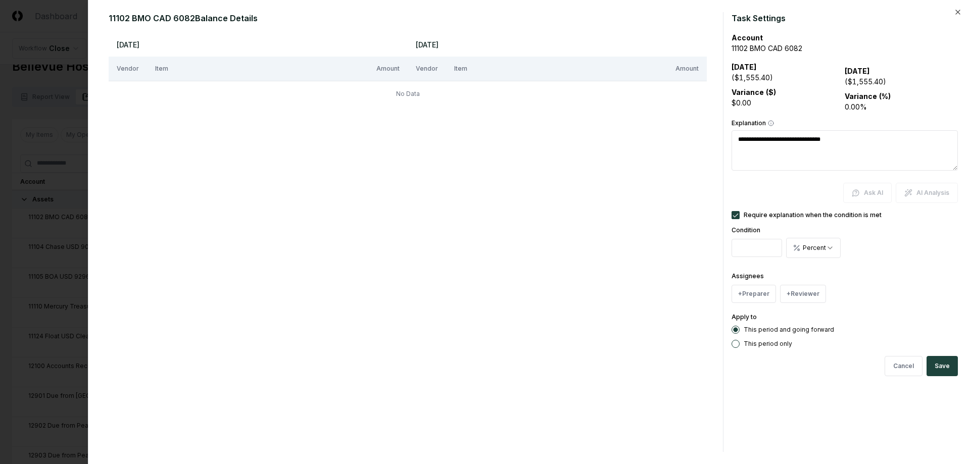
type textarea "*"
type textarea "**********"
type textarea "*"
type textarea "**********"
type textarea "*"
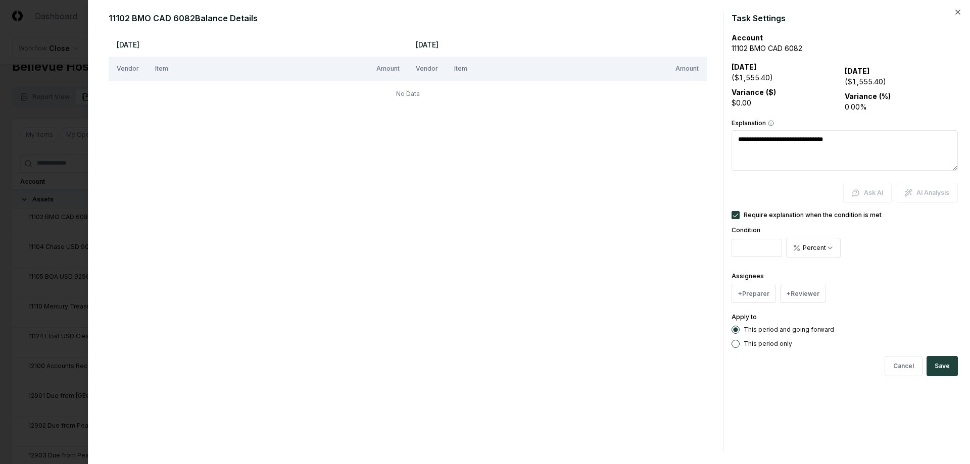
type textarea "**********"
type textarea "*"
type textarea "**********"
type textarea "*"
type textarea "**********"
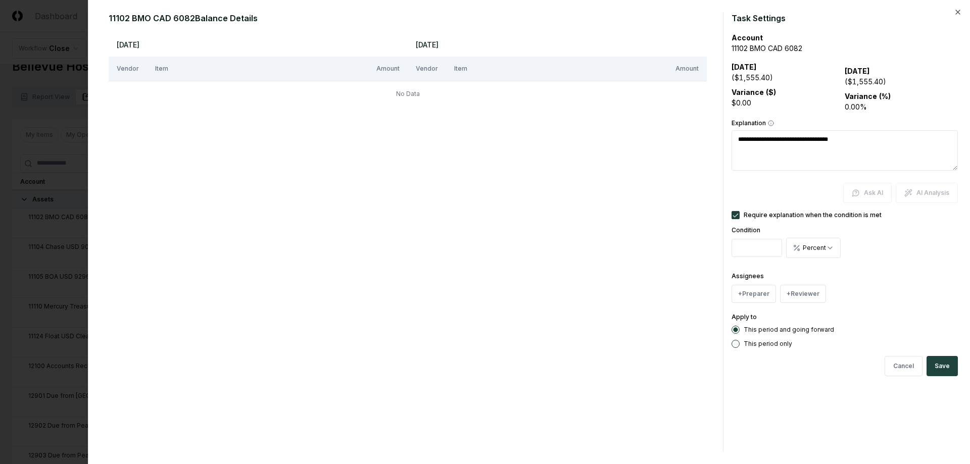
type textarea "*"
type textarea "**********"
type textarea "*"
type textarea "**********"
type textarea "*"
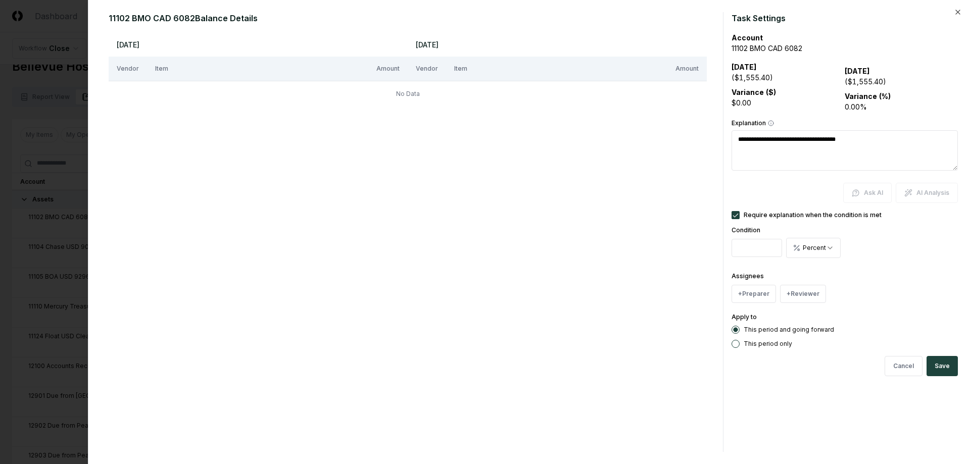
type textarea "**********"
type textarea "*"
type textarea "**********"
type textarea "*"
type textarea "**********"
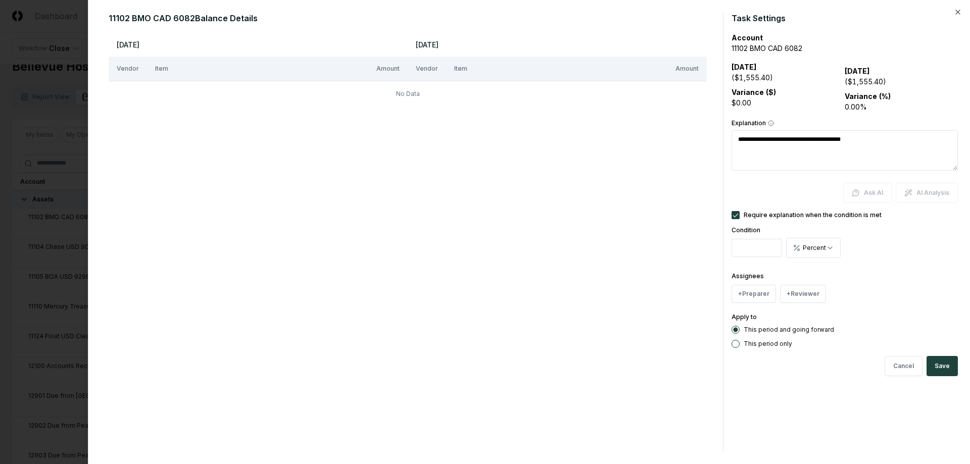
drag, startPoint x: 391, startPoint y: 96, endPoint x: 485, endPoint y: 119, distance: 97.3
click at [485, 119] on div "Aug 2025 Sep 2025 Vendor Item Amount Vendor Item Amount No Data" at bounding box center [408, 242] width 598 height 420
drag, startPoint x: 260, startPoint y: 97, endPoint x: 494, endPoint y: 109, distance: 233.8
click at [494, 109] on div "Aug 2025 Sep 2025 Vendor Item Amount Vendor Item Amount No Data" at bounding box center [408, 242] width 598 height 420
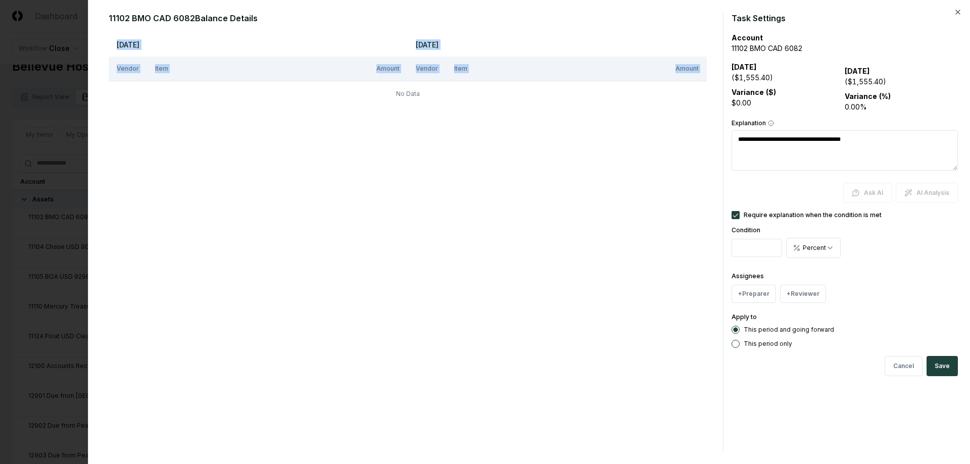
drag, startPoint x: 292, startPoint y: 95, endPoint x: 443, endPoint y: 153, distance: 162.4
click at [444, 152] on div "Aug 2025 Sep 2025 Vendor Item Amount Vendor Item Amount No Data" at bounding box center [408, 242] width 598 height 420
click at [443, 154] on div "Aug 2025 Sep 2025 Vendor Item Amount Vendor Item Amount No Data" at bounding box center [408, 242] width 598 height 420
drag, startPoint x: 279, startPoint y: 86, endPoint x: 476, endPoint y: 177, distance: 216.6
click at [478, 177] on div "Aug 2025 Sep 2025 Vendor Item Amount Vendor Item Amount No Data" at bounding box center [408, 242] width 598 height 420
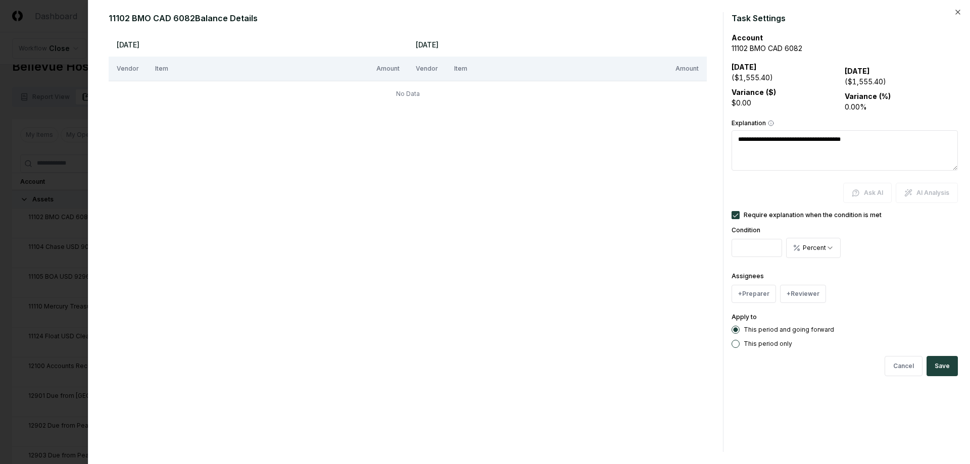
click at [475, 178] on div "Aug 2025 Sep 2025 Vendor Item Amount Vendor Item Amount No Data" at bounding box center [408, 242] width 598 height 420
drag, startPoint x: 182, startPoint y: 98, endPoint x: 543, endPoint y: 132, distance: 362.6
click at [543, 132] on div "Aug 2025 Sep 2025 Vendor Item Amount Vendor Item Amount No Data" at bounding box center [408, 242] width 598 height 420
click at [543, 133] on div "Aug 2025 Sep 2025 Vendor Item Amount Vendor Item Amount No Data" at bounding box center [408, 242] width 598 height 420
drag, startPoint x: 321, startPoint y: 97, endPoint x: 482, endPoint y: 113, distance: 161.5
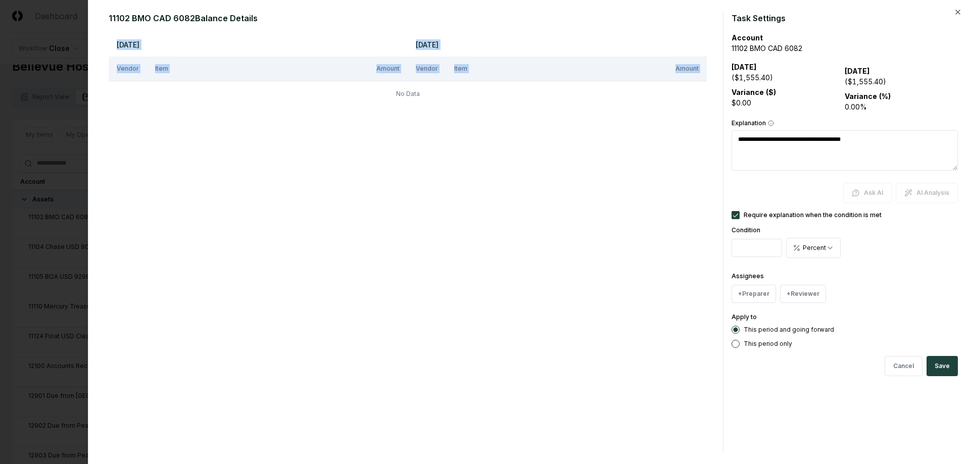
click at [481, 112] on div "Aug 2025 Sep 2025 Vendor Item Amount Vendor Item Amount No Data" at bounding box center [408, 242] width 598 height 420
click at [256, 103] on td "No Data" at bounding box center [408, 94] width 598 height 26
drag, startPoint x: 431, startPoint y: 97, endPoint x: 380, endPoint y: 95, distance: 51.6
click at [380, 95] on td "No Data" at bounding box center [408, 94] width 598 height 26
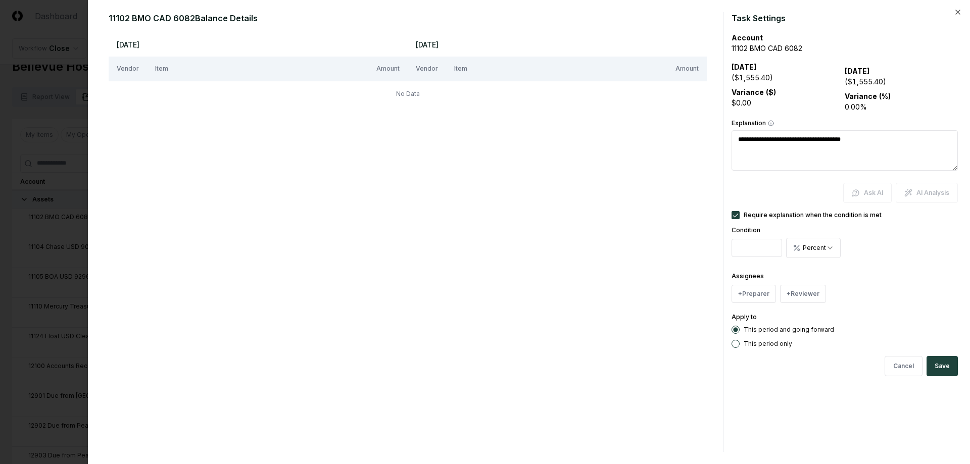
drag, startPoint x: 900, startPoint y: 156, endPoint x: 663, endPoint y: 134, distance: 238.0
click at [663, 134] on div "**********" at bounding box center [530, 232] width 858 height 440
drag, startPoint x: 879, startPoint y: 153, endPoint x: 725, endPoint y: 151, distance: 154.7
click at [725, 151] on div "**********" at bounding box center [530, 232] width 858 height 440
drag, startPoint x: 887, startPoint y: 145, endPoint x: 669, endPoint y: 125, distance: 218.7
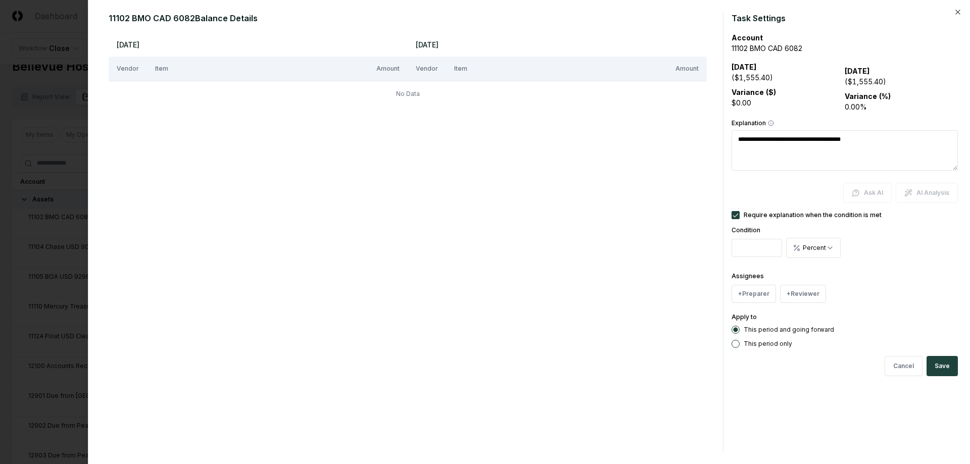
click at [669, 125] on div "**********" at bounding box center [530, 232] width 858 height 440
click at [903, 369] on button "Cancel" at bounding box center [904, 366] width 38 height 20
type textarea "*"
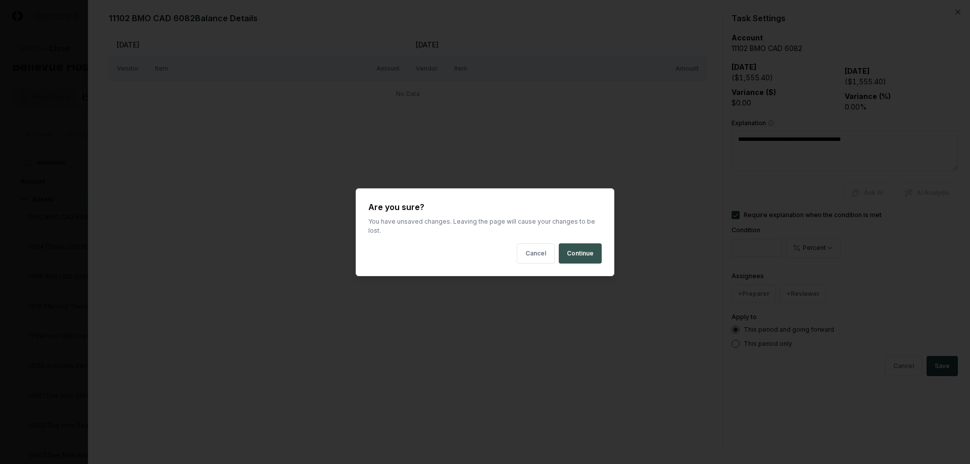
click at [582, 250] on button "Continue" at bounding box center [580, 254] width 43 height 20
type input "*"
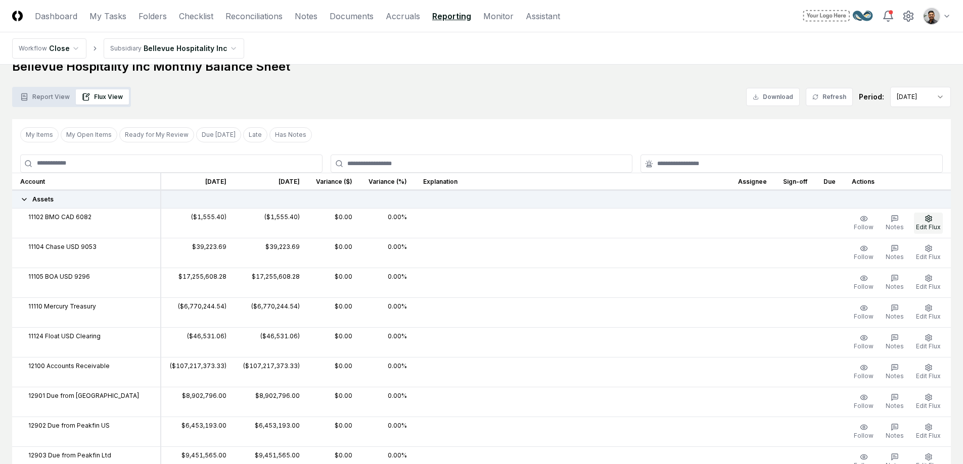
click at [926, 225] on span "Edit Flux" at bounding box center [928, 227] width 25 height 8
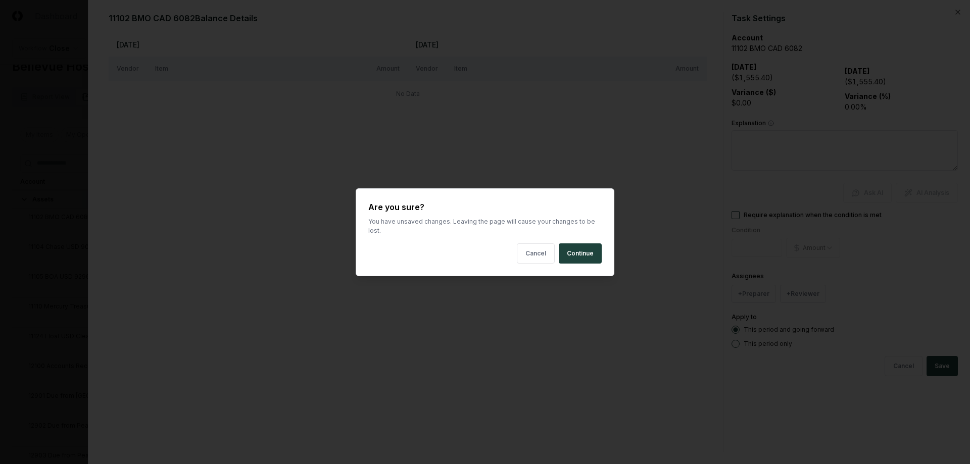
click at [577, 252] on button "Continue" at bounding box center [580, 254] width 43 height 20
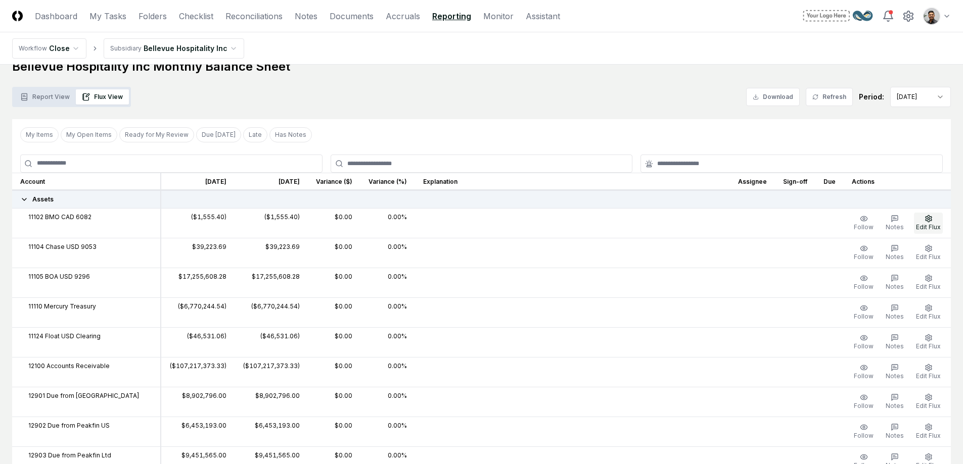
click at [934, 222] on button "Edit Flux" at bounding box center [928, 223] width 29 height 21
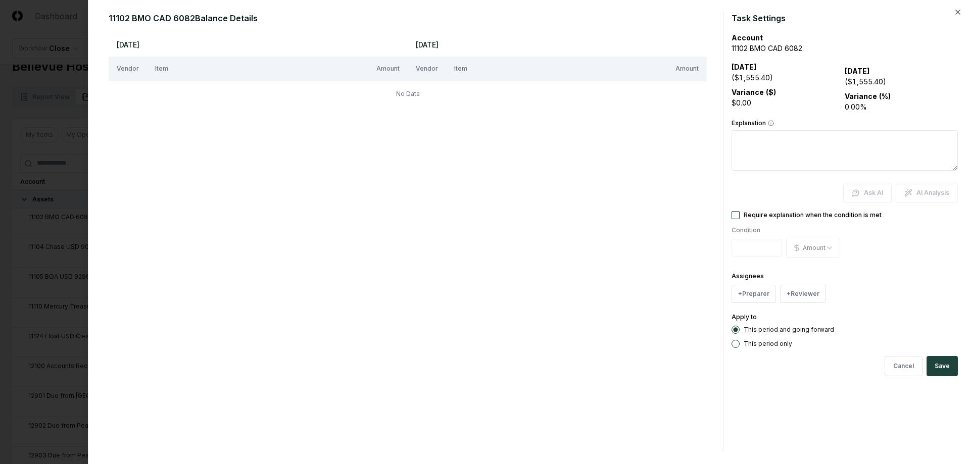
click at [921, 198] on div "AI Analysis" at bounding box center [927, 193] width 62 height 20
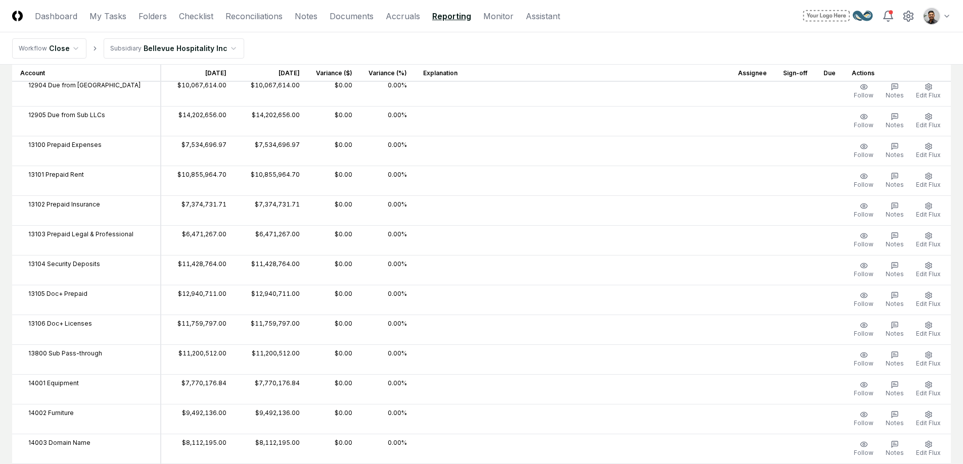
scroll to position [444, 0]
click at [931, 210] on span "Edit Flux" at bounding box center [928, 213] width 25 height 8
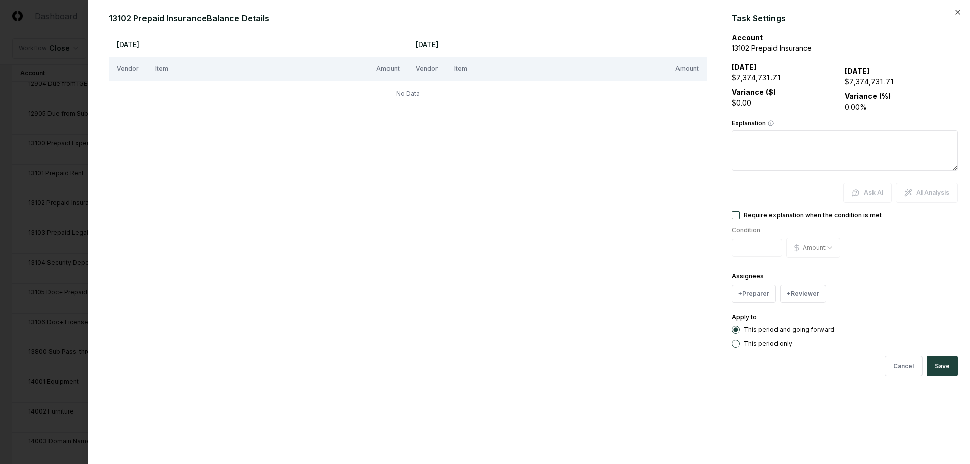
click at [784, 144] on textarea "Explanation" at bounding box center [845, 150] width 226 height 40
drag, startPoint x: 396, startPoint y: 91, endPoint x: 447, endPoint y: 100, distance: 51.8
click at [447, 100] on td "No Data" at bounding box center [408, 94] width 598 height 26
drag, startPoint x: 415, startPoint y: 96, endPoint x: 369, endPoint y: 93, distance: 46.1
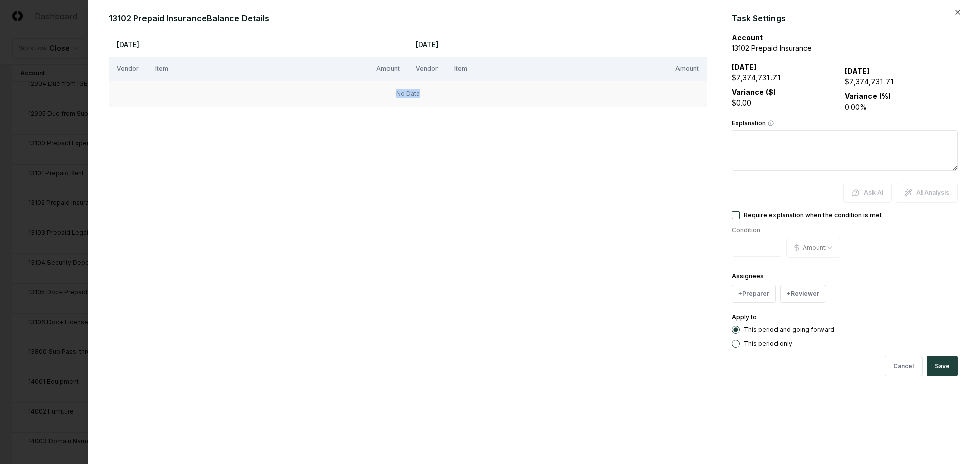
click at [369, 93] on td "No Data" at bounding box center [408, 94] width 598 height 26
click at [359, 109] on div "Aug 2025 Sep 2025 Vendor Item Amount Vendor Item Amount No Data" at bounding box center [408, 242] width 598 height 420
click at [815, 148] on textarea "Explanation" at bounding box center [845, 150] width 226 height 40
click at [64, 243] on body "CloseCore Dashboard My Tasks Folders Checklist Reconciliations Notes Documents …" at bounding box center [481, 308] width 963 height 1505
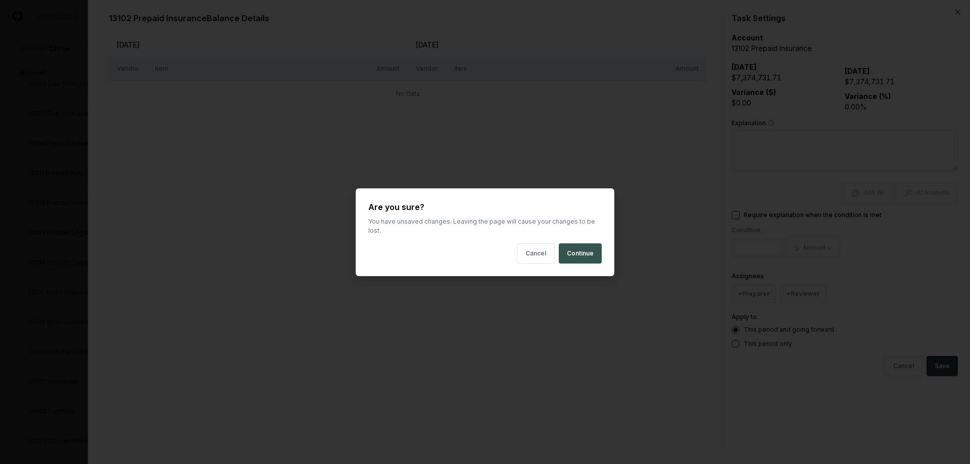
click at [582, 254] on button "Continue" at bounding box center [580, 254] width 43 height 20
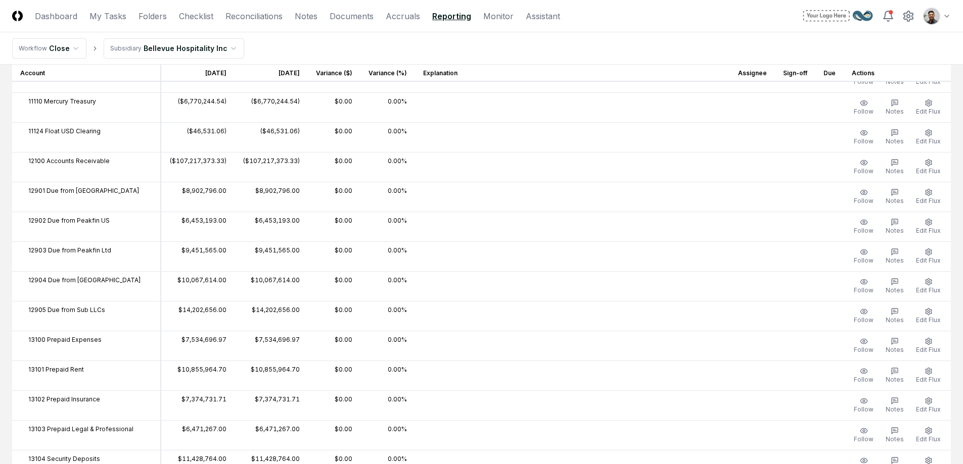
scroll to position [242, 0]
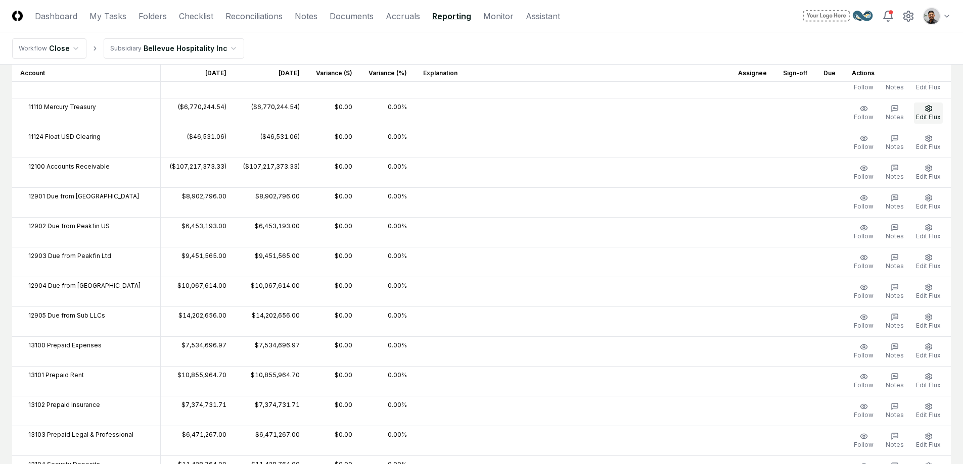
click at [927, 109] on circle "button" at bounding box center [928, 109] width 2 height 2
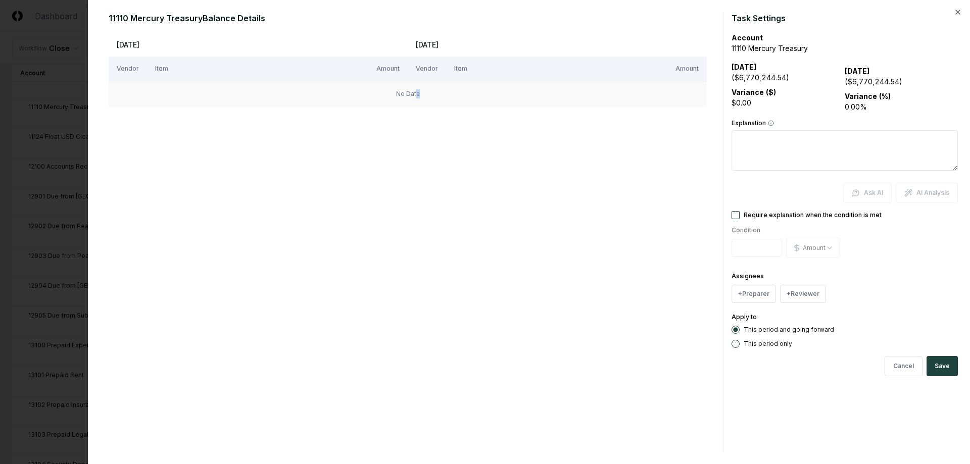
drag, startPoint x: 371, startPoint y: 100, endPoint x: 415, endPoint y: 96, distance: 43.7
click at [415, 96] on td "No Data" at bounding box center [408, 94] width 598 height 26
click at [783, 122] on form "Task Settings Account 11110 Mercury Treasury Aug 2025 ($6,770,244.54) Variance …" at bounding box center [845, 232] width 226 height 440
click at [777, 162] on textarea "Explanation" at bounding box center [845, 150] width 226 height 40
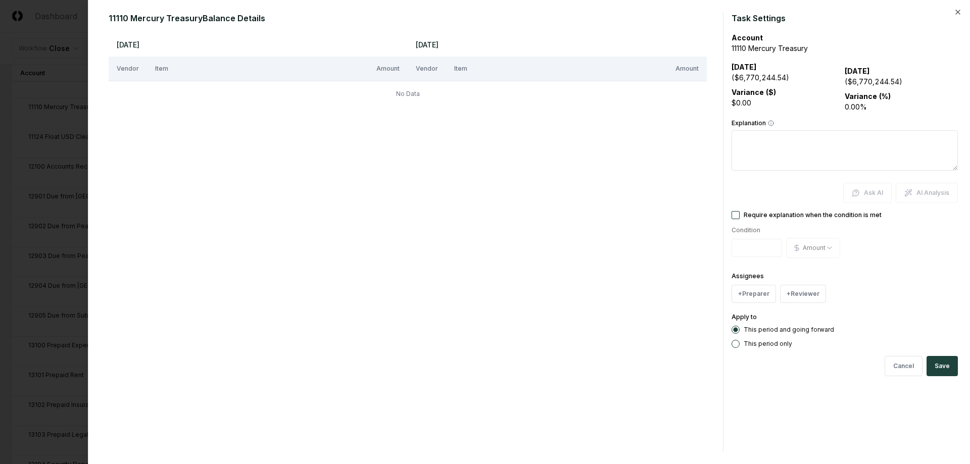
drag, startPoint x: 806, startPoint y: 169, endPoint x: 788, endPoint y: 137, distance: 36.2
click at [788, 137] on textarea "Explanation" at bounding box center [845, 150] width 226 height 40
click at [70, 176] on div at bounding box center [485, 232] width 970 height 464
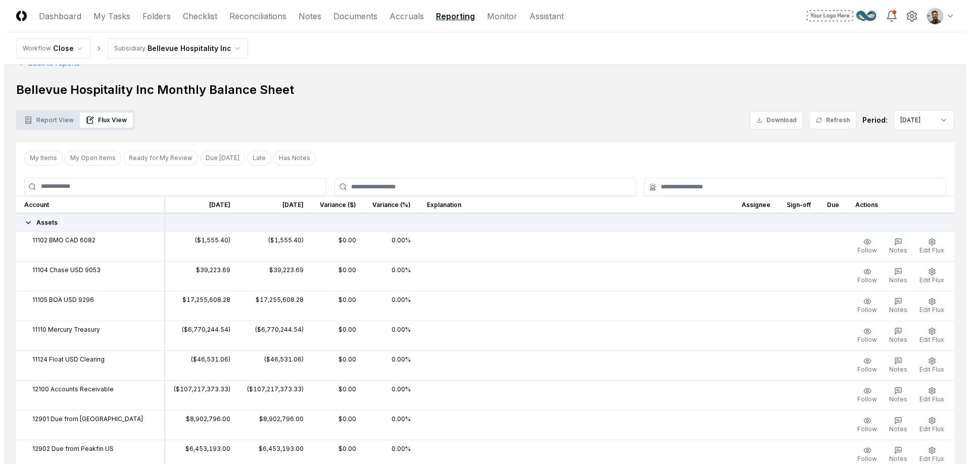
scroll to position [0, 0]
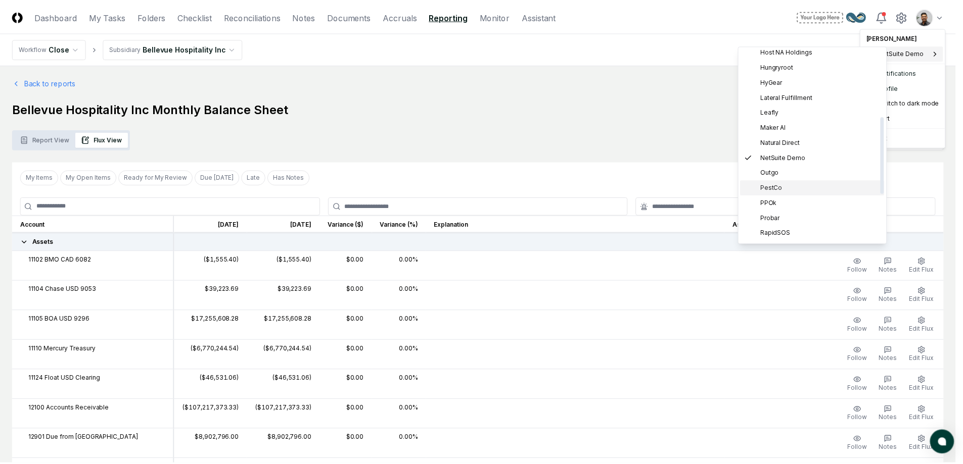
scroll to position [173, 0]
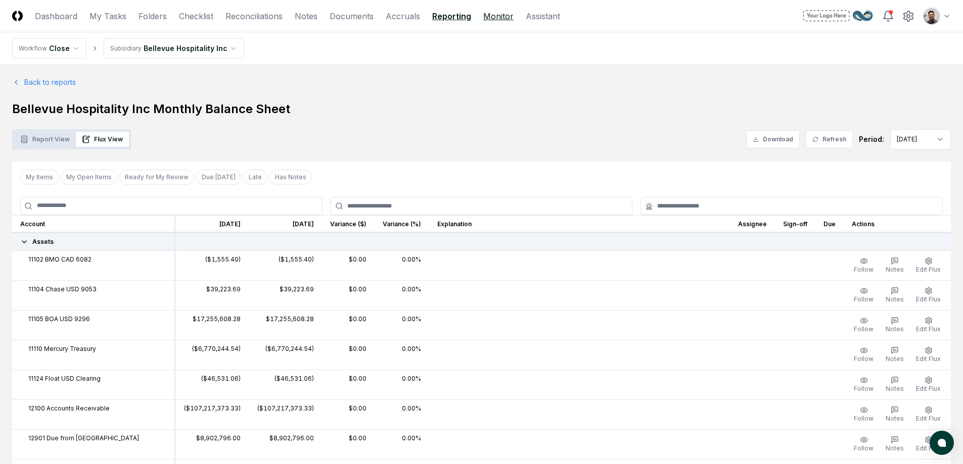
click at [490, 10] on link "Monitor" at bounding box center [498, 16] width 30 height 12
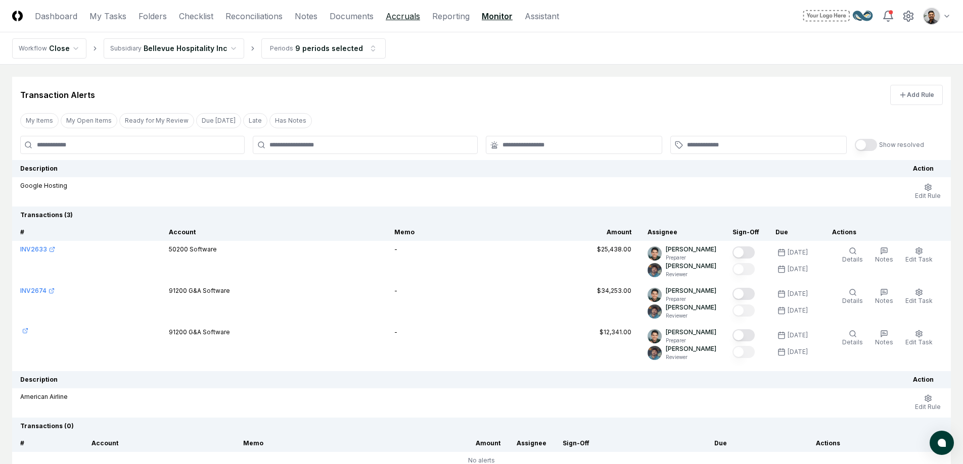
click at [407, 18] on link "Accruals" at bounding box center [403, 16] width 34 height 12
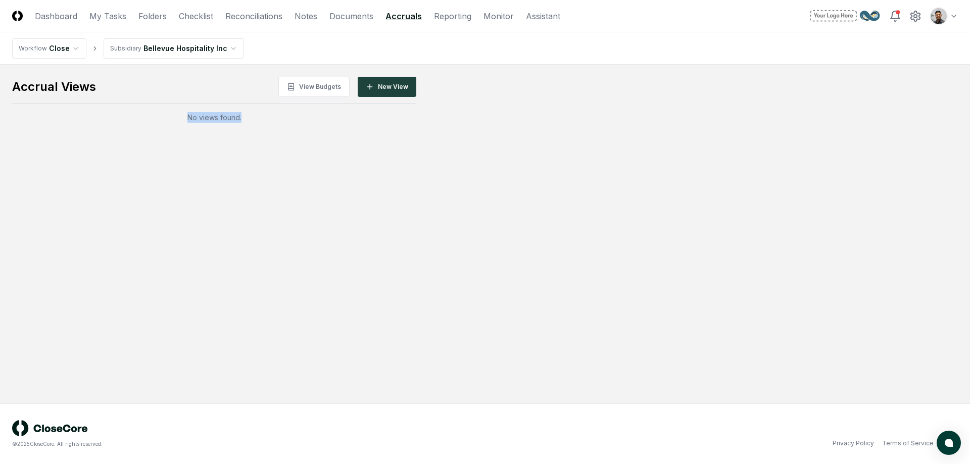
drag, startPoint x: 285, startPoint y: 124, endPoint x: 218, endPoint y: 111, distance: 68.5
click at [218, 111] on main "Accrual Views View Budgets New View No views found." at bounding box center [485, 234] width 970 height 339
click at [218, 111] on div "Accrual Views View Budgets New View No views found." at bounding box center [214, 100] width 404 height 46
drag, startPoint x: 186, startPoint y: 120, endPoint x: 274, endPoint y: 127, distance: 88.7
click at [274, 127] on main "Accrual Views View Budgets New View No views found." at bounding box center [485, 234] width 970 height 339
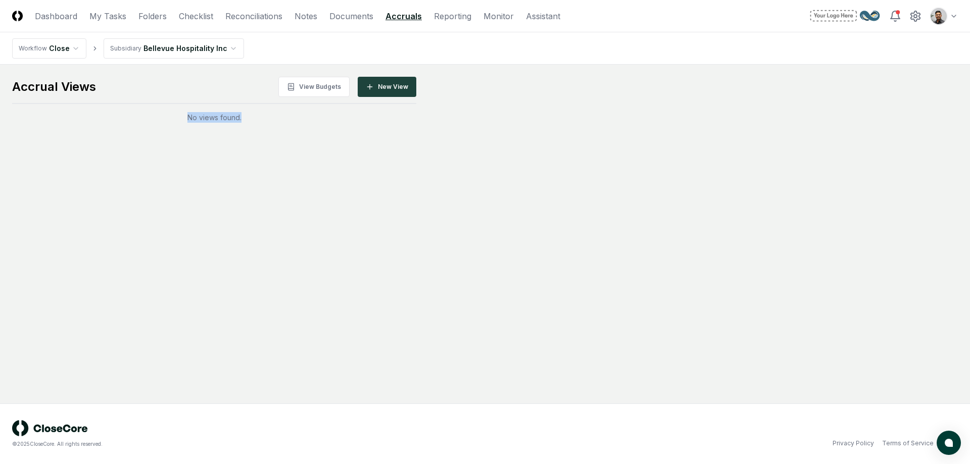
click at [274, 127] on main "Accrual Views View Budgets New View No views found." at bounding box center [485, 234] width 970 height 339
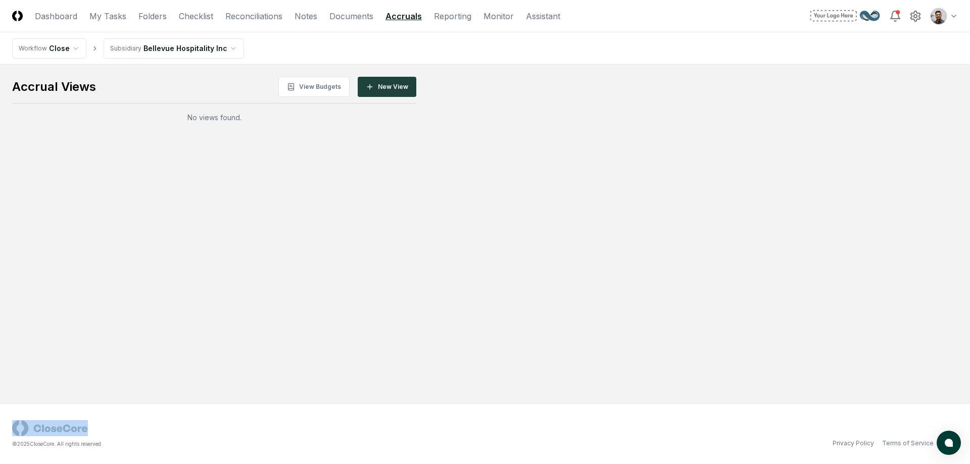
click at [274, 127] on main "Accrual Views View Budgets New View No views found." at bounding box center [485, 234] width 970 height 339
drag, startPoint x: 285, startPoint y: 136, endPoint x: 218, endPoint y: 120, distance: 68.5
click at [218, 120] on main "Accrual Views View Budgets New View No views found." at bounding box center [485, 234] width 970 height 339
click at [218, 120] on div "No views found." at bounding box center [214, 117] width 404 height 11
drag, startPoint x: 191, startPoint y: 114, endPoint x: 246, endPoint y: 119, distance: 55.3
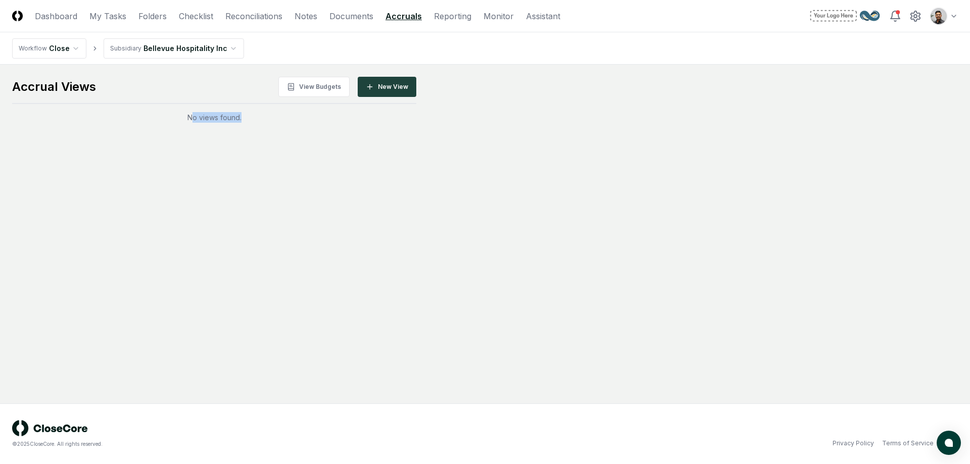
click at [246, 119] on div "No views found." at bounding box center [214, 117] width 404 height 11
drag, startPoint x: 246, startPoint y: 119, endPoint x: 191, endPoint y: 118, distance: 55.6
click at [191, 118] on div "No views found." at bounding box center [214, 117] width 404 height 11
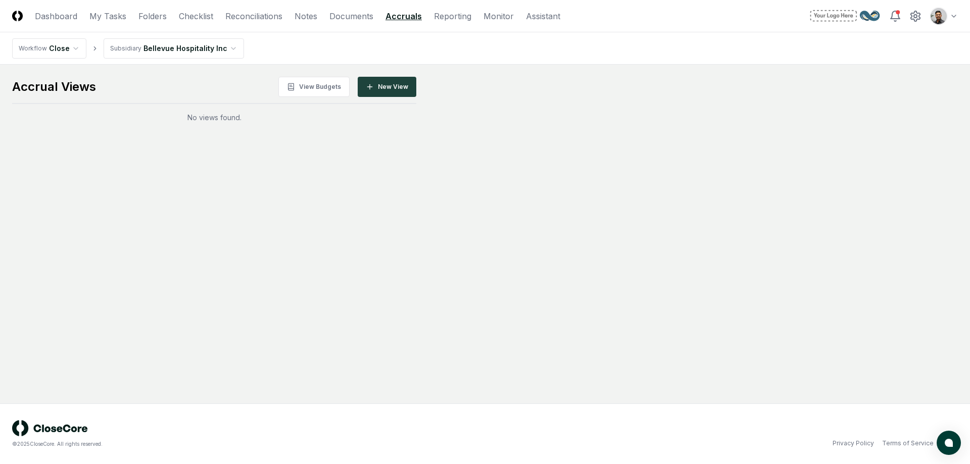
drag, startPoint x: 289, startPoint y: 142, endPoint x: 209, endPoint y: 125, distance: 81.6
click at [209, 125] on main "Accrual Views View Budgets New View No views found." at bounding box center [485, 234] width 970 height 339
click at [207, 119] on div "No views found." at bounding box center [214, 117] width 404 height 11
click at [238, 122] on div "No views found." at bounding box center [214, 117] width 404 height 11
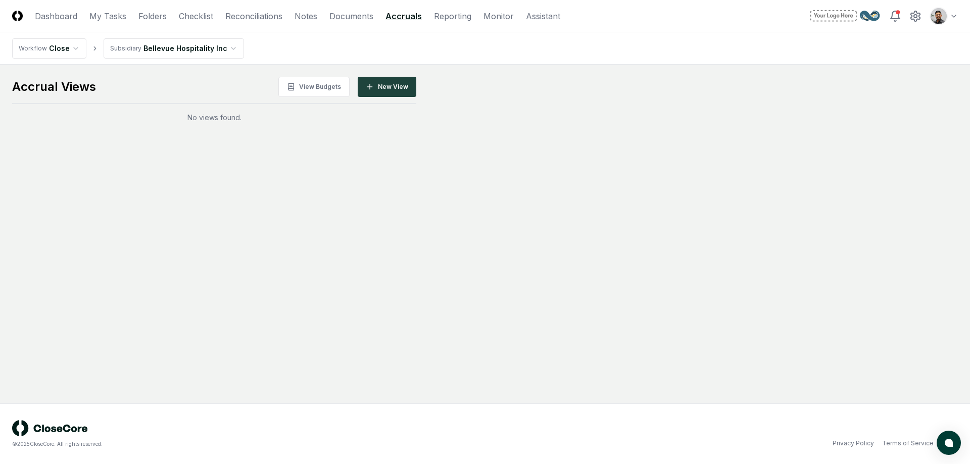
click at [948, 17] on html "CloseCore Dashboard My Tasks Folders Checklist Reconciliations Notes Documents …" at bounding box center [485, 232] width 970 height 464
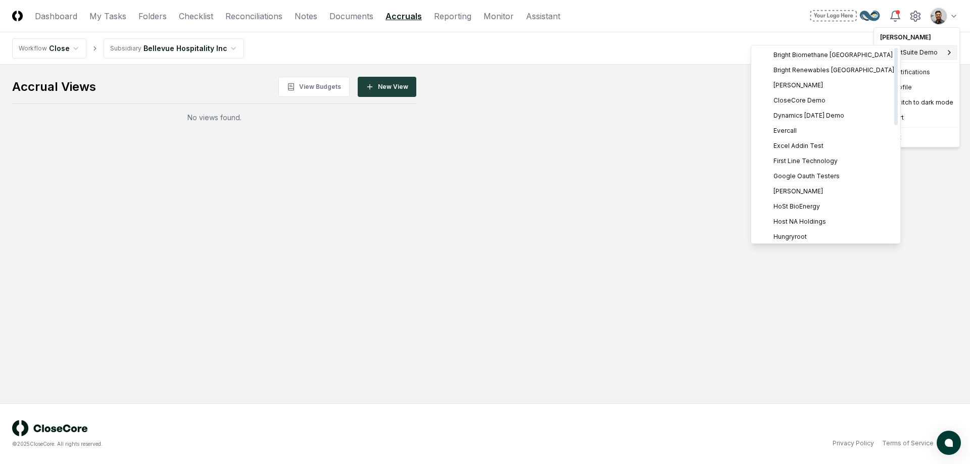
click at [574, 227] on html "CloseCore Dashboard My Tasks Folders Checklist Reconciliations Notes Documents …" at bounding box center [485, 232] width 970 height 464
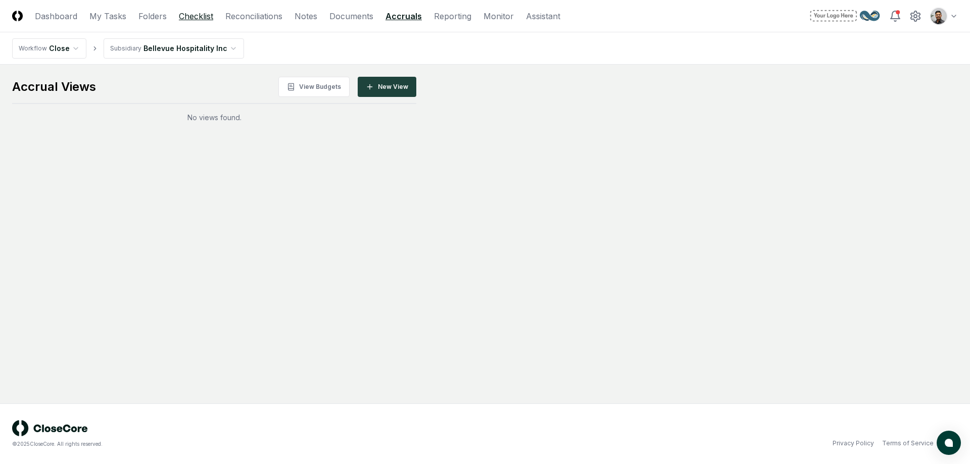
click at [192, 16] on link "Checklist" at bounding box center [196, 16] width 34 height 12
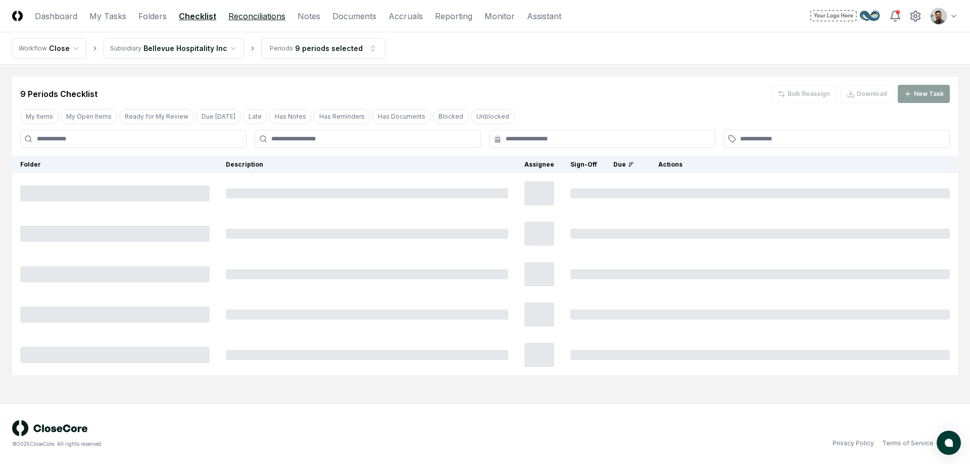
click at [269, 19] on link "Reconciliations" at bounding box center [256, 16] width 57 height 12
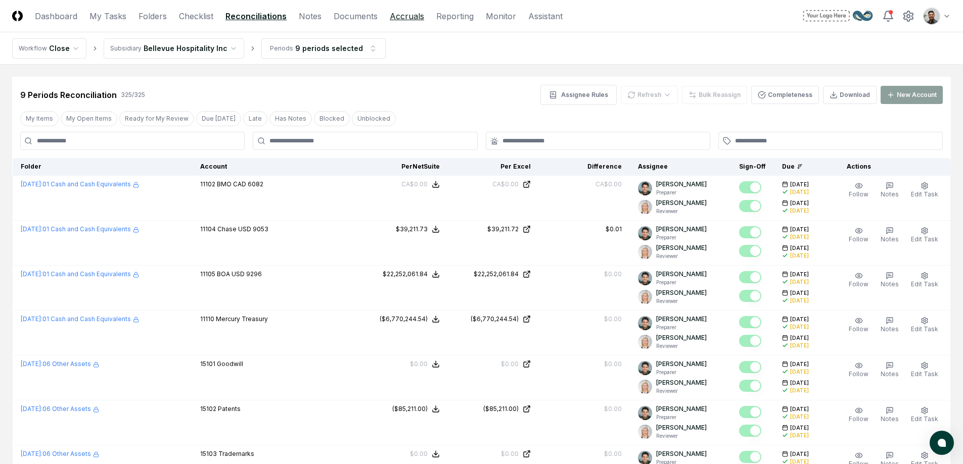
click at [407, 20] on link "Accruals" at bounding box center [407, 16] width 34 height 12
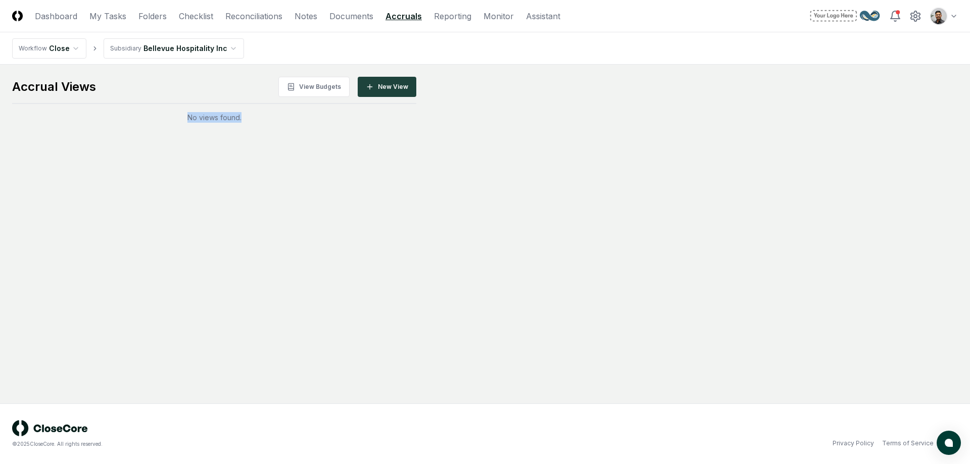
drag, startPoint x: 252, startPoint y: 118, endPoint x: 196, endPoint y: 111, distance: 56.6
click at [196, 111] on div "Accrual Views View Budgets New View No views found." at bounding box center [214, 100] width 404 height 46
click at [205, 119] on div "No views found." at bounding box center [214, 117] width 404 height 11
click at [229, 117] on div "No views found." at bounding box center [214, 117] width 404 height 11
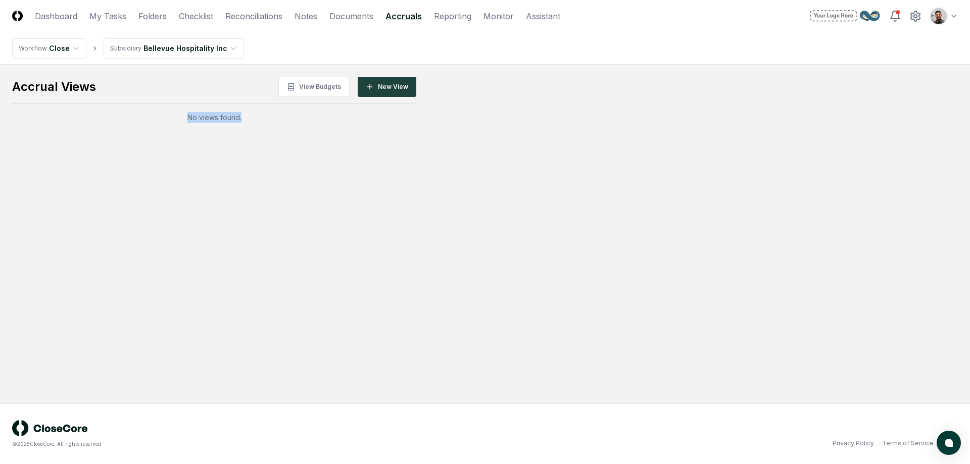
drag, startPoint x: 246, startPoint y: 118, endPoint x: 182, endPoint y: 111, distance: 64.1
click at [182, 111] on div "Accrual Views View Budgets New View No views found." at bounding box center [214, 100] width 404 height 46
click at [148, 19] on link "Folders" at bounding box center [152, 16] width 28 height 12
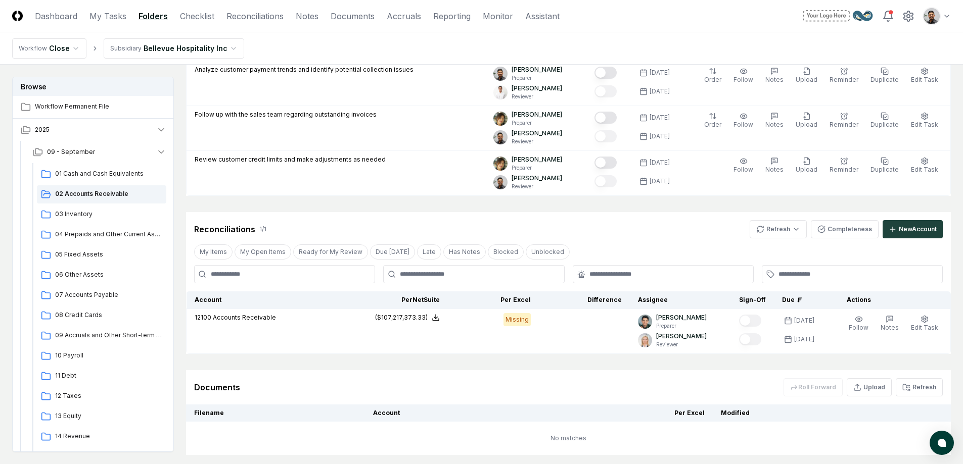
scroll to position [552, 0]
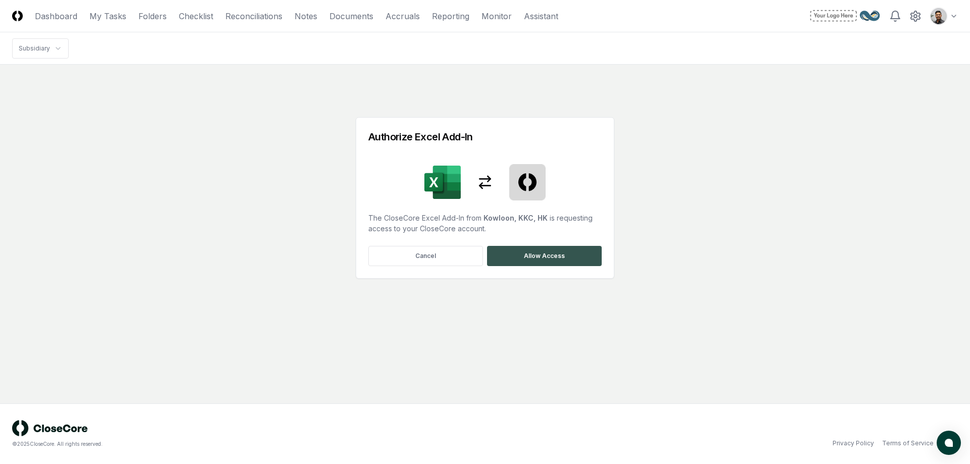
click at [548, 261] on button "Allow Access" at bounding box center [544, 256] width 115 height 20
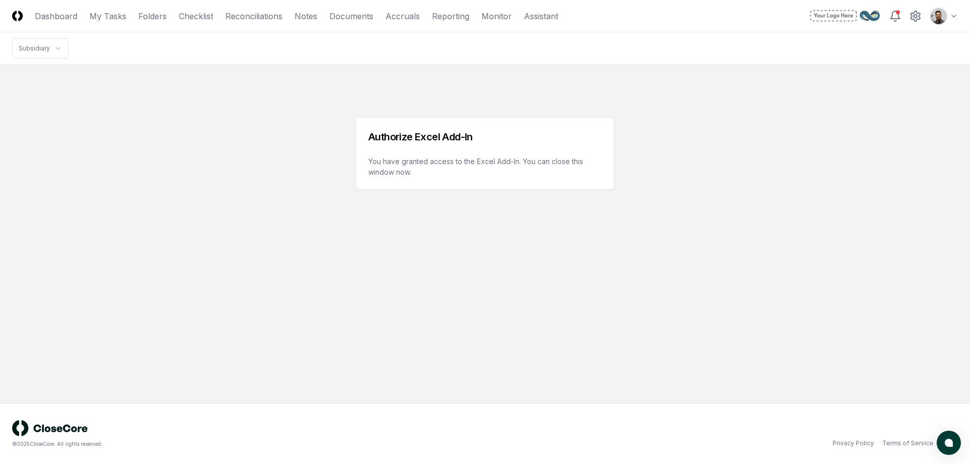
click at [620, 275] on main "Authorize Excel Add-In You have granted access to the Excel Add-In. You can clo…" at bounding box center [485, 234] width 970 height 339
click at [356, 19] on link "Documents" at bounding box center [352, 16] width 44 height 12
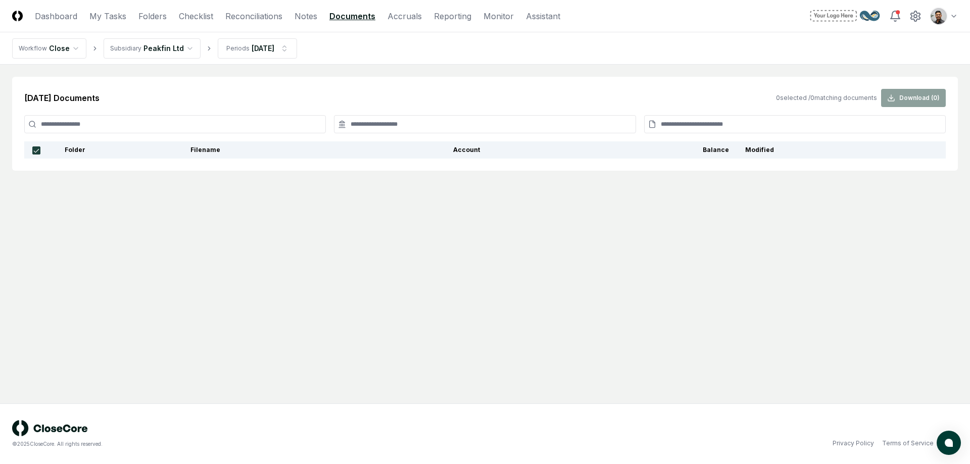
click at [940, 18] on html "CloseCore Dashboard My Tasks Folders Checklist Reconciliations Notes Documents …" at bounding box center [485, 232] width 970 height 464
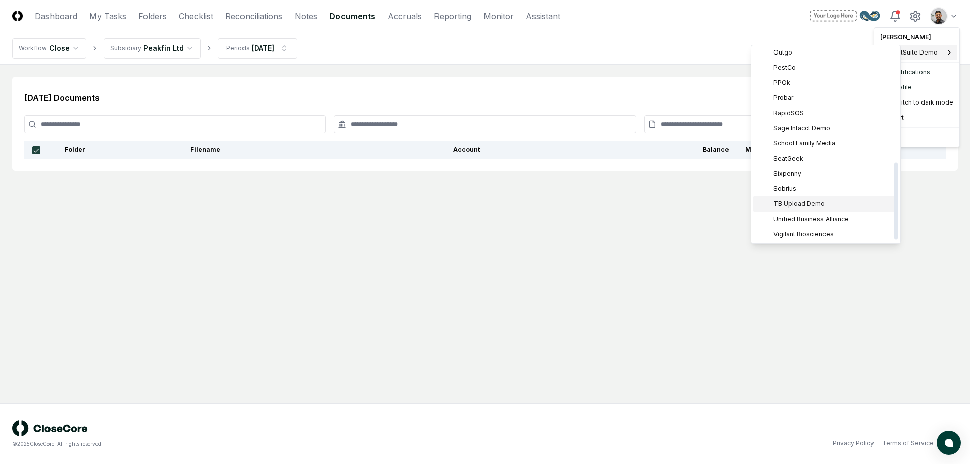
scroll to position [291, 0]
click at [817, 129] on span "Sage Intacct Demo" at bounding box center [802, 127] width 57 height 9
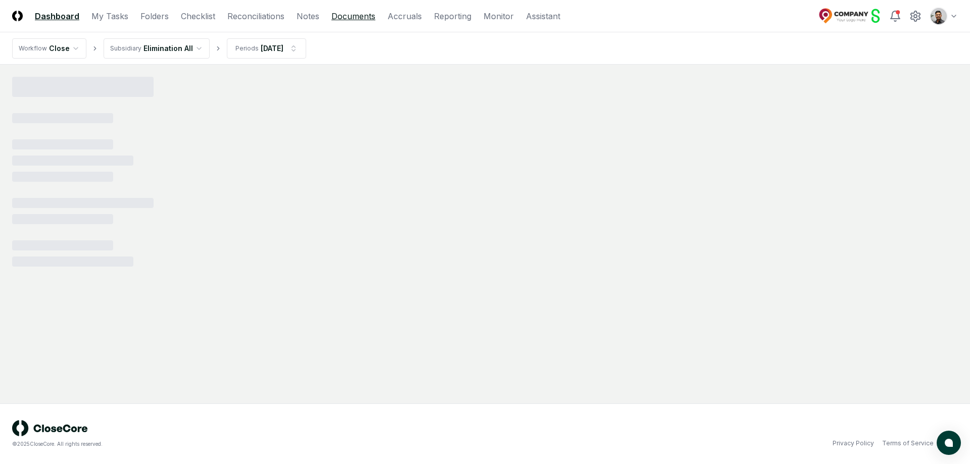
click at [344, 19] on link "Documents" at bounding box center [354, 16] width 44 height 12
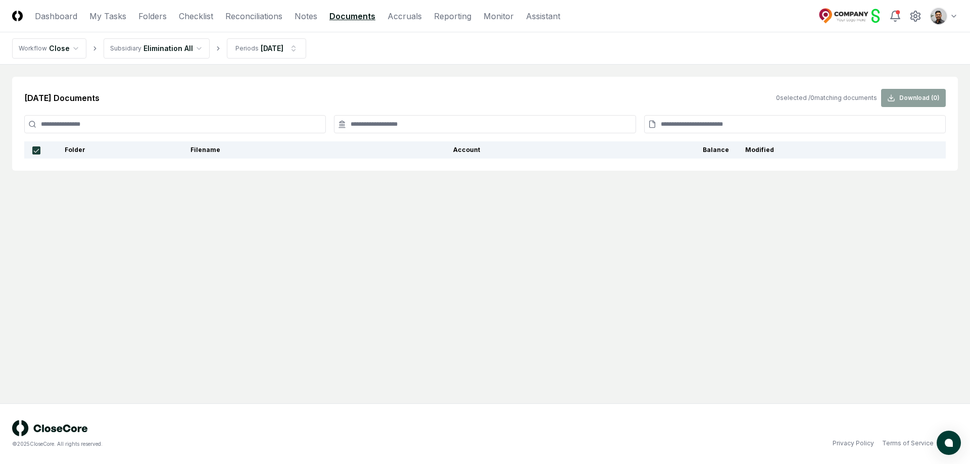
click at [305, 83] on div "[DATE] Documents 0 selected / 0 matching documents Download ( 0 ) Folder Filena…" at bounding box center [485, 124] width 946 height 94
click at [173, 56] on html "CloseCore Dashboard My Tasks Folders Checklist Reconciliations Notes Documents …" at bounding box center [485, 232] width 970 height 464
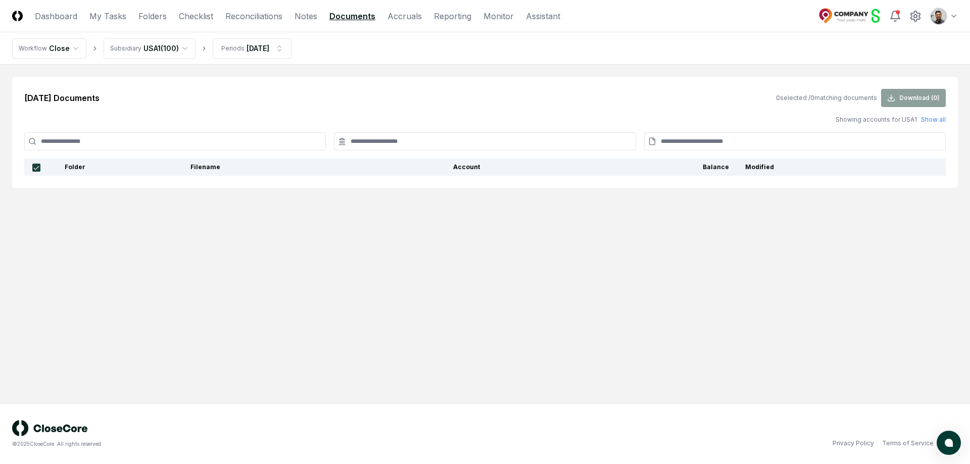
click at [241, 59] on nav "Workflow Close Subsidiary [GEOGRAPHIC_DATA] ( 100 ) Periods [DATE]" at bounding box center [485, 48] width 970 height 32
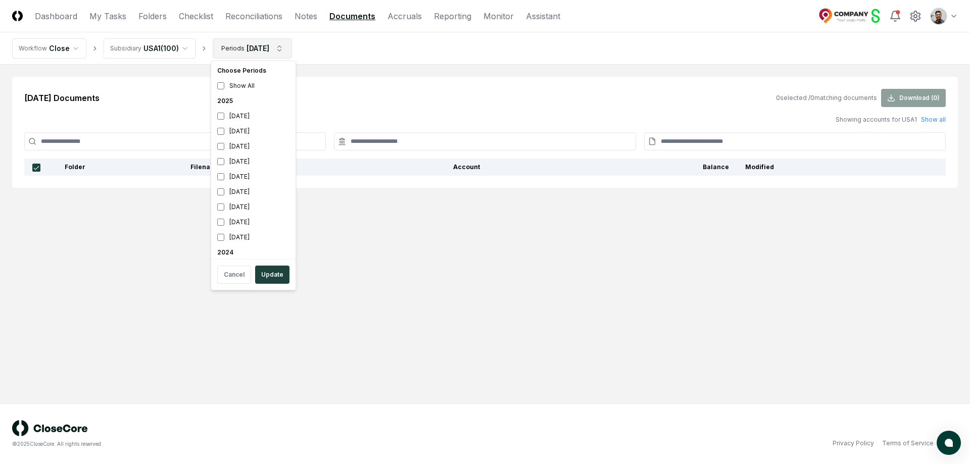
click at [257, 45] on html "CloseCore Dashboard My Tasks Folders Checklist Reconciliations Notes Documents …" at bounding box center [485, 232] width 970 height 464
click at [256, 182] on div "[DATE]" at bounding box center [253, 176] width 80 height 15
click at [253, 127] on div "[DATE]" at bounding box center [253, 131] width 80 height 15
click at [278, 278] on button "Update" at bounding box center [272, 275] width 34 height 18
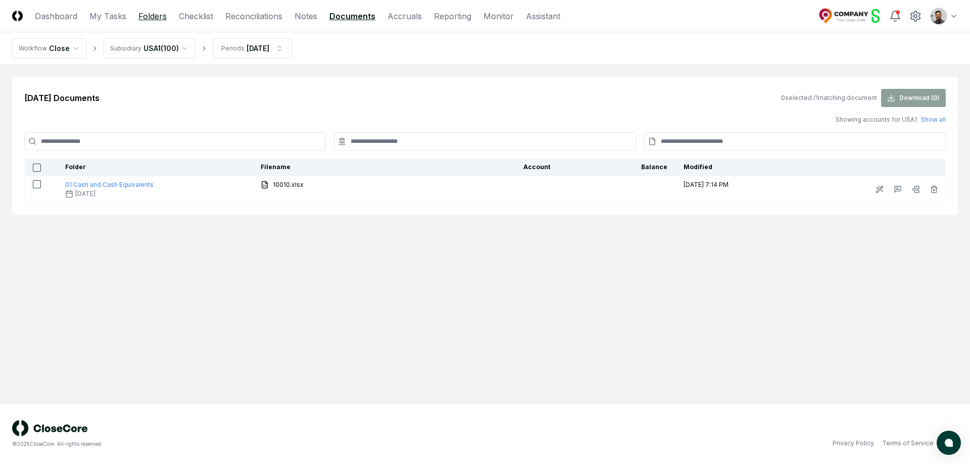
click at [160, 13] on link "Folders" at bounding box center [152, 16] width 28 height 12
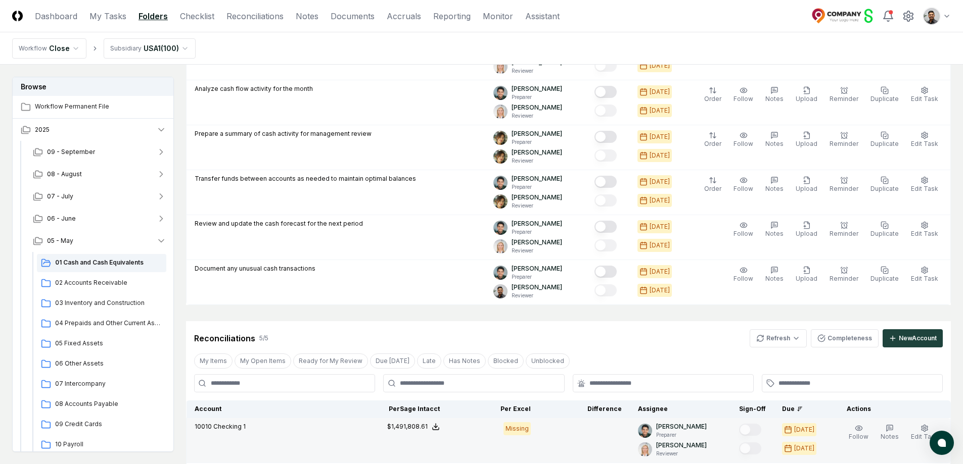
scroll to position [686, 0]
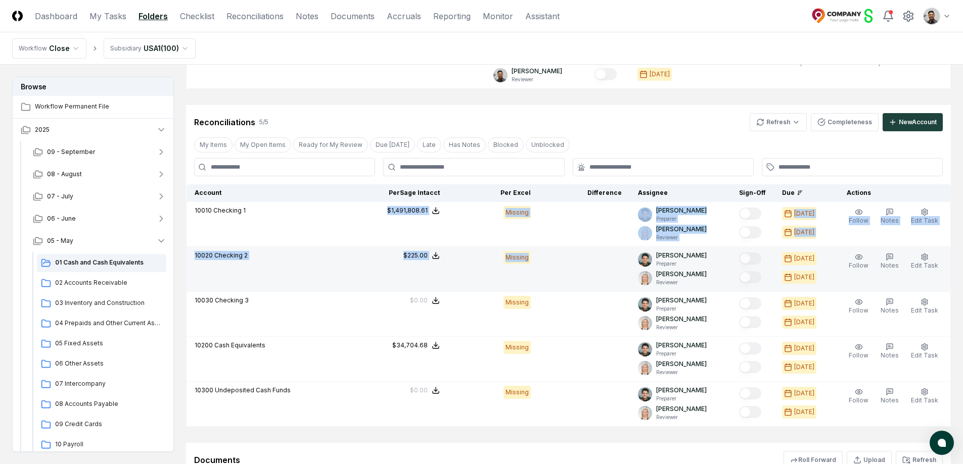
drag, startPoint x: 367, startPoint y: 209, endPoint x: 554, endPoint y: 271, distance: 197.1
click at [554, 271] on tbody "10010 Checking 1 Sage Intacct : $1,491,808.61 Excel: - Difference: - $1,491,808…" at bounding box center [569, 314] width 764 height 225
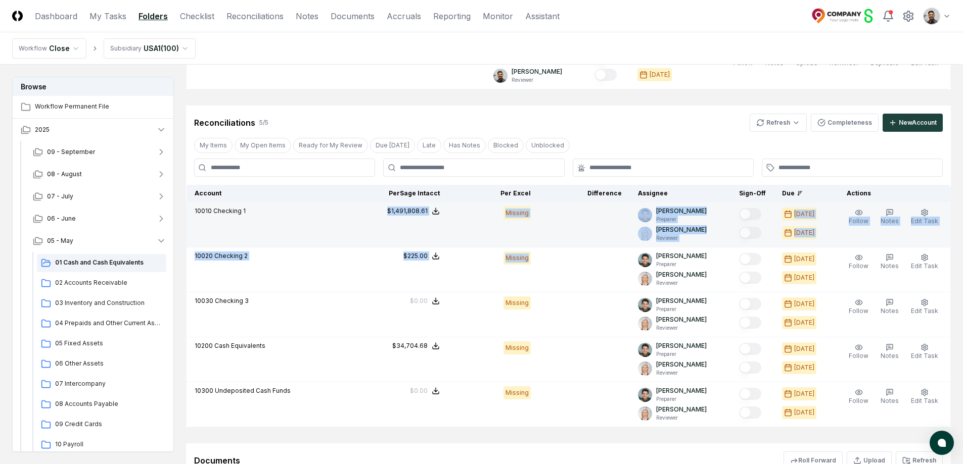
scroll to position [684, 0]
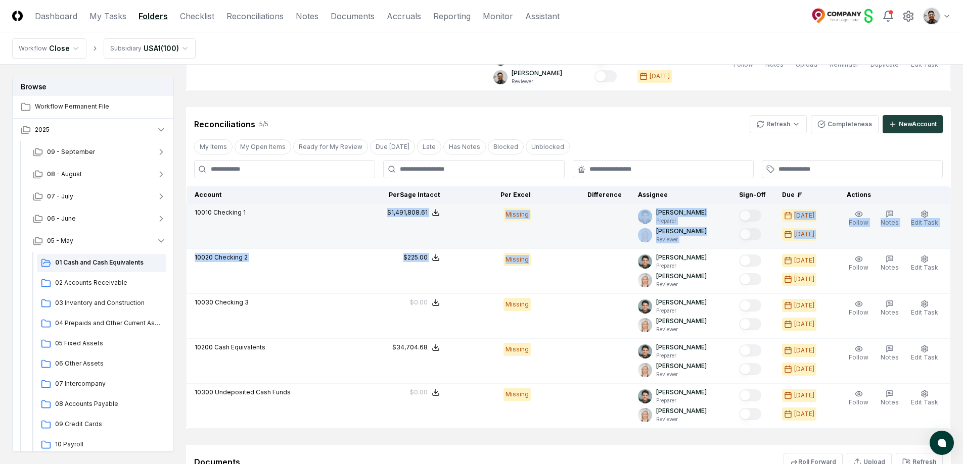
click at [569, 219] on td at bounding box center [584, 226] width 91 height 45
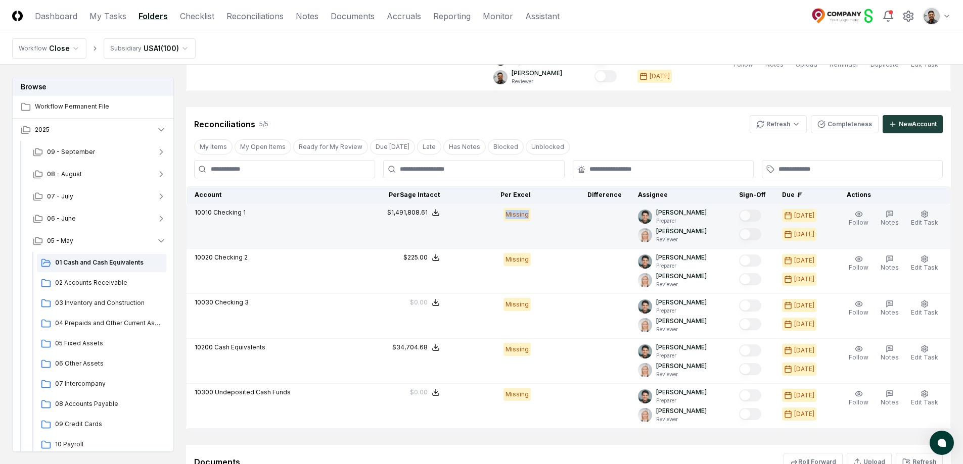
drag, startPoint x: 543, startPoint y: 215, endPoint x: 500, endPoint y: 213, distance: 43.5
click at [500, 213] on td "Missing" at bounding box center [493, 226] width 91 height 45
click at [500, 213] on div "Missing" at bounding box center [493, 214] width 75 height 13
drag, startPoint x: 502, startPoint y: 213, endPoint x: 544, endPoint y: 218, distance: 42.3
click at [544, 218] on tr "10010 Checking 1 Sage Intacct : $1,491,808.61 Excel: - Difference: - $1,491,808…" at bounding box center [569, 226] width 764 height 45
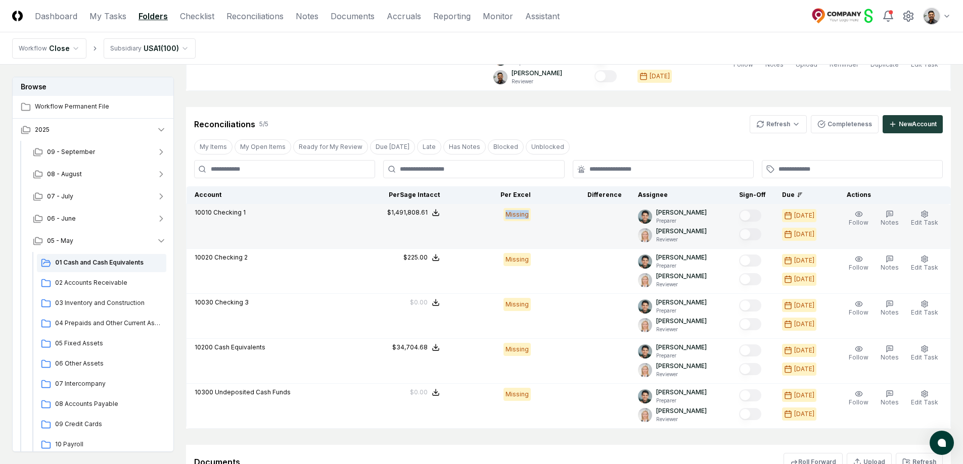
click at [544, 218] on td at bounding box center [584, 226] width 91 height 45
drag, startPoint x: 541, startPoint y: 216, endPoint x: 500, endPoint y: 213, distance: 41.0
click at [500, 213] on td "Missing" at bounding box center [493, 226] width 91 height 45
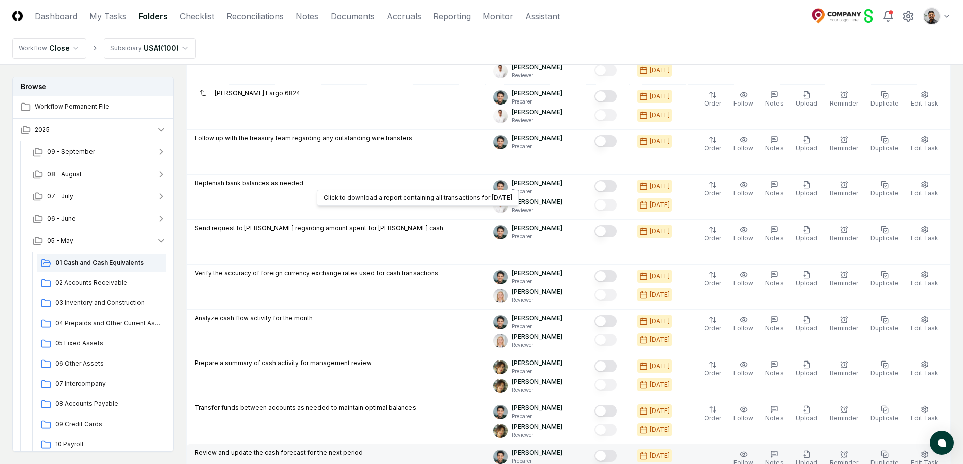
scroll to position [0, 0]
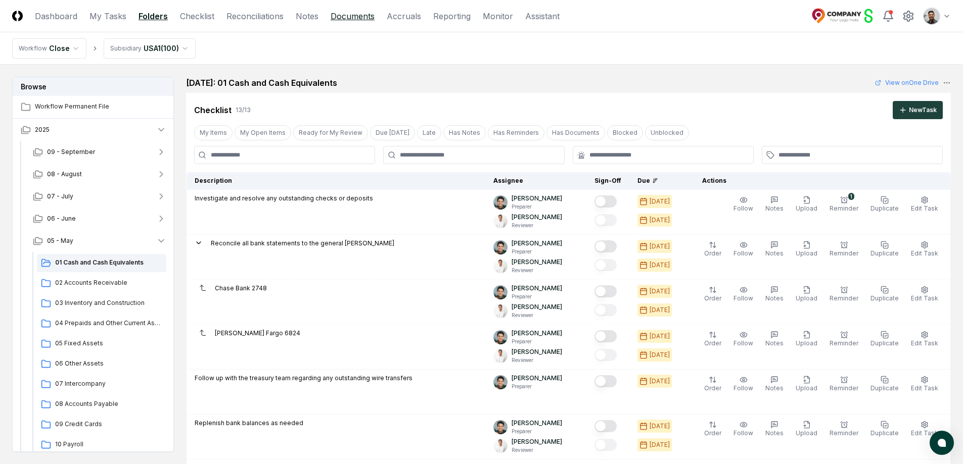
click at [335, 14] on link "Documents" at bounding box center [353, 16] width 44 height 12
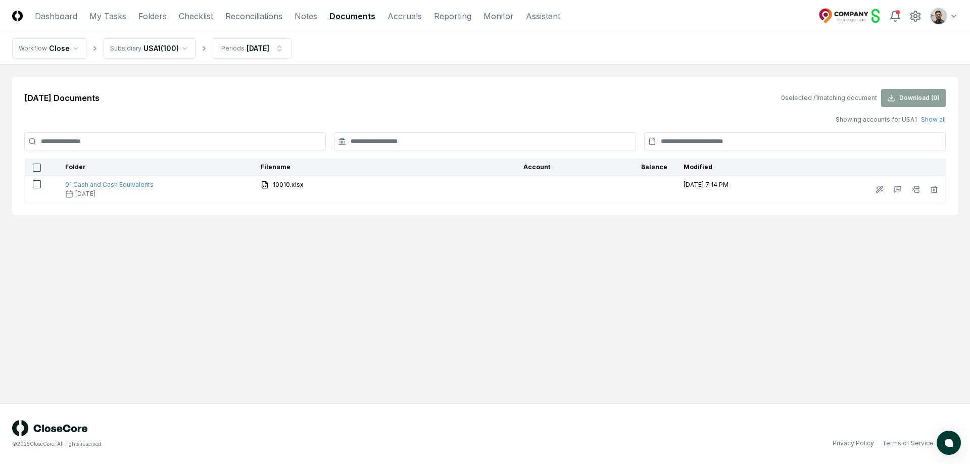
click at [402, 115] on div "Showing accounts for USA1 Show all" at bounding box center [485, 119] width 922 height 9
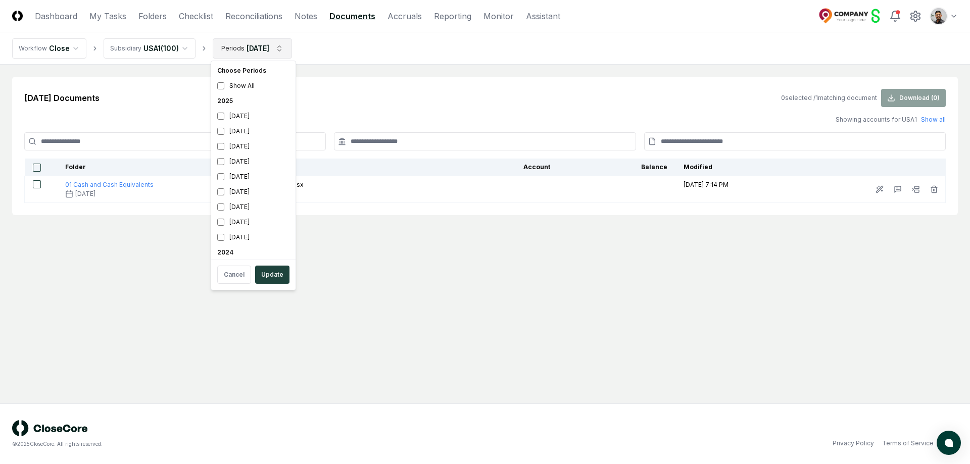
click at [251, 51] on html "CloseCore Dashboard My Tasks Folders Checklist Reconciliations Notes Documents …" at bounding box center [485, 232] width 970 height 464
click at [264, 179] on div "May 2025" at bounding box center [253, 176] width 80 height 15
click at [260, 179] on div "May 2025" at bounding box center [253, 176] width 80 height 15
click at [374, 112] on html "CloseCore Dashboard My Tasks Folders Checklist Reconciliations Notes Documents …" at bounding box center [485, 232] width 970 height 464
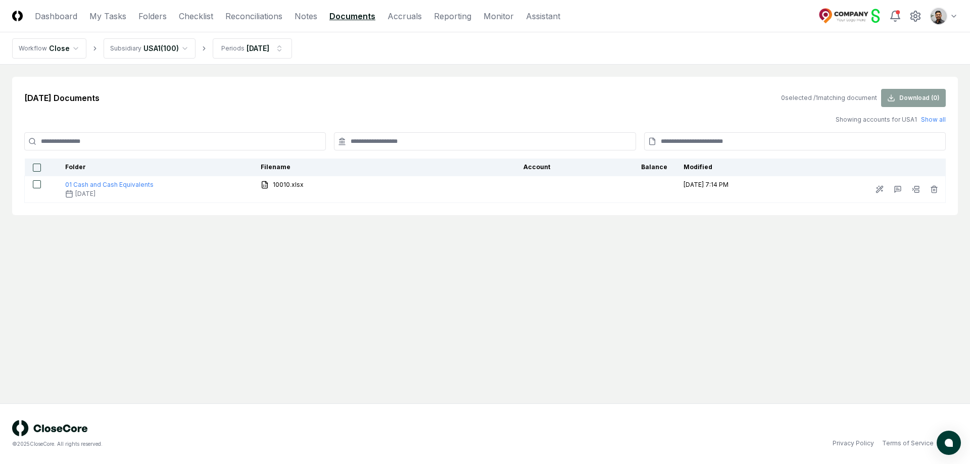
click at [376, 138] on input at bounding box center [485, 141] width 302 height 18
click at [152, 19] on link "Folders" at bounding box center [152, 16] width 28 height 12
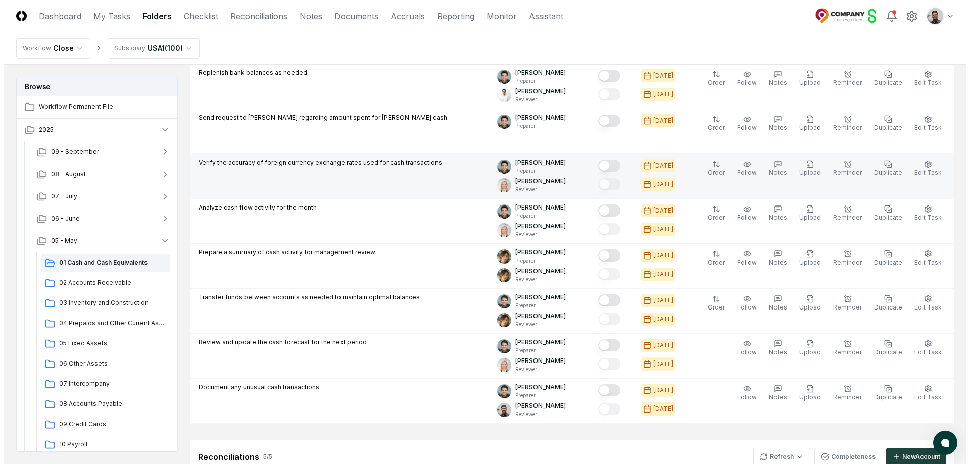
scroll to position [816, 0]
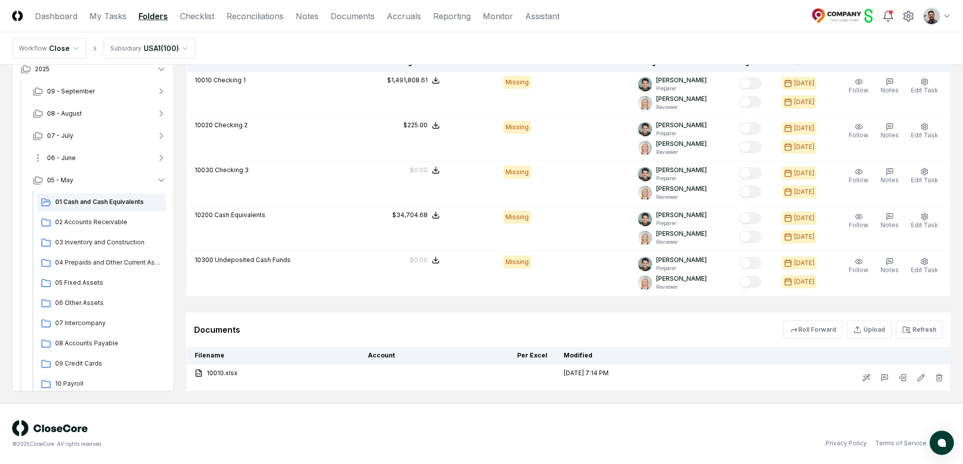
click at [108, 155] on button "06 - June" at bounding box center [100, 158] width 150 height 22
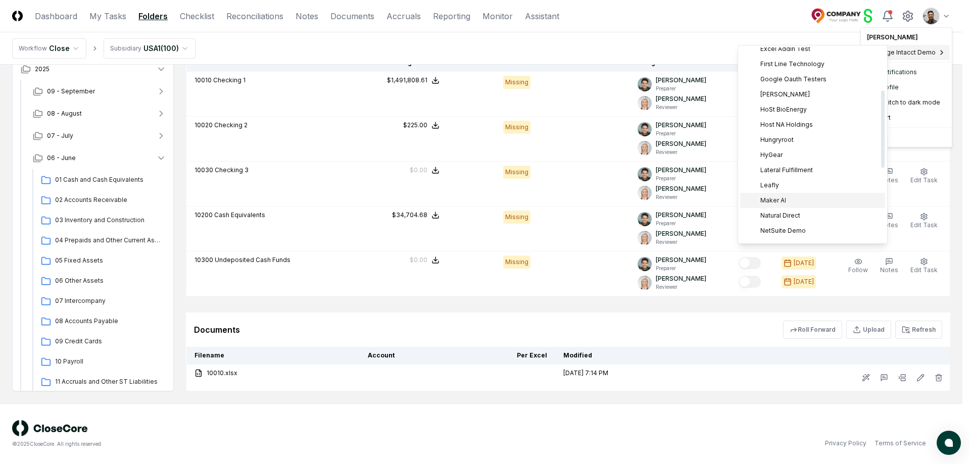
scroll to position [116, 0]
click at [808, 209] on div "NetSuite Demo" at bounding box center [812, 211] width 145 height 15
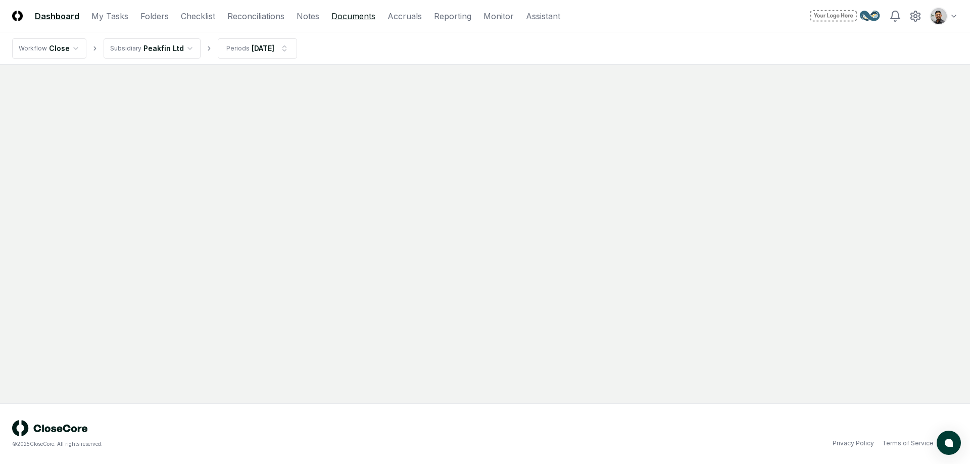
click at [352, 16] on link "Documents" at bounding box center [354, 16] width 44 height 12
click at [169, 55] on html "CloseCore Dashboard My Tasks Folders Checklist Reconciliations Notes Documents …" at bounding box center [485, 232] width 970 height 464
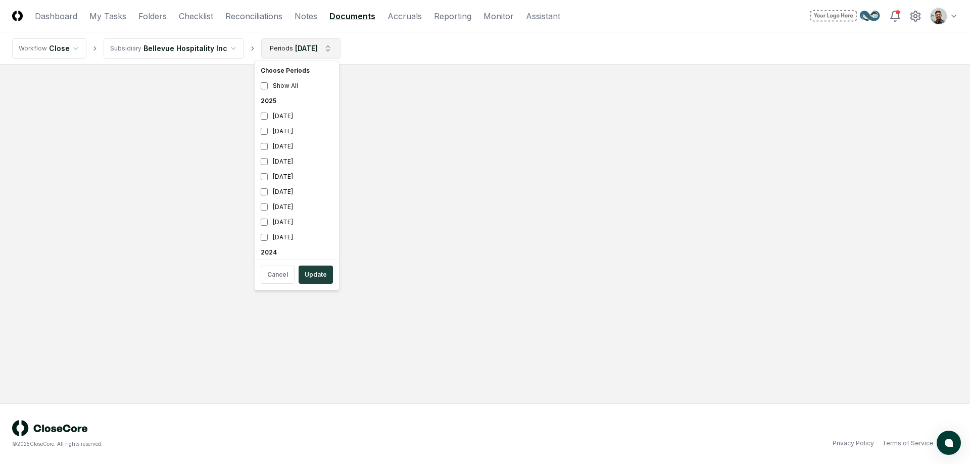
click at [255, 46] on html "CloseCore Dashboard My Tasks Folders Checklist Reconciliations Notes Documents …" at bounding box center [485, 232] width 970 height 464
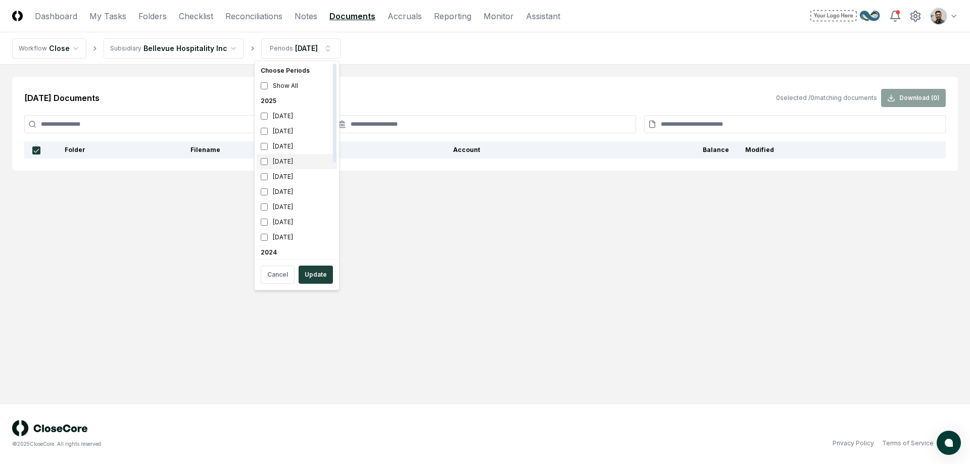
click at [298, 162] on div "June 2025" at bounding box center [297, 161] width 80 height 15
click at [300, 134] on div "August 2025" at bounding box center [297, 131] width 80 height 15
click at [312, 273] on button "Update" at bounding box center [316, 275] width 34 height 18
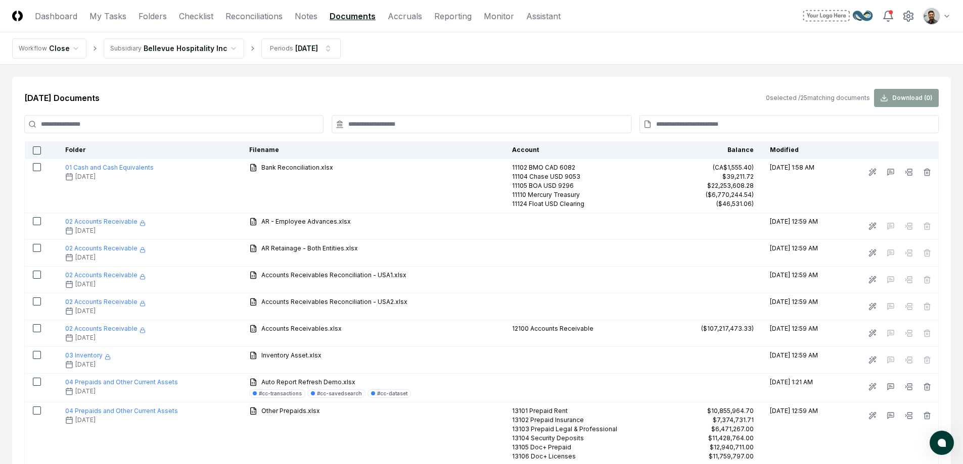
click at [434, 130] on input at bounding box center [481, 124] width 299 height 18
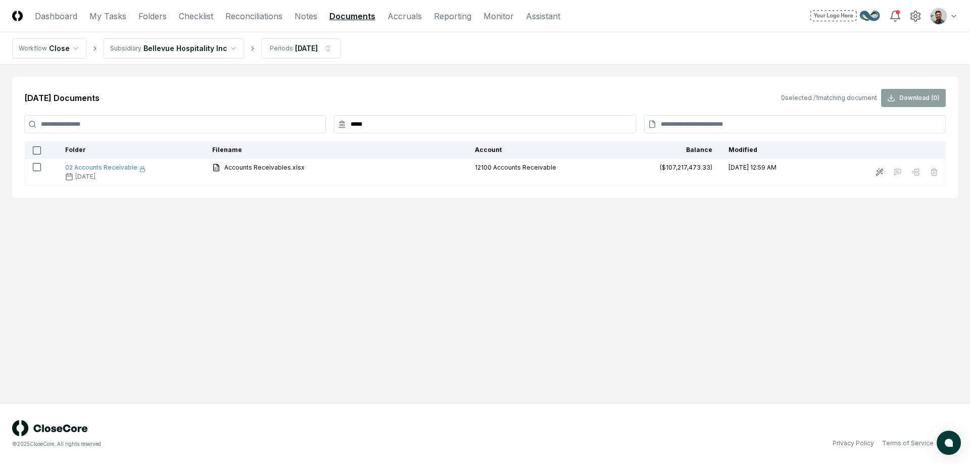
drag, startPoint x: 373, startPoint y: 125, endPoint x: 337, endPoint y: 118, distance: 36.7
click at [337, 118] on input "*****" at bounding box center [485, 124] width 302 height 18
type input "*****"
click at [416, 107] on div "Jun 2025 Documents 0 selected / 1 matching document Download ( 0 ) ***** Folder…" at bounding box center [485, 137] width 946 height 121
drag, startPoint x: 403, startPoint y: 120, endPoint x: 360, endPoint y: 114, distance: 43.8
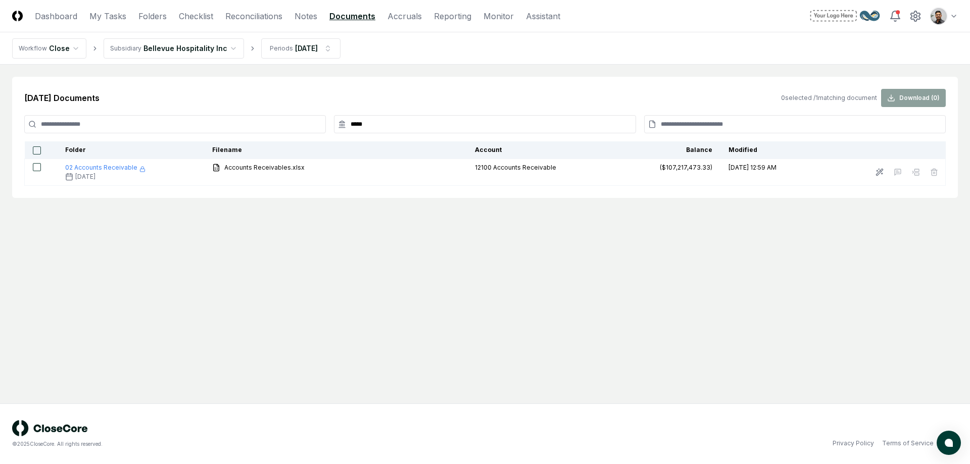
click at [358, 118] on input "*****" at bounding box center [485, 124] width 302 height 18
click at [423, 96] on div "Jun 2025 Documents 0 selected / 1 matching document Download ( 0 )" at bounding box center [485, 98] width 922 height 18
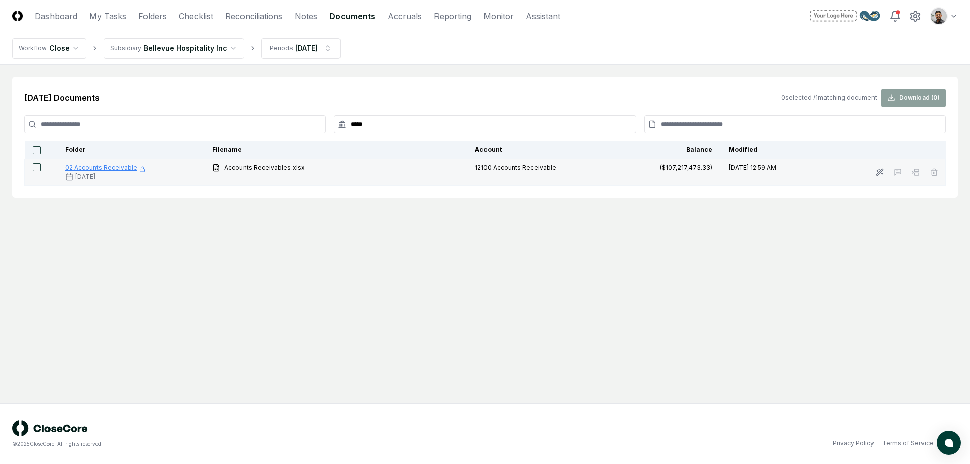
click at [91, 166] on span "02 Accounts Receivable" at bounding box center [101, 168] width 72 height 8
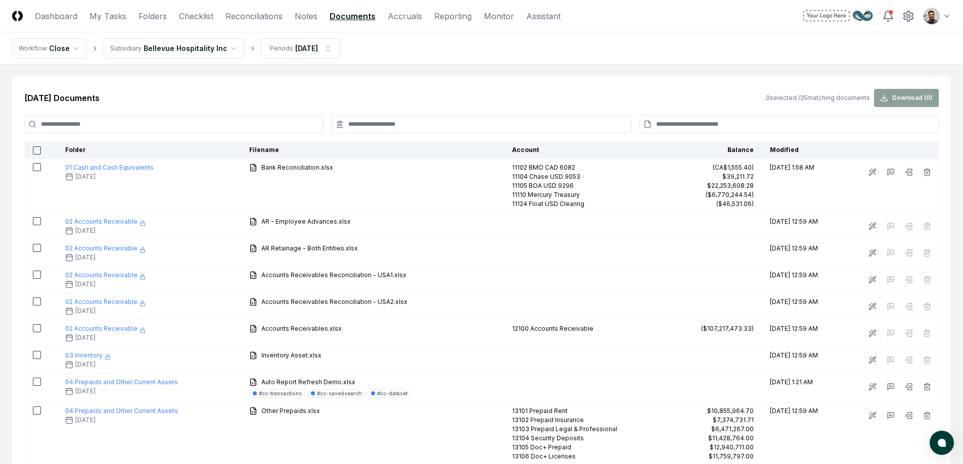
click at [423, 122] on input at bounding box center [481, 124] width 299 height 18
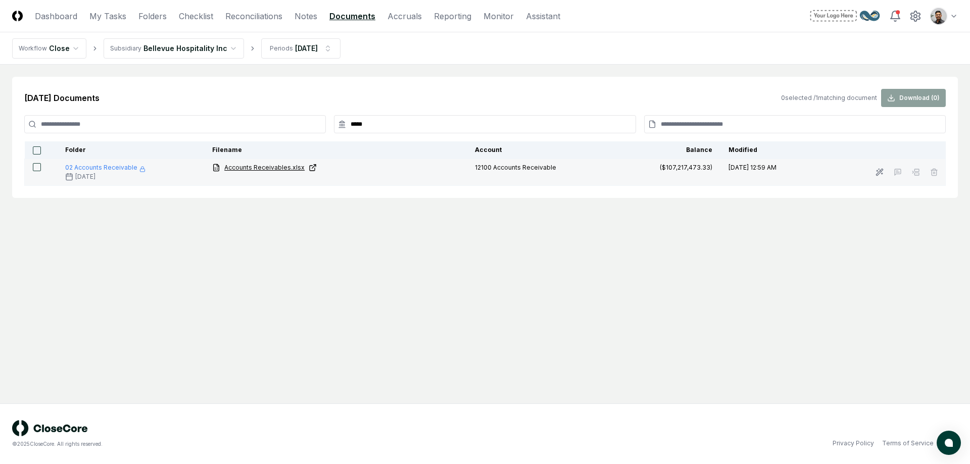
type input "*****"
click at [286, 168] on span "Accounts Receivables.xlsx" at bounding box center [264, 167] width 80 height 9
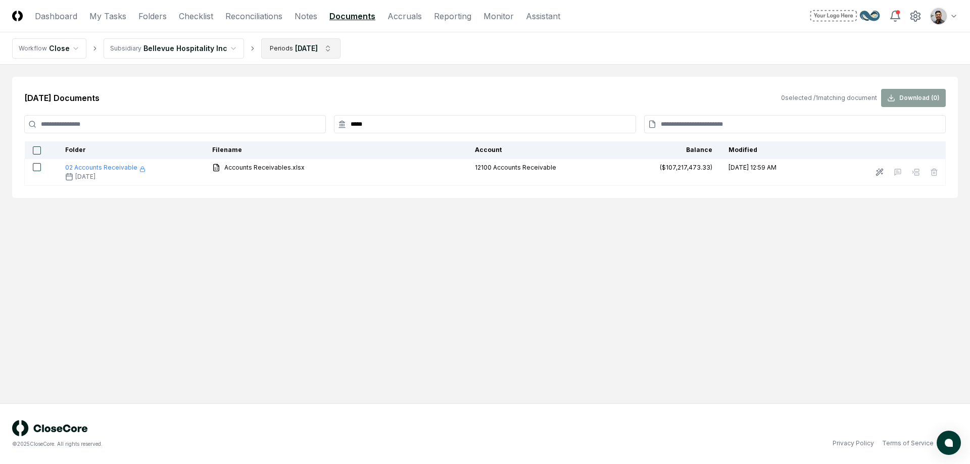
click at [305, 56] on html "CloseCore Dashboard My Tasks Folders Checklist Reconciliations Notes Documents …" at bounding box center [485, 232] width 970 height 464
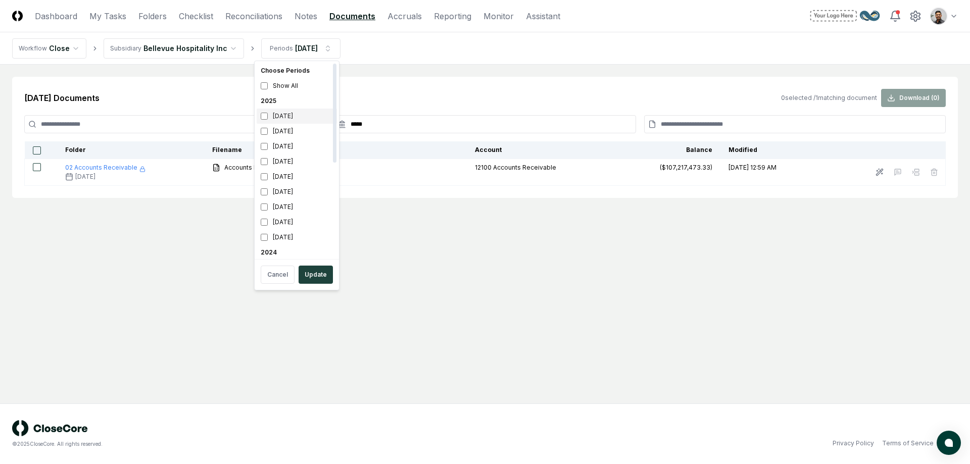
click at [296, 120] on div "September 2025" at bounding box center [297, 116] width 80 height 15
click at [293, 208] on div "March 2025" at bounding box center [297, 207] width 80 height 15
click at [321, 276] on button "Update" at bounding box center [316, 275] width 34 height 18
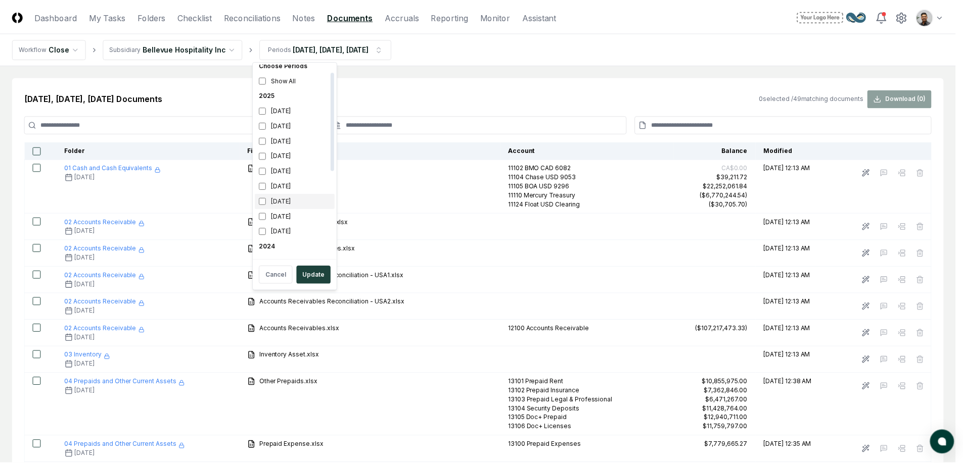
scroll to position [16, 0]
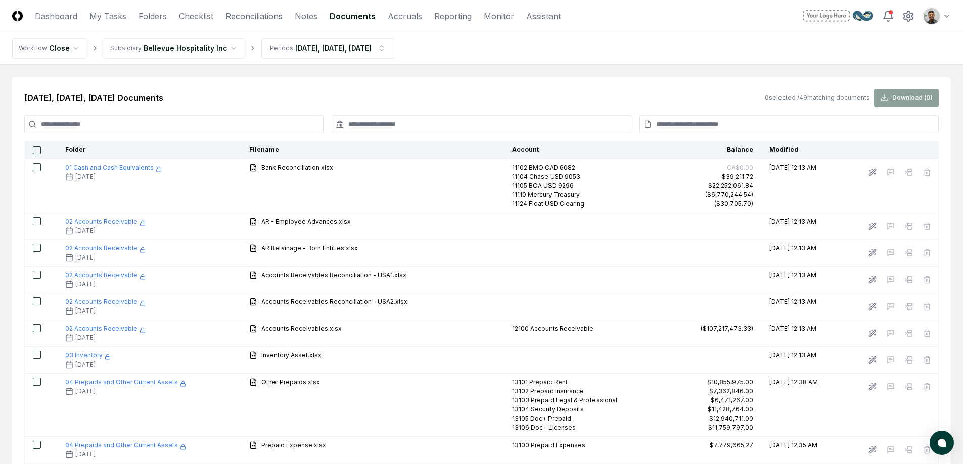
click at [405, 130] on input at bounding box center [481, 124] width 299 height 18
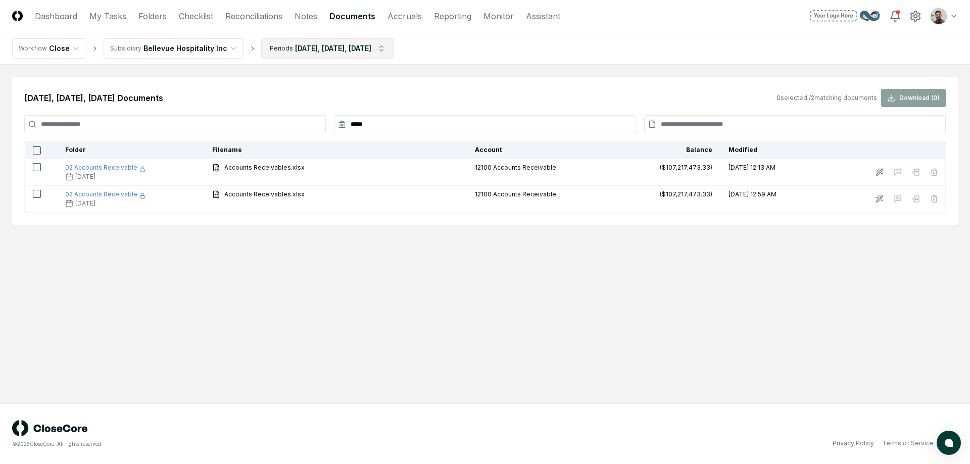
type input "*****"
click at [385, 48] on html "CloseCore Dashboard My Tasks Folders Checklist Reconciliations Notes Documents …" at bounding box center [485, 232] width 970 height 464
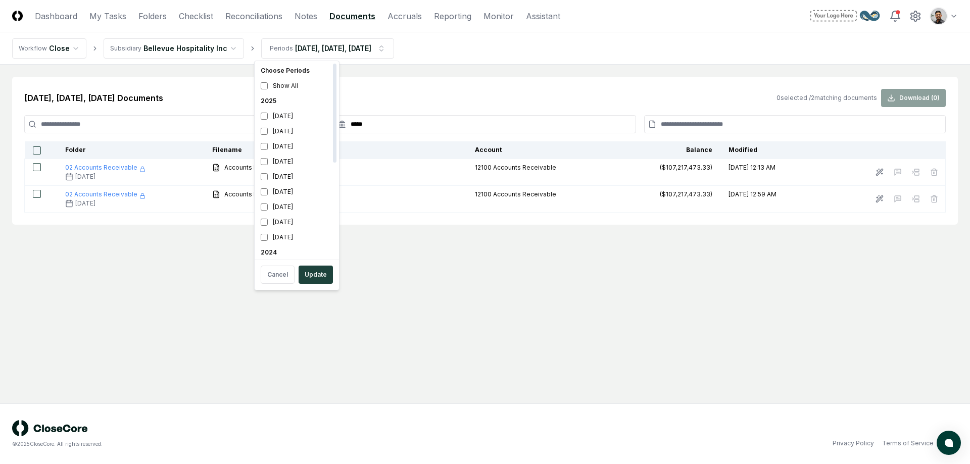
click at [272, 100] on div "2025" at bounding box center [297, 101] width 80 height 15
click at [314, 271] on button "Update" at bounding box center [316, 275] width 34 height 18
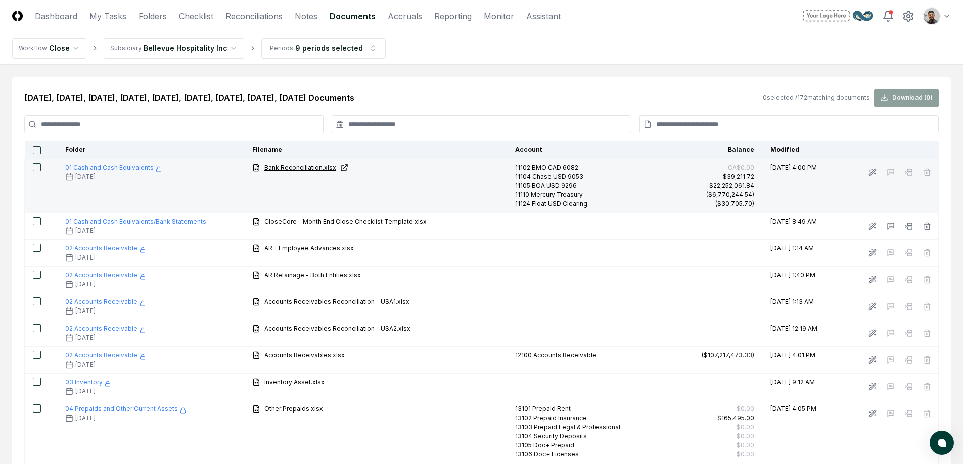
click at [334, 164] on div "Bank Reconciliation.xlsx" at bounding box center [375, 168] width 247 height 11
click at [306, 166] on span "Bank Reconciliation.xlsx" at bounding box center [300, 167] width 72 height 9
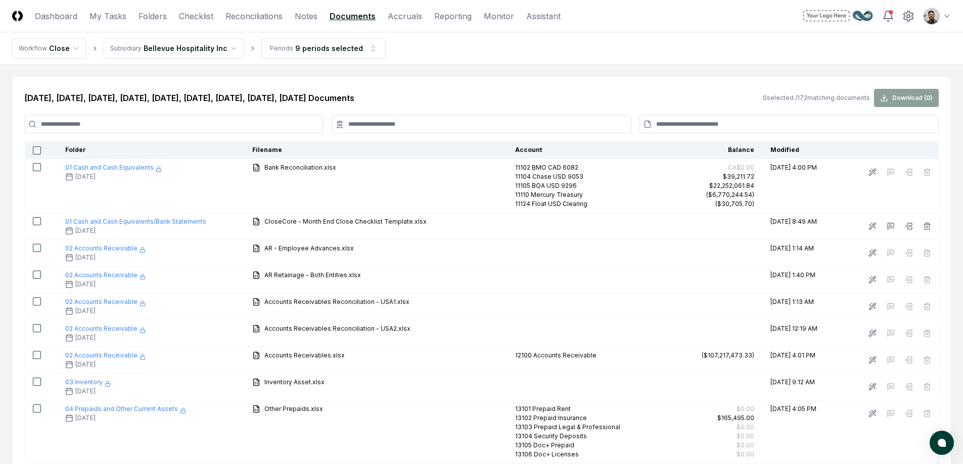
click at [698, 125] on input at bounding box center [788, 124] width 299 height 18
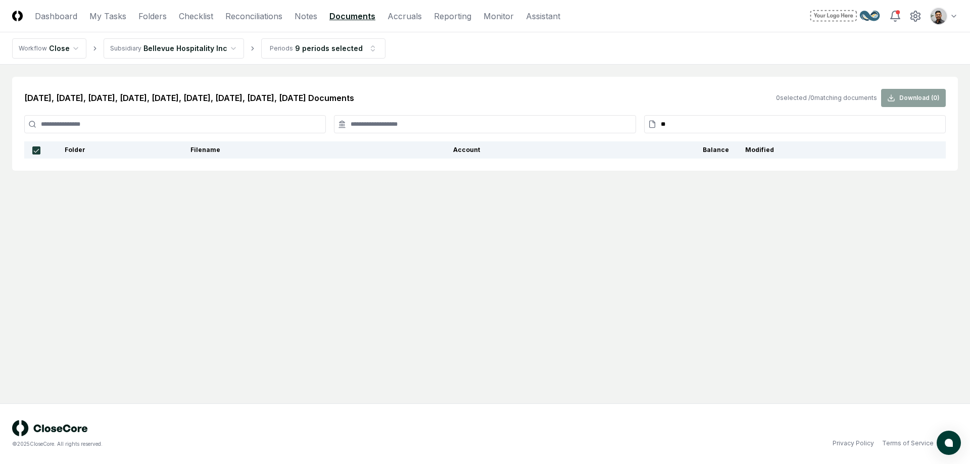
type input "*"
type input "******"
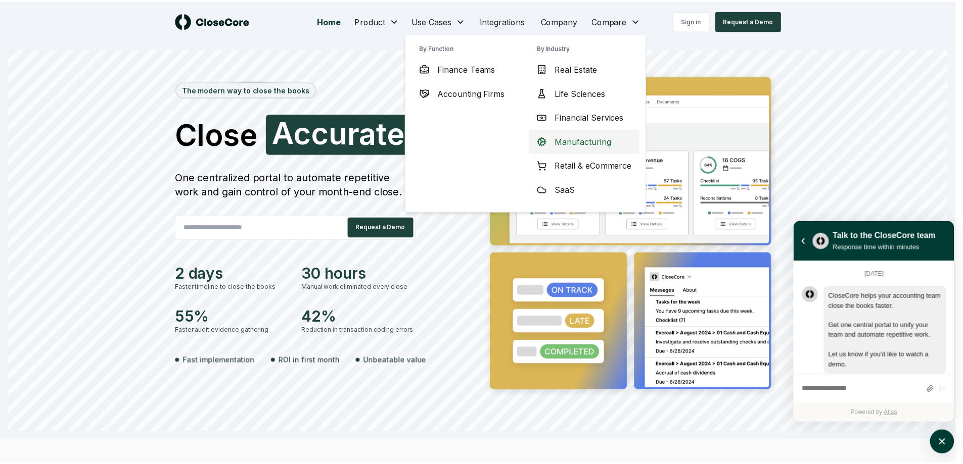
scroll to position [181, 0]
